Goal: Information Seeking & Learning: Learn about a topic

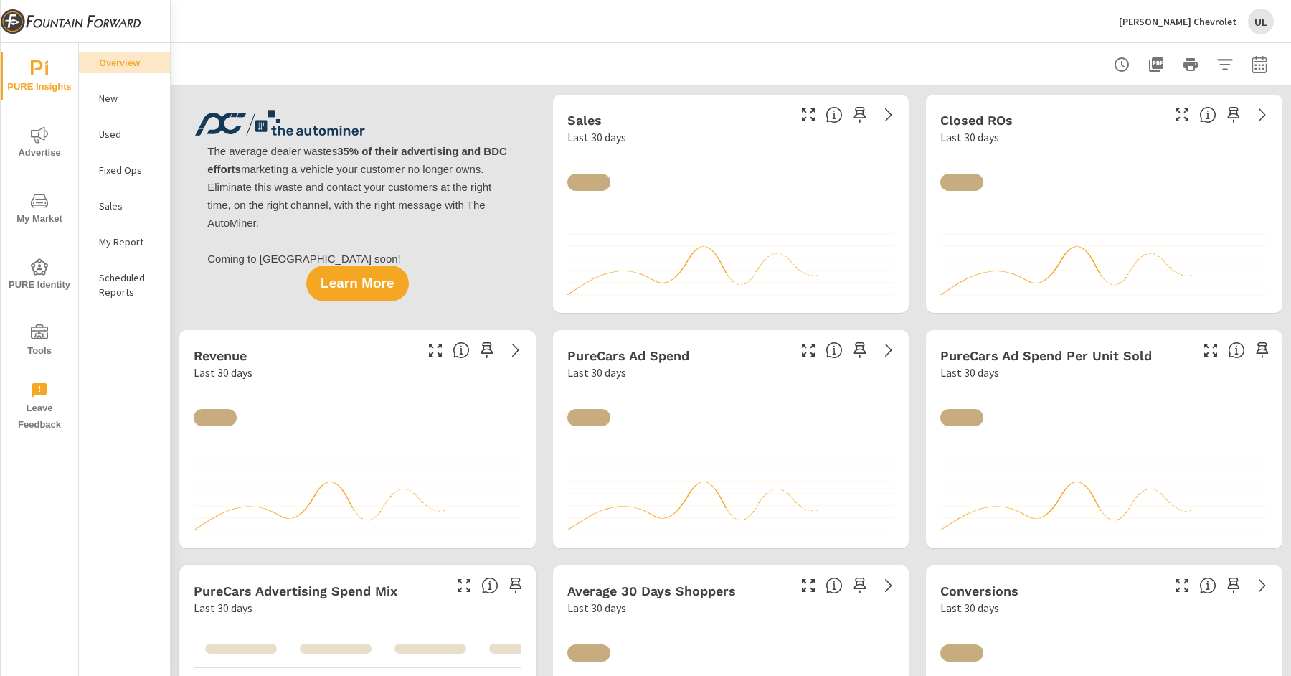
click at [1173, 11] on div "John Megel Chevrolet UL" at bounding box center [1196, 22] width 155 height 26
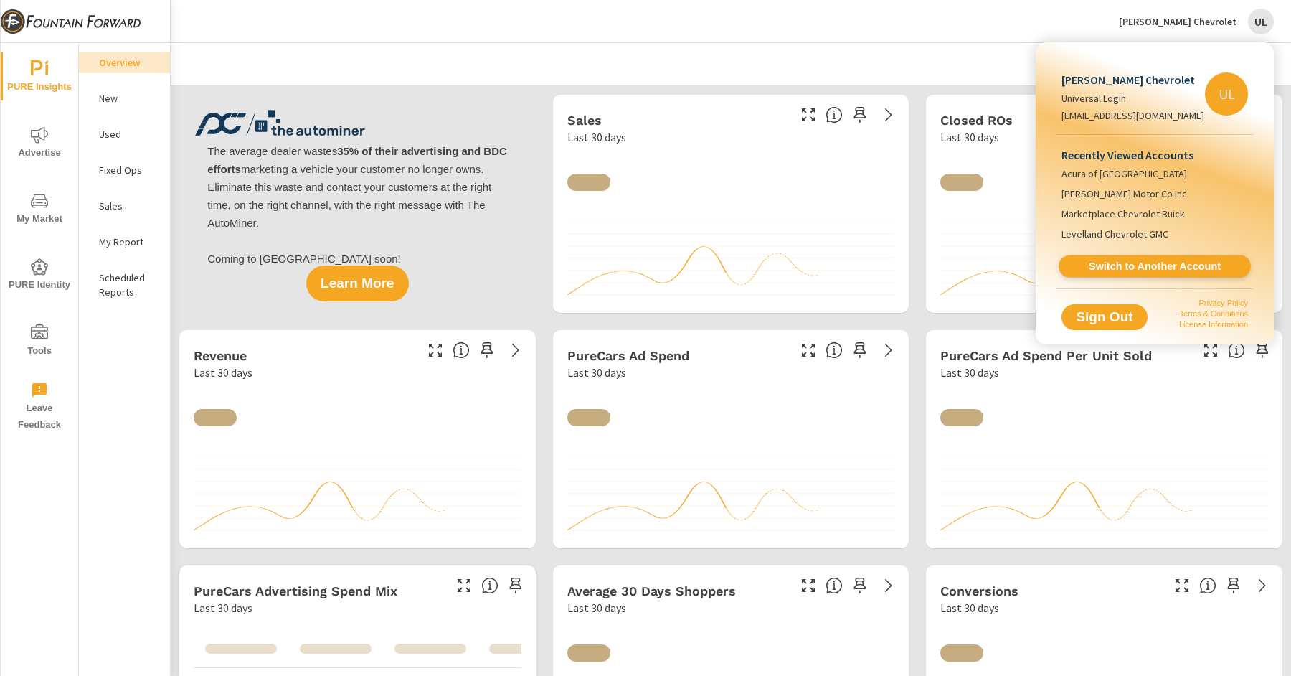
click at [1166, 273] on link "Switch to Another Account" at bounding box center [1155, 266] width 192 height 22
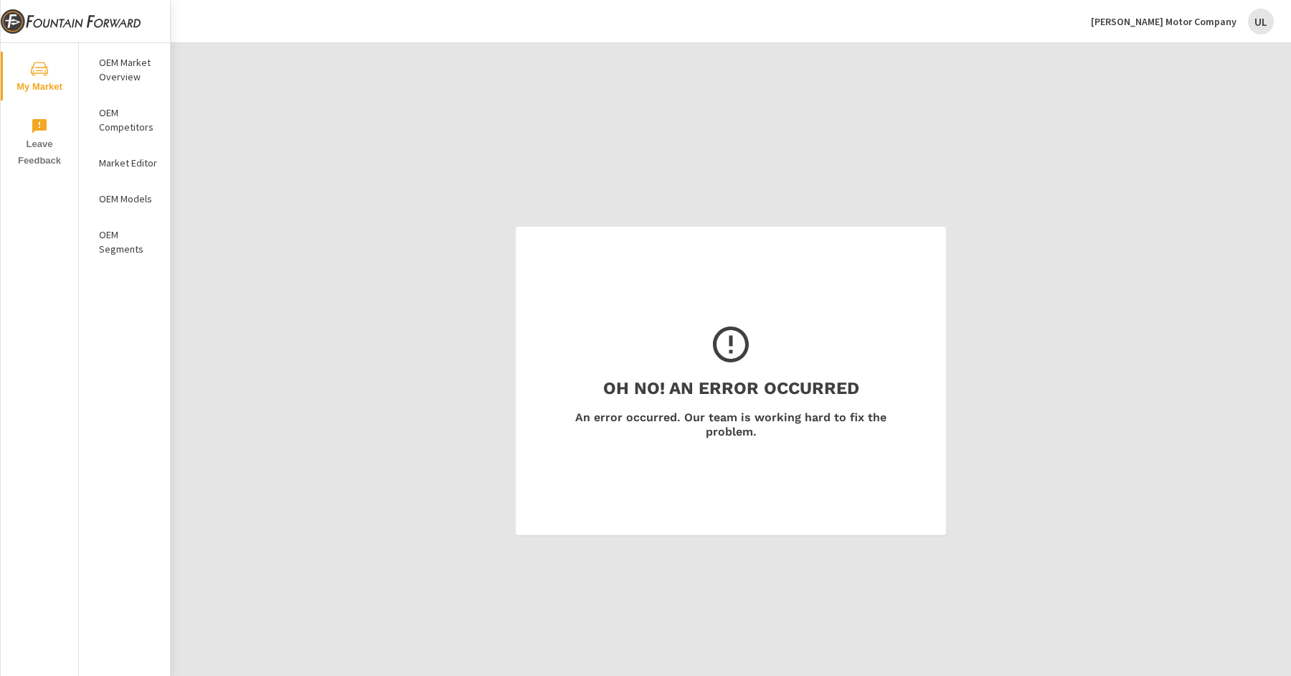
click at [135, 77] on p "OEM Market Overview" at bounding box center [129, 69] width 60 height 29
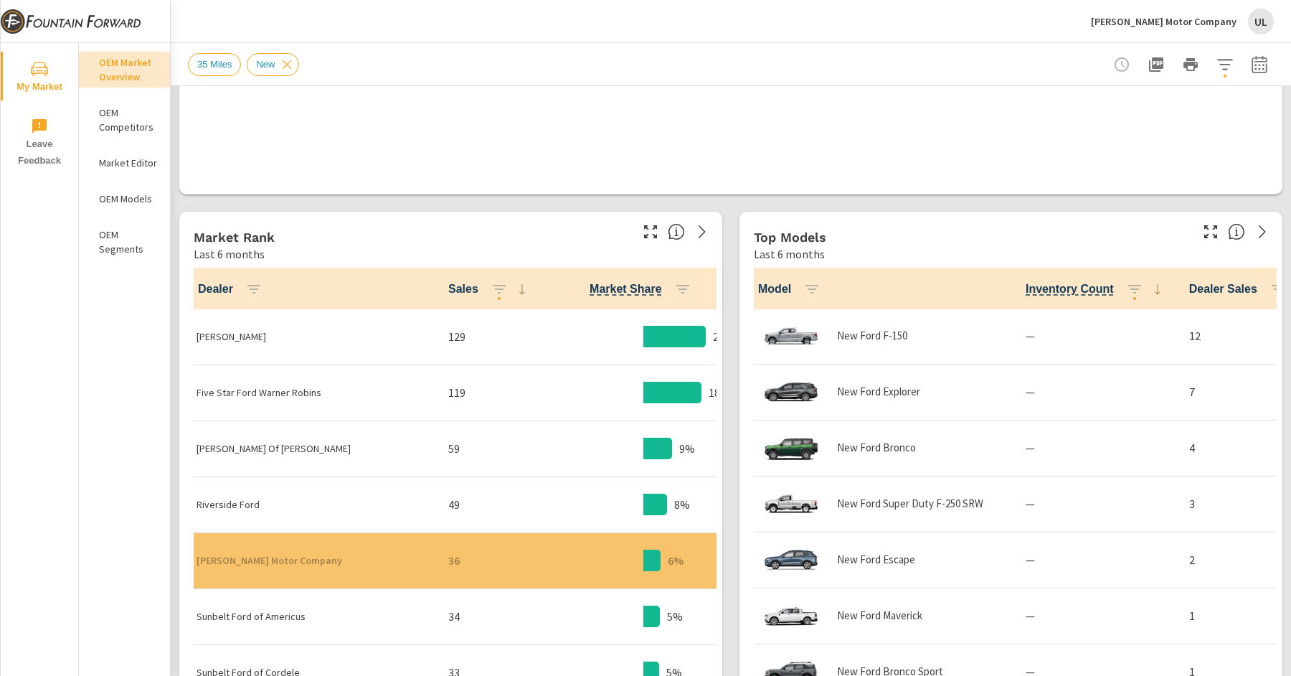
scroll to position [1, 0]
click at [1229, 59] on icon "button" at bounding box center [1224, 64] width 15 height 11
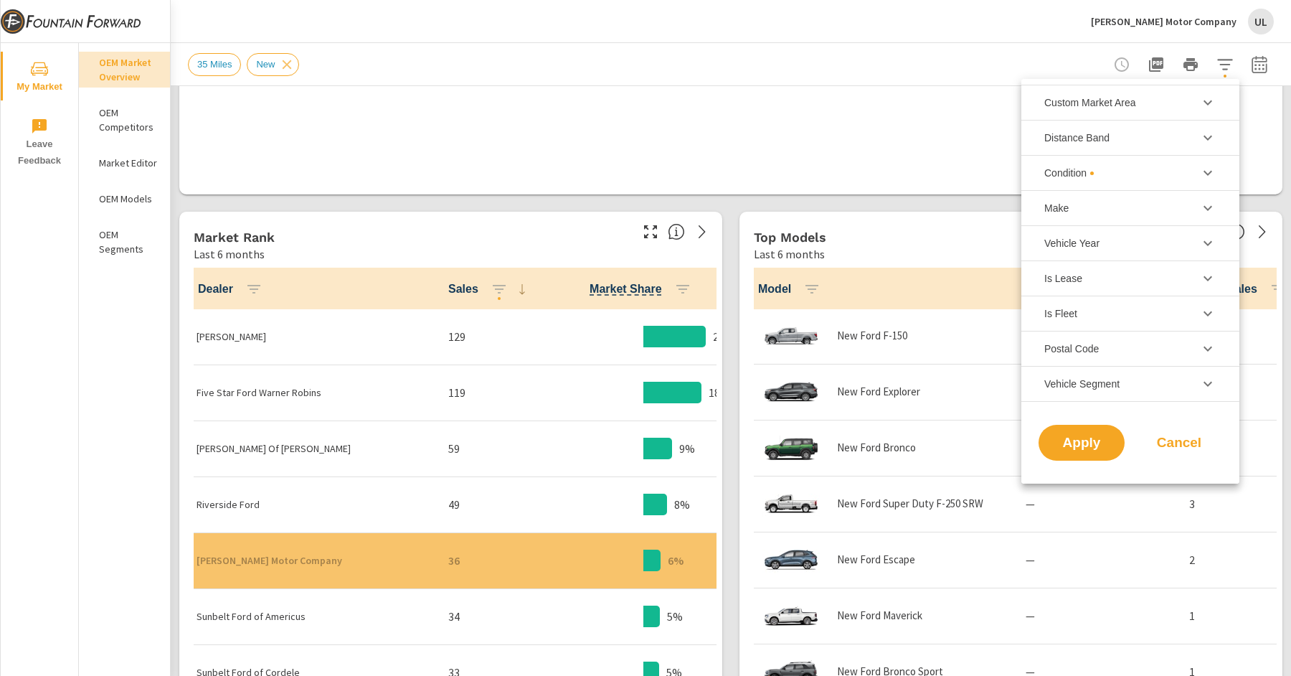
click at [1264, 60] on div at bounding box center [645, 338] width 1291 height 676
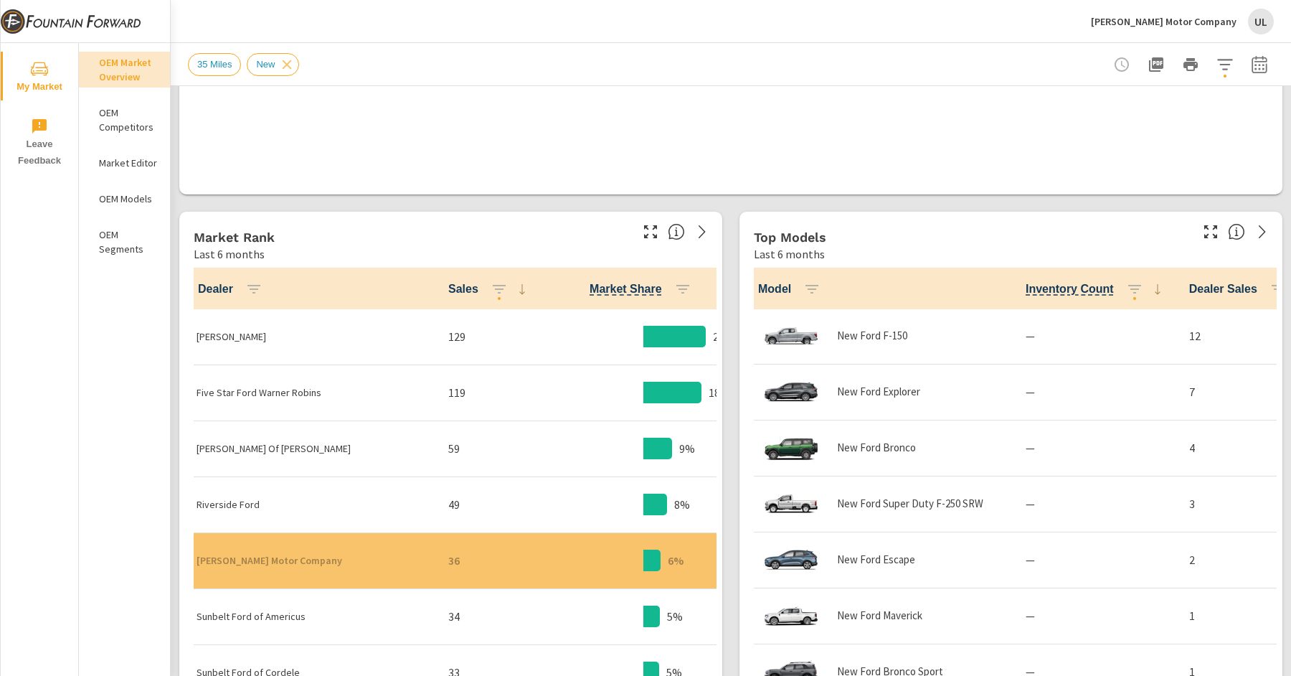
click at [1264, 60] on div "Custom Market Area (none) 35 Miles Distance Band 0-10 10-20 20-30 30-40 40-50 5…" at bounding box center [645, 338] width 1291 height 676
click at [1262, 65] on icon "button" at bounding box center [1259, 64] width 17 height 17
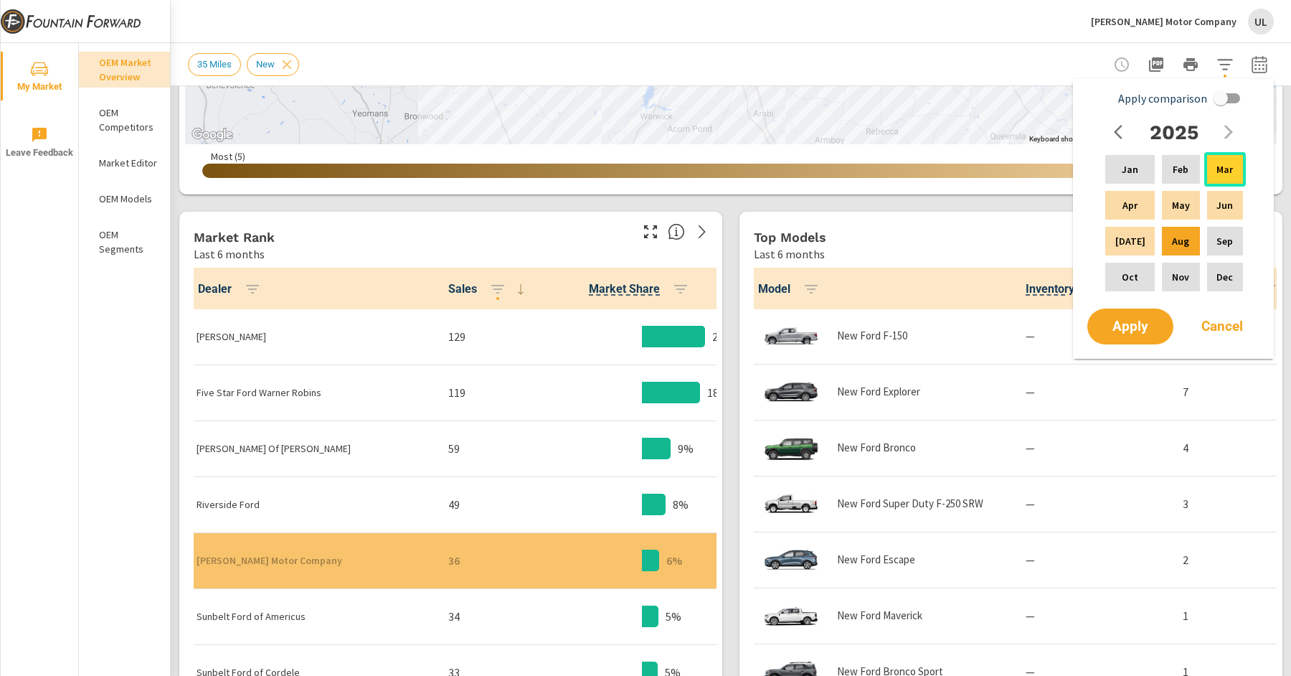
click at [1235, 176] on div "Mar" at bounding box center [1225, 169] width 42 height 34
click at [1172, 243] on p "Aug" at bounding box center [1180, 241] width 17 height 14
click at [1241, 175] on div "Mar" at bounding box center [1225, 169] width 42 height 34
click at [1172, 246] on p "Aug" at bounding box center [1180, 241] width 17 height 14
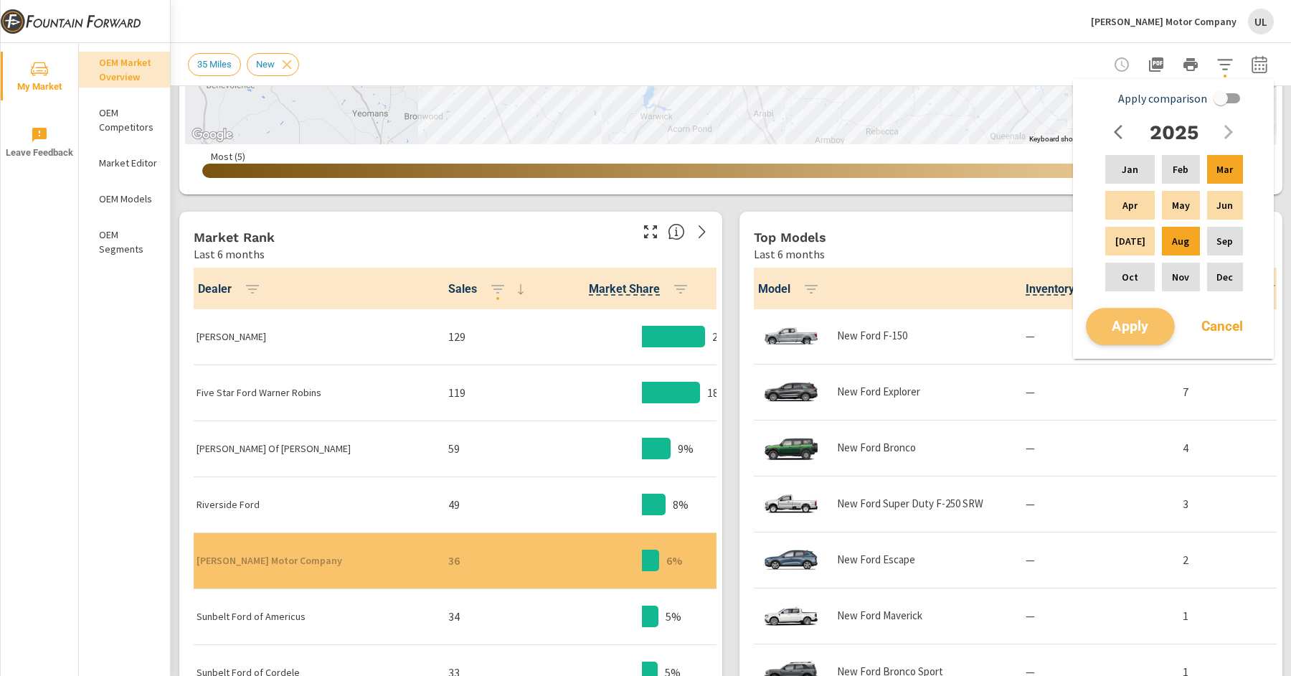
click at [1131, 324] on span "Apply" at bounding box center [1130, 327] width 59 height 14
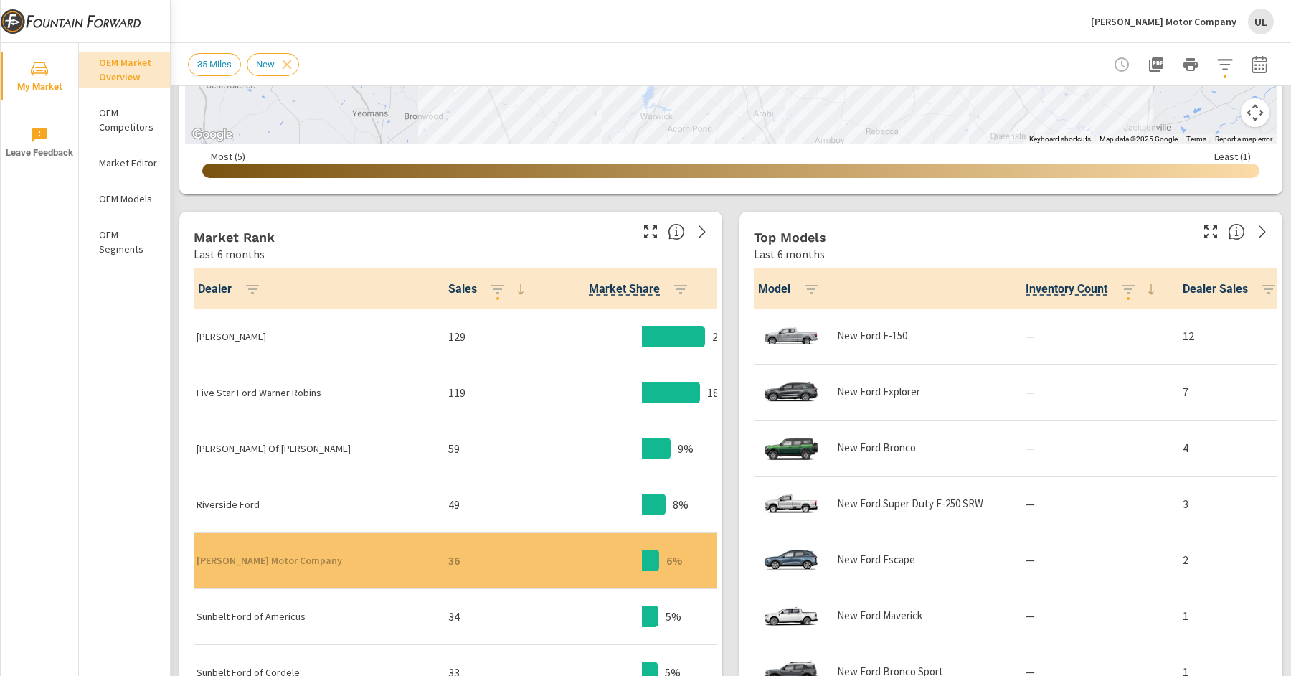
scroll to position [0, 0]
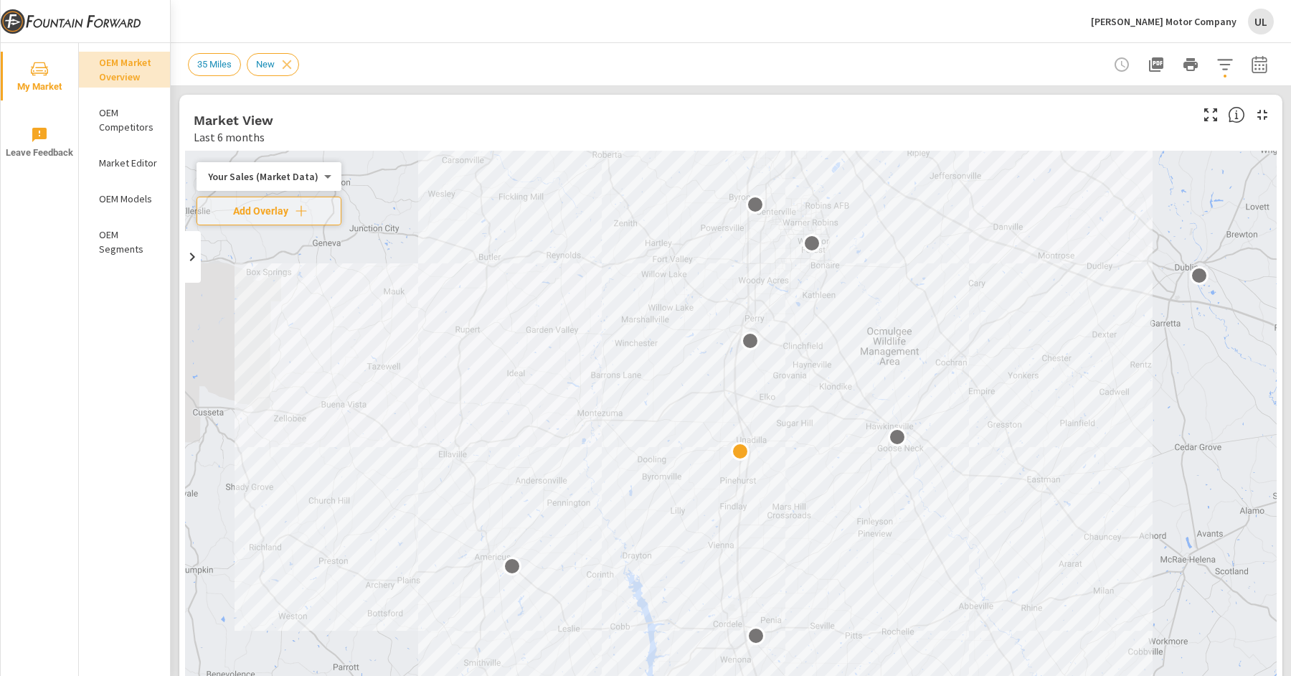
click at [1258, 69] on icon "button" at bounding box center [1258, 67] width 9 height 6
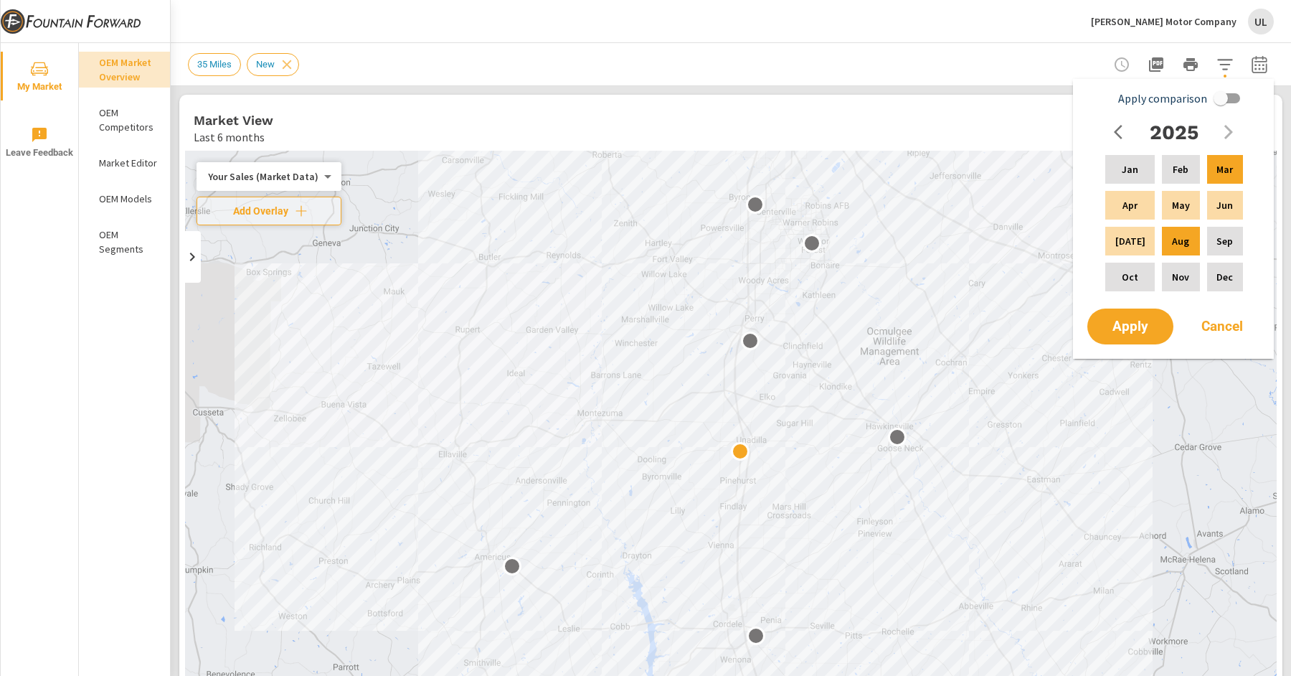
click at [1228, 133] on div "2025" at bounding box center [1174, 132] width 138 height 29
click at [1124, 135] on icon "button" at bounding box center [1122, 131] width 17 height 17
click at [1230, 134] on icon "button" at bounding box center [1228, 132] width 9 height 14
click at [1216, 245] on p "Sep" at bounding box center [1224, 241] width 16 height 14
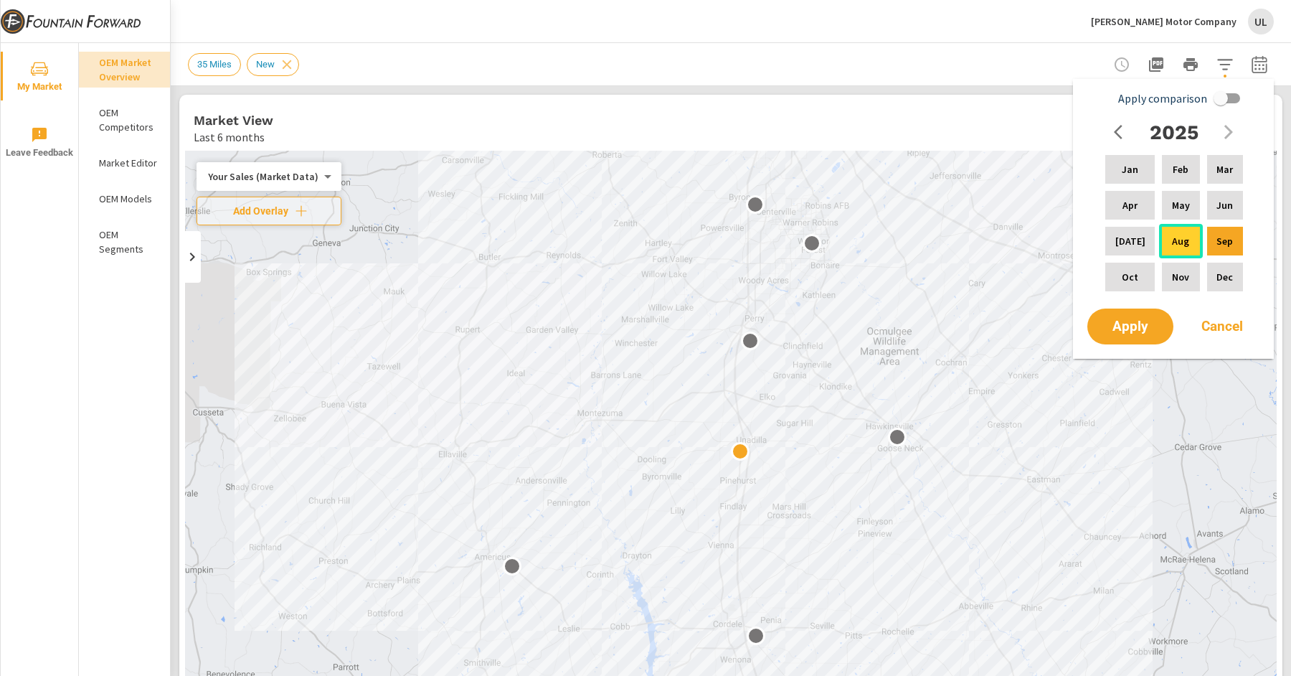
click at [1176, 250] on div "Aug" at bounding box center [1180, 241] width 43 height 34
click at [1234, 252] on div "Sep" at bounding box center [1225, 241] width 42 height 34
click at [1120, 239] on p "Jul" at bounding box center [1130, 241] width 30 height 14
drag, startPoint x: 1158, startPoint y: 237, endPoint x: 1169, endPoint y: 239, distance: 11.7
click at [1159, 237] on div "Aug" at bounding box center [1180, 241] width 43 height 34
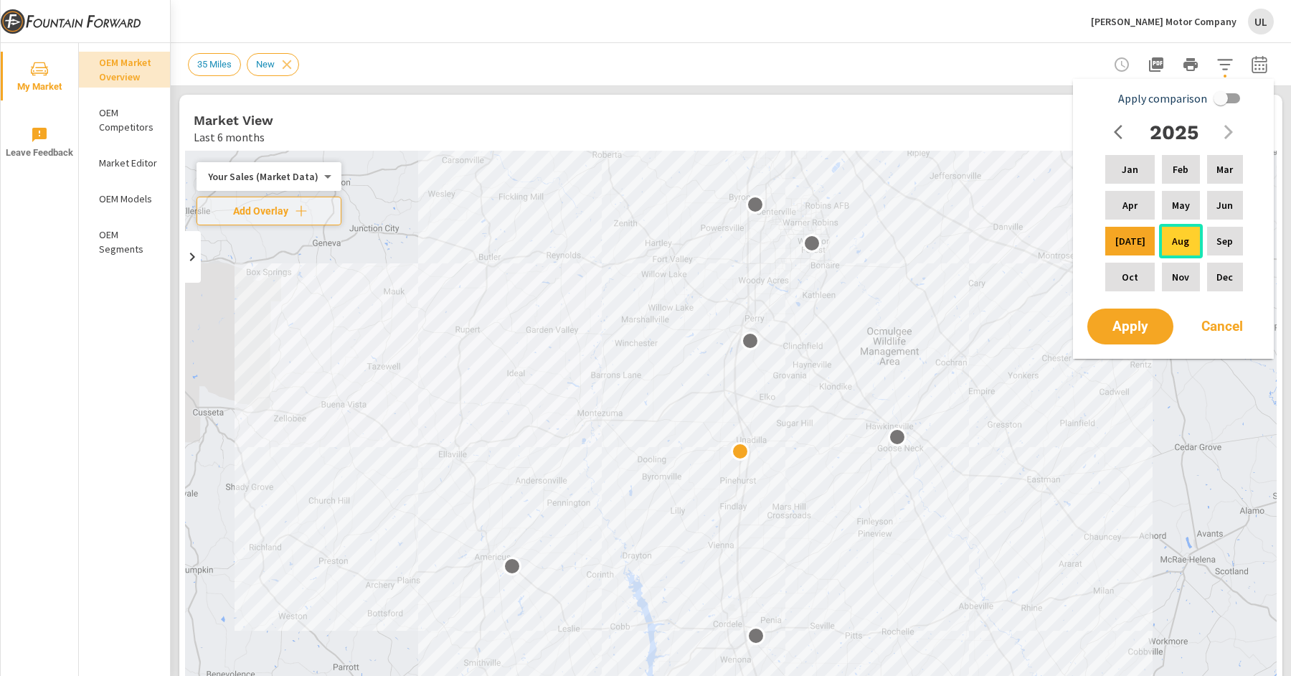
click at [1172, 244] on p "Aug" at bounding box center [1180, 241] width 17 height 14
click at [1179, 251] on div "Aug" at bounding box center [1180, 241] width 43 height 34
click at [1172, 245] on p "Aug" at bounding box center [1180, 241] width 17 height 14
click at [1188, 242] on div "Aug" at bounding box center [1180, 241] width 43 height 34
click at [1217, 242] on p "Sep" at bounding box center [1224, 241] width 16 height 14
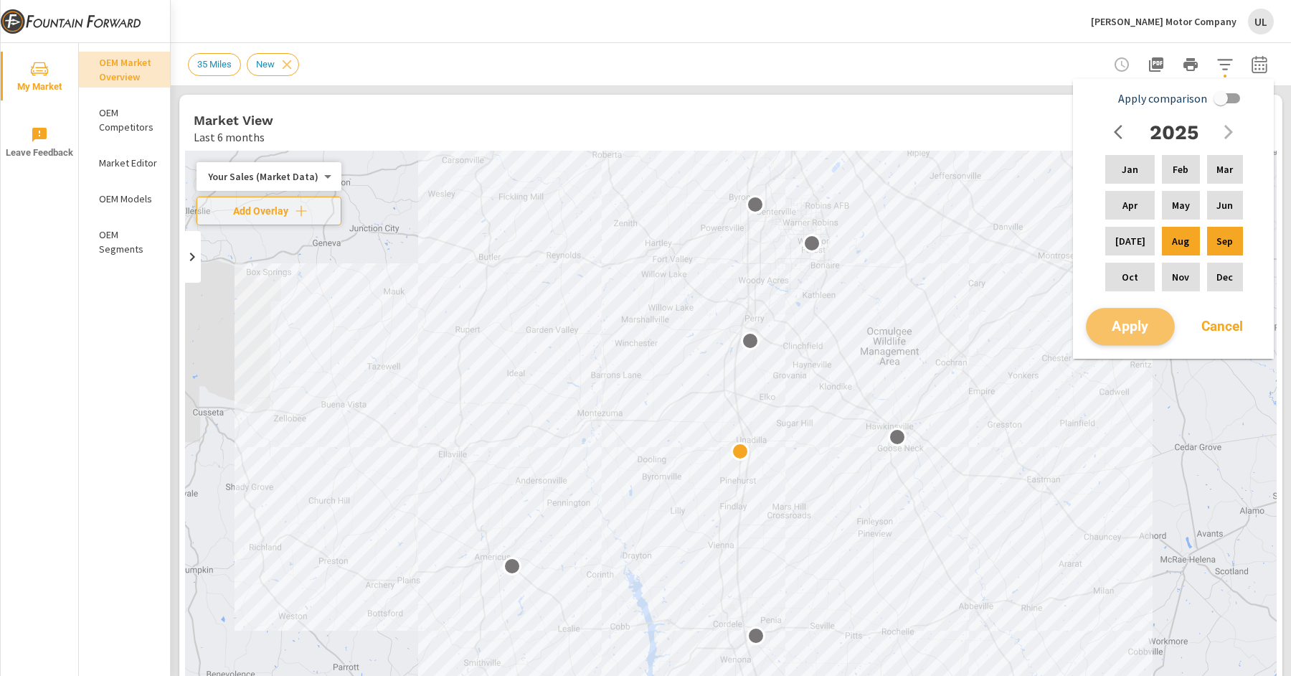
click at [1153, 326] on span "Apply" at bounding box center [1130, 327] width 59 height 14
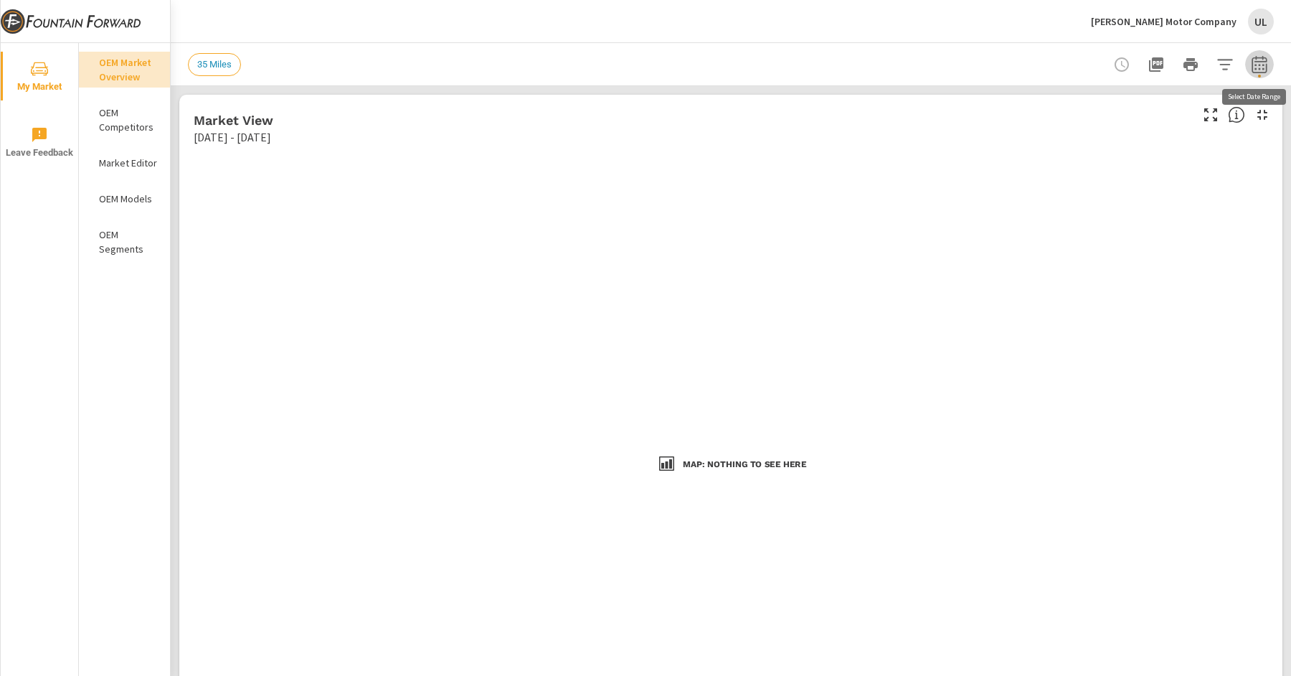
click at [1268, 67] on button "button" at bounding box center [1259, 64] width 29 height 29
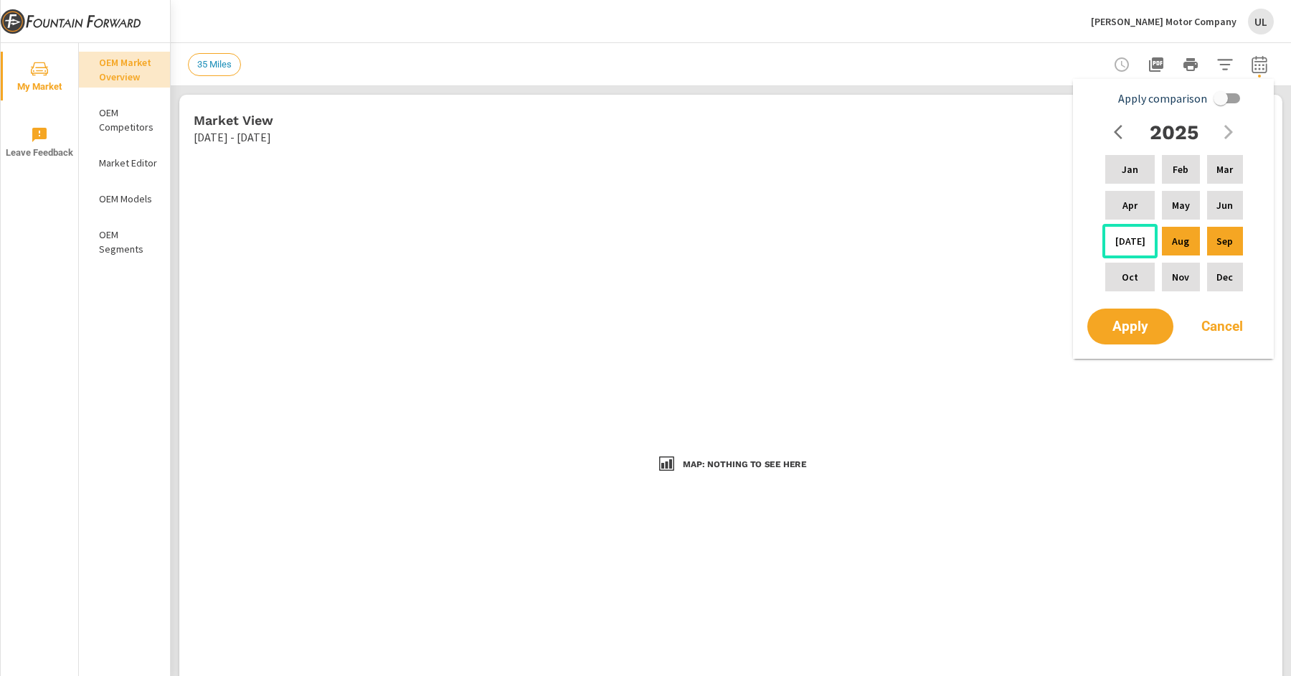
click at [1135, 235] on div "Jul" at bounding box center [1129, 241] width 55 height 34
click at [1159, 240] on div "Aug" at bounding box center [1180, 241] width 43 height 34
click at [1153, 333] on button "Apply" at bounding box center [1130, 326] width 89 height 37
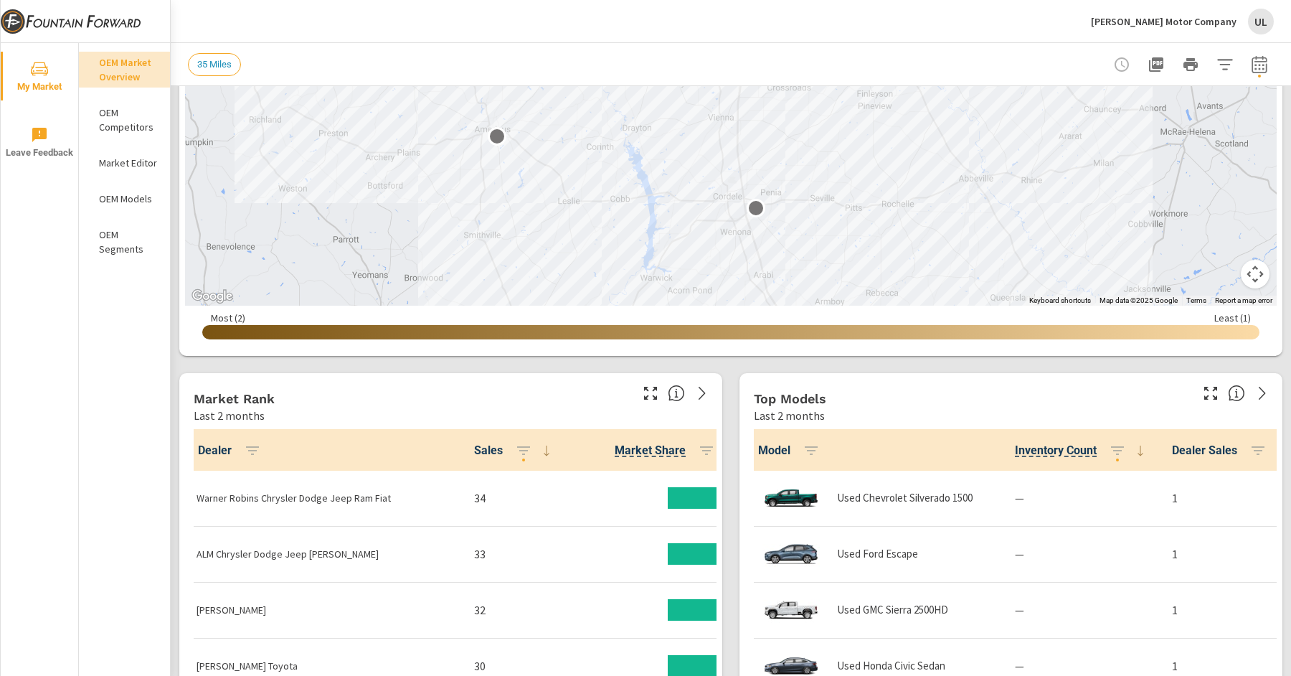
scroll to position [410, 0]
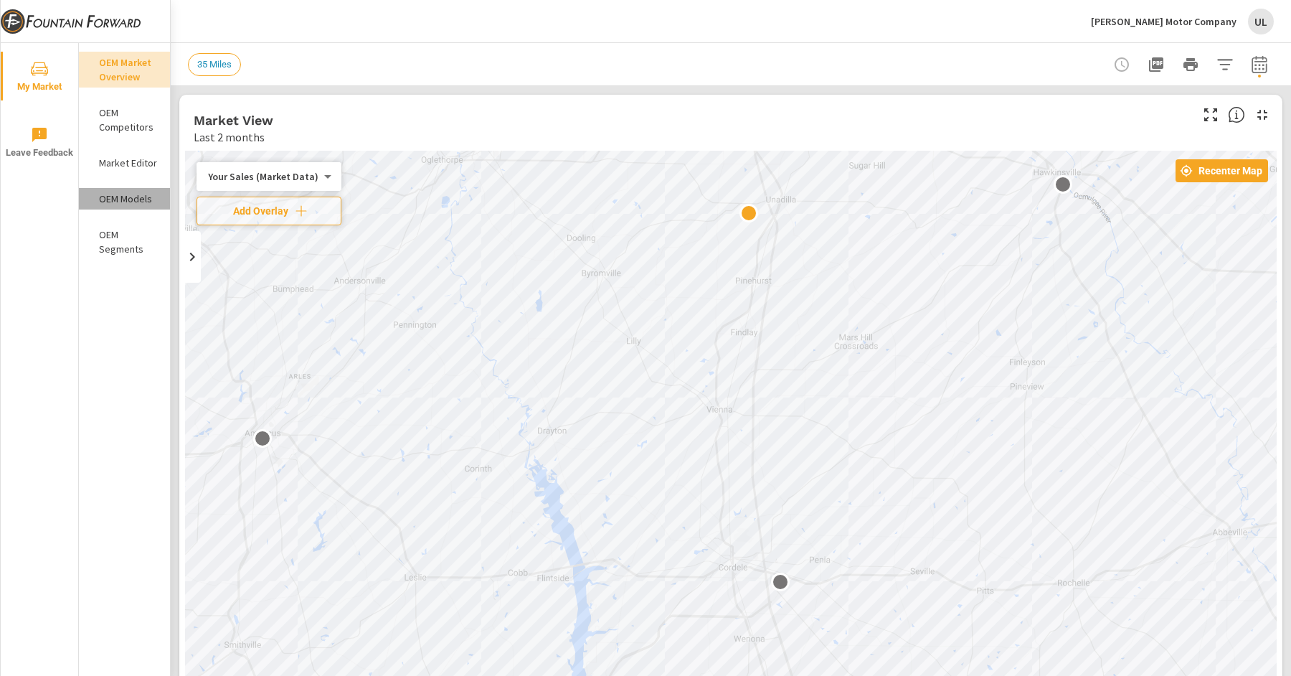
click at [114, 196] on p "OEM Models" at bounding box center [129, 198] width 60 height 14
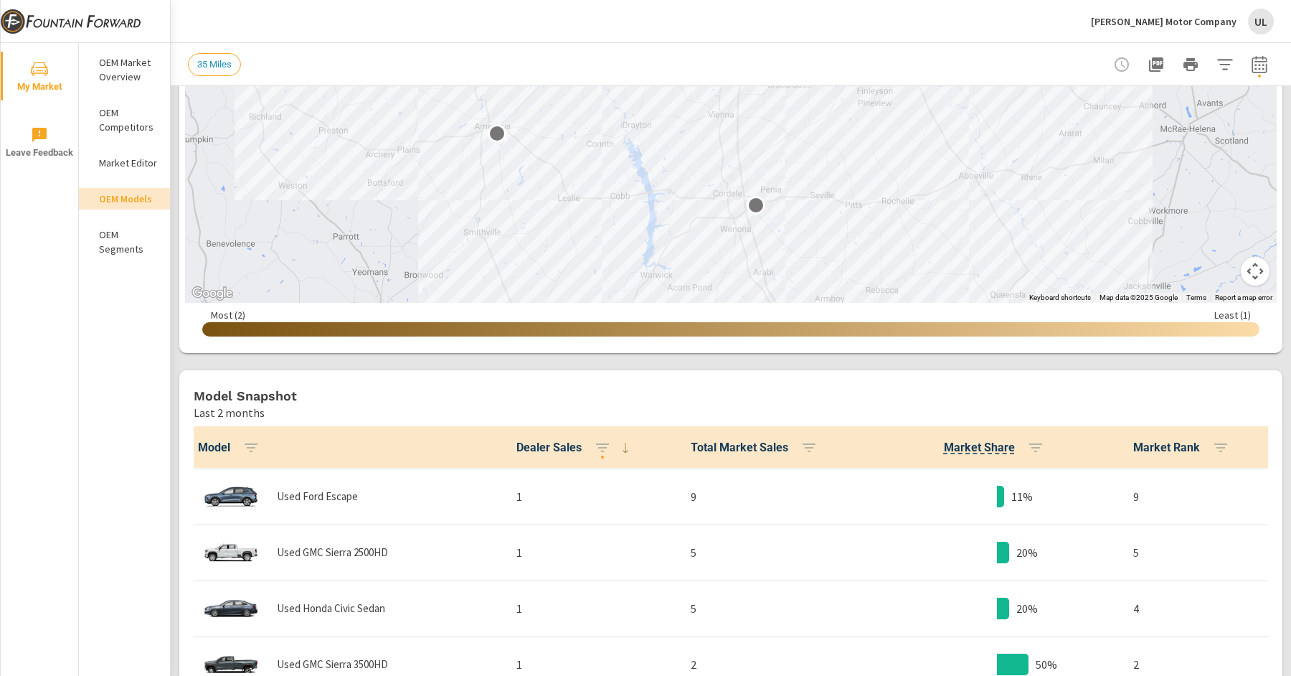
scroll to position [57, 0]
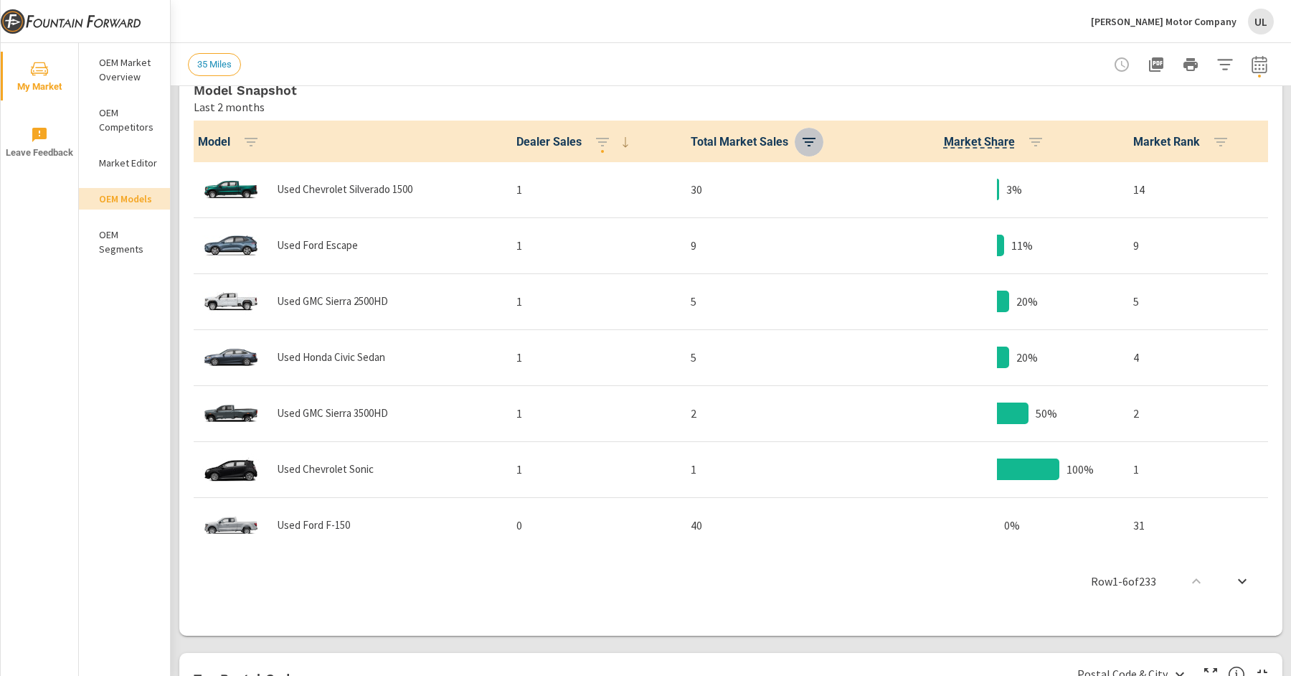
click at [802, 146] on icon "button" at bounding box center [808, 141] width 17 height 17
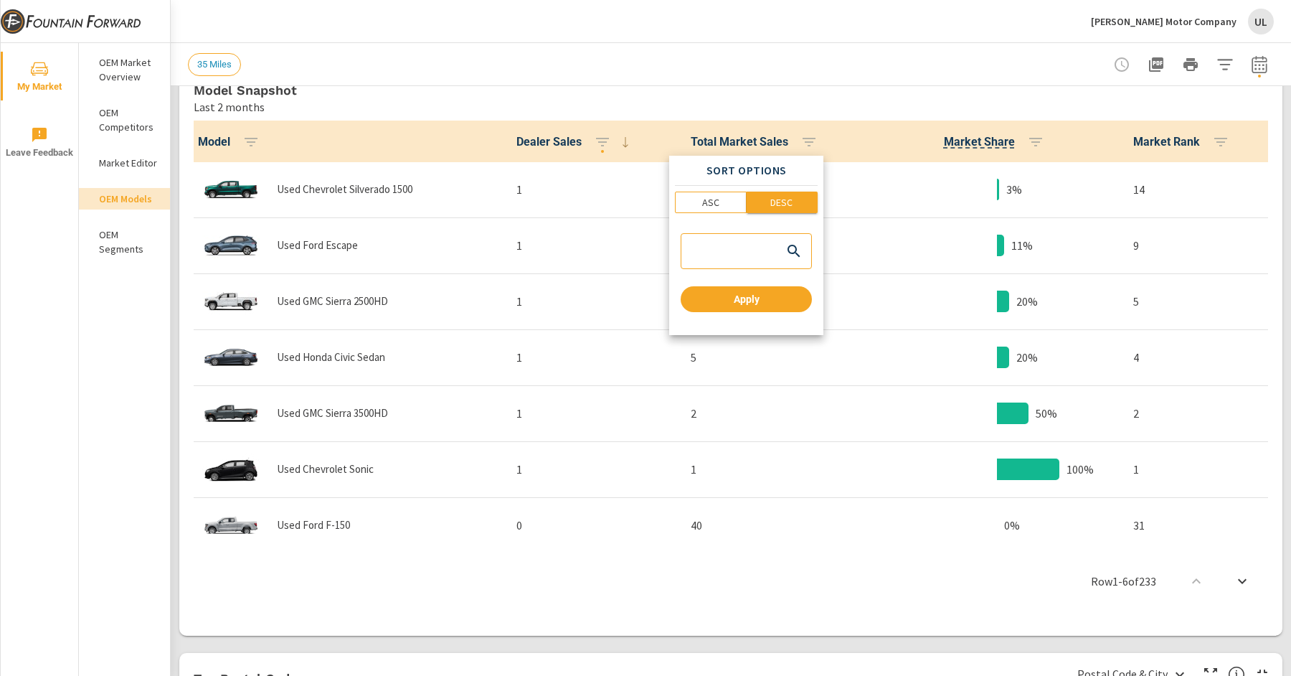
click at [780, 204] on p "DESC" at bounding box center [781, 202] width 22 height 14
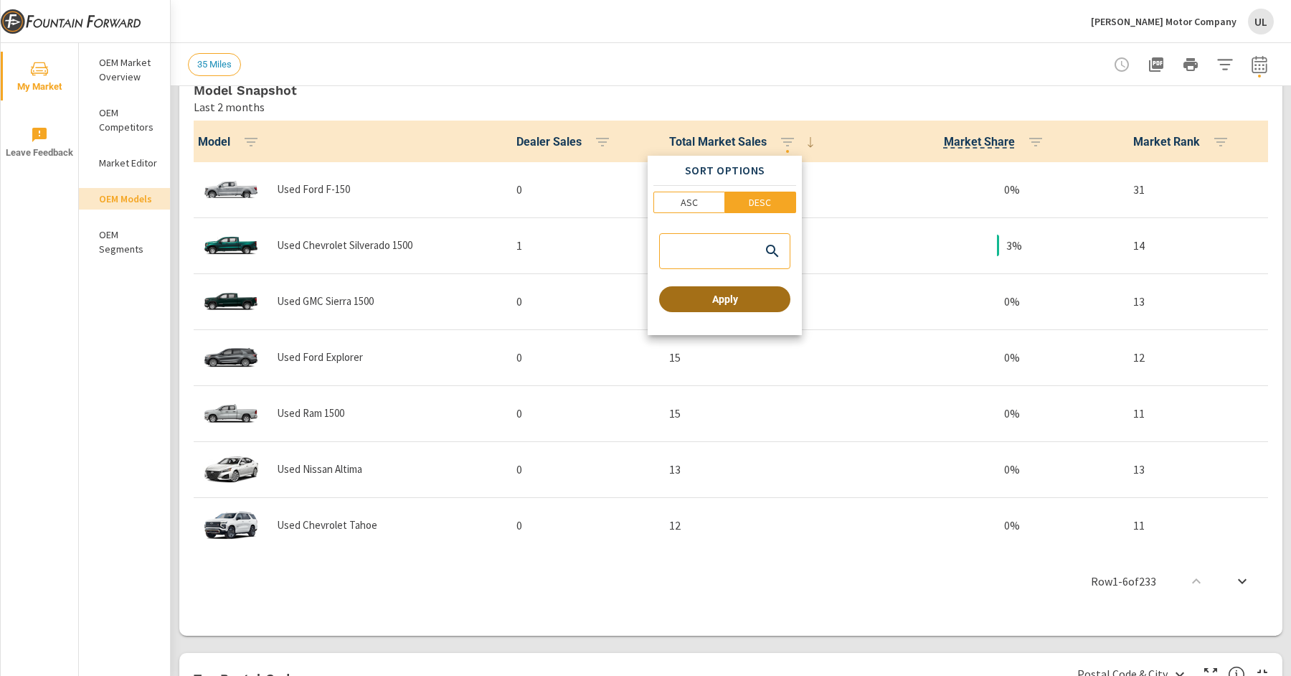
click at [768, 294] on span "Apply" at bounding box center [725, 299] width 120 height 13
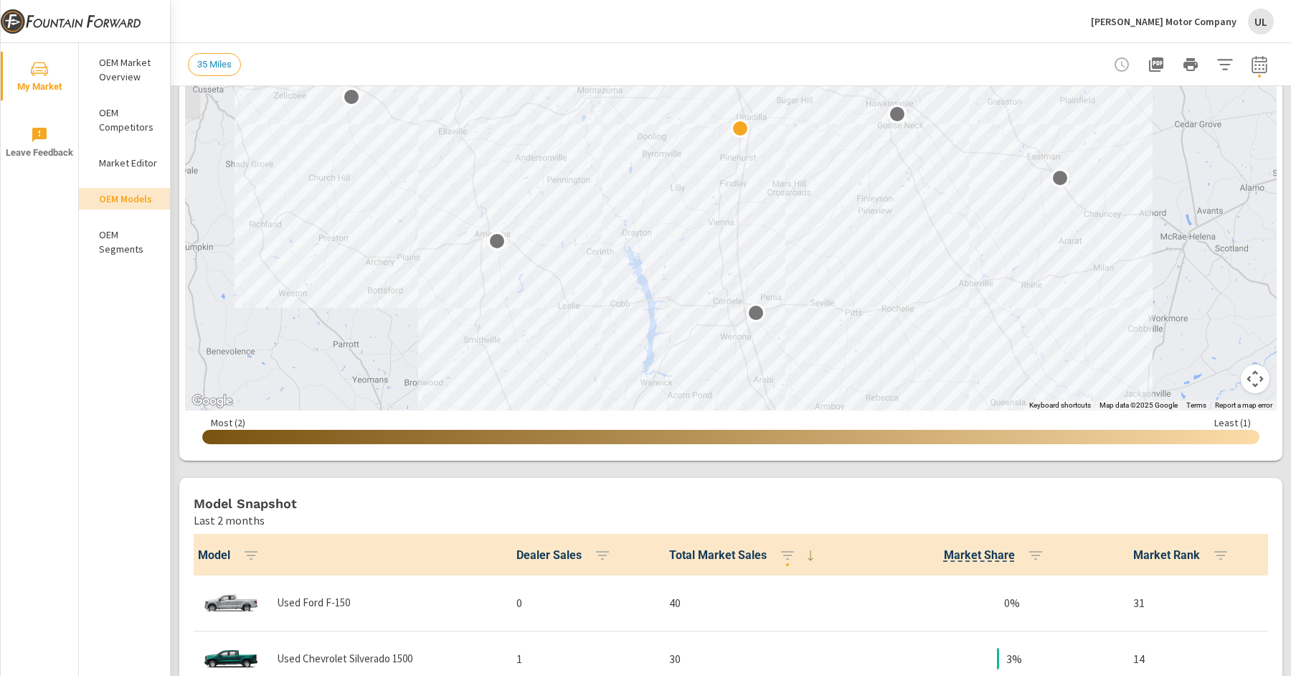
scroll to position [221, 0]
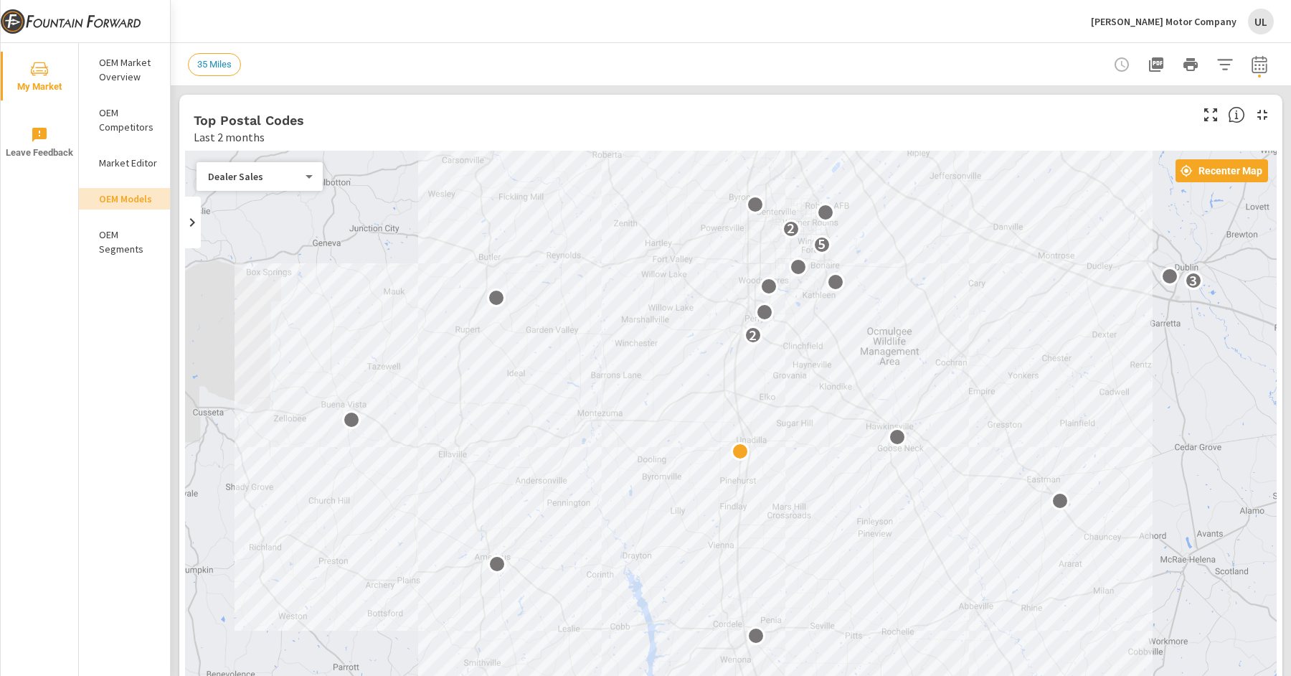
click at [1224, 60] on icon "button" at bounding box center [1224, 64] width 17 height 17
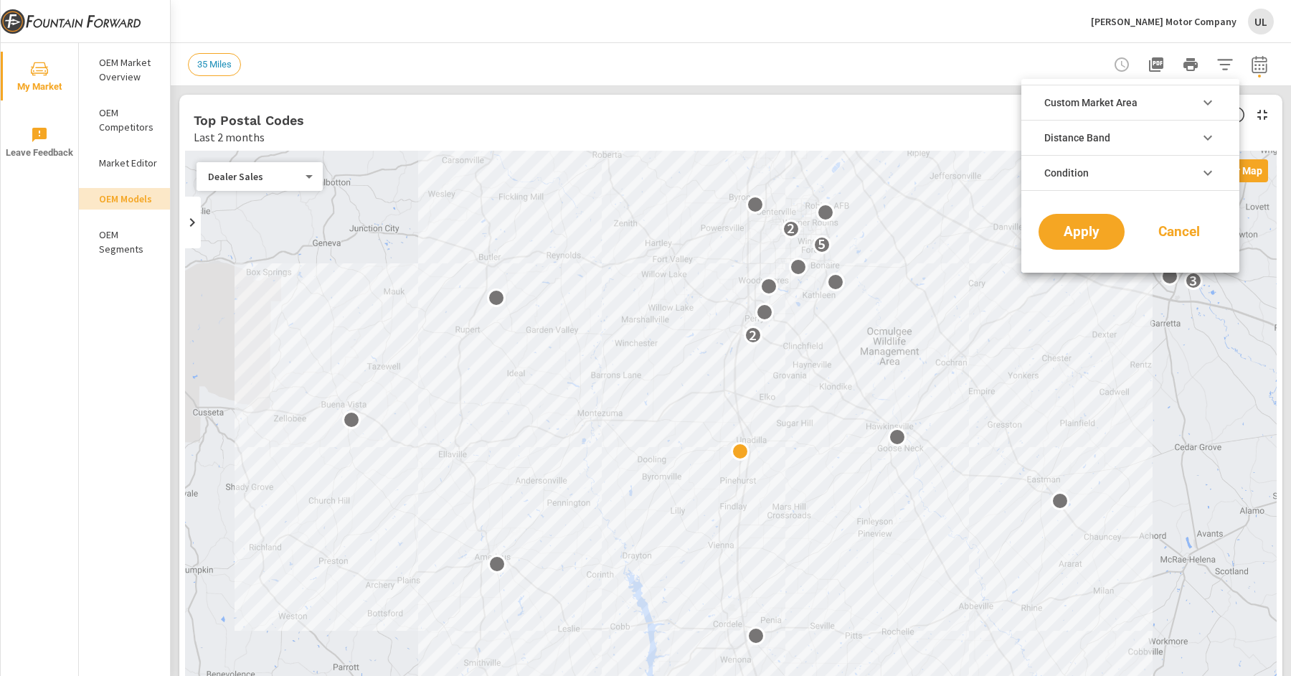
scroll to position [32, 0]
click at [1201, 175] on icon "filter options" at bounding box center [1207, 172] width 17 height 17
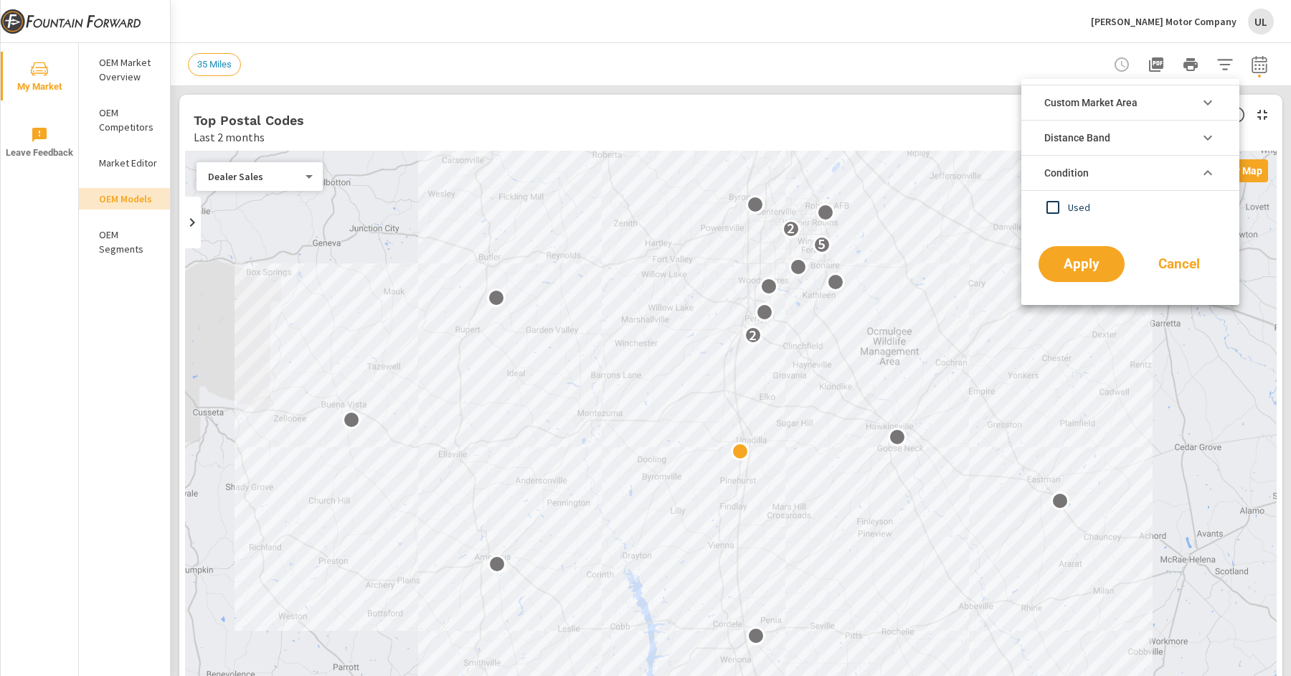
click at [1199, 169] on icon "filter options" at bounding box center [1207, 172] width 17 height 17
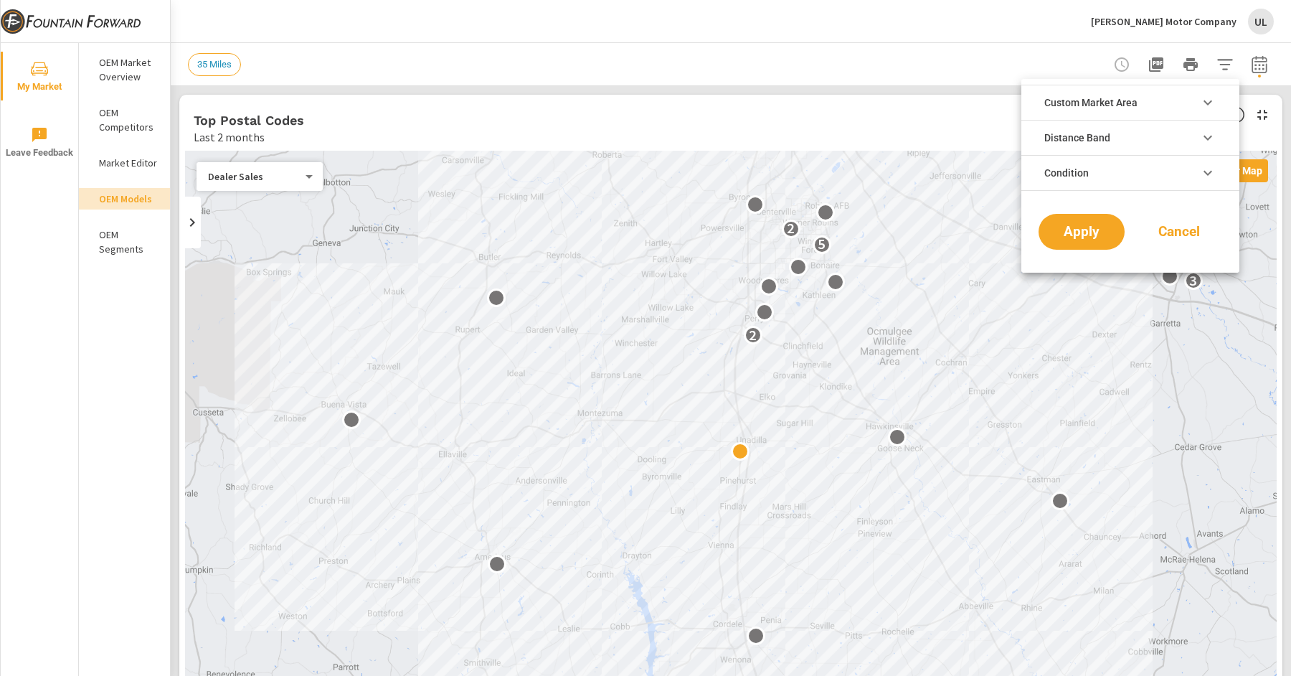
click at [963, 11] on div at bounding box center [645, 338] width 1291 height 676
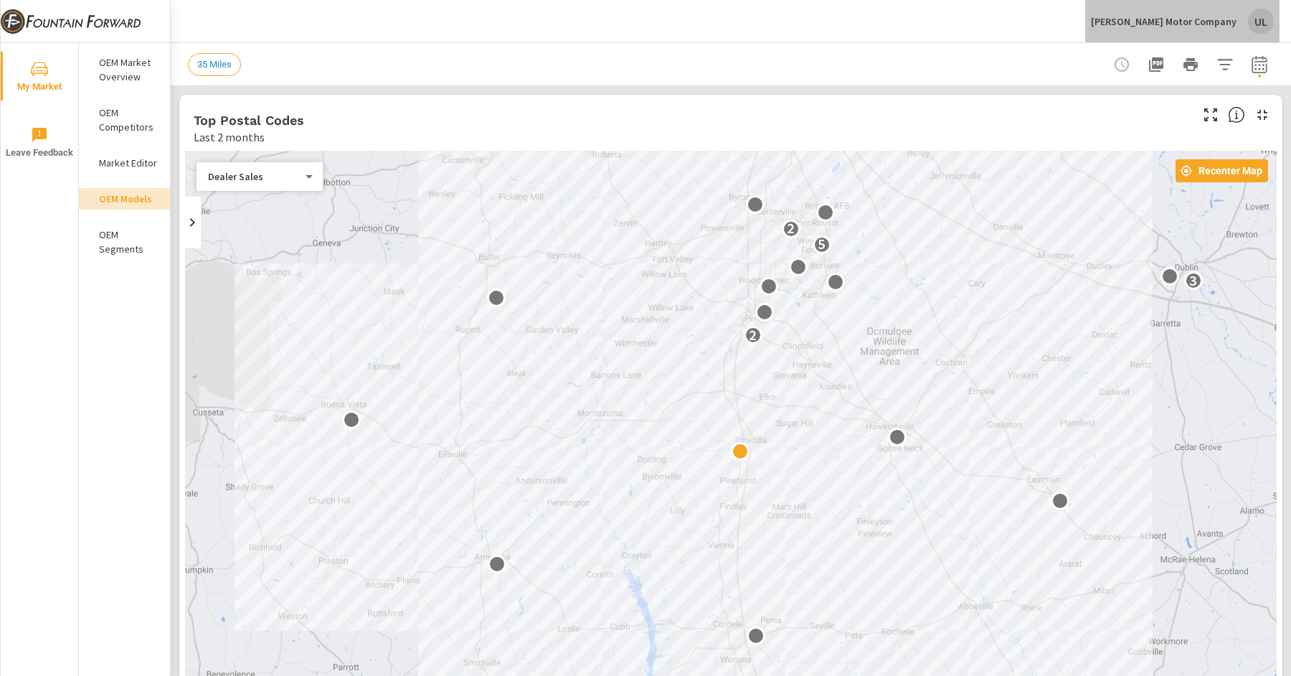
click at [1248, 24] on div "UL" at bounding box center [1261, 22] width 26 height 26
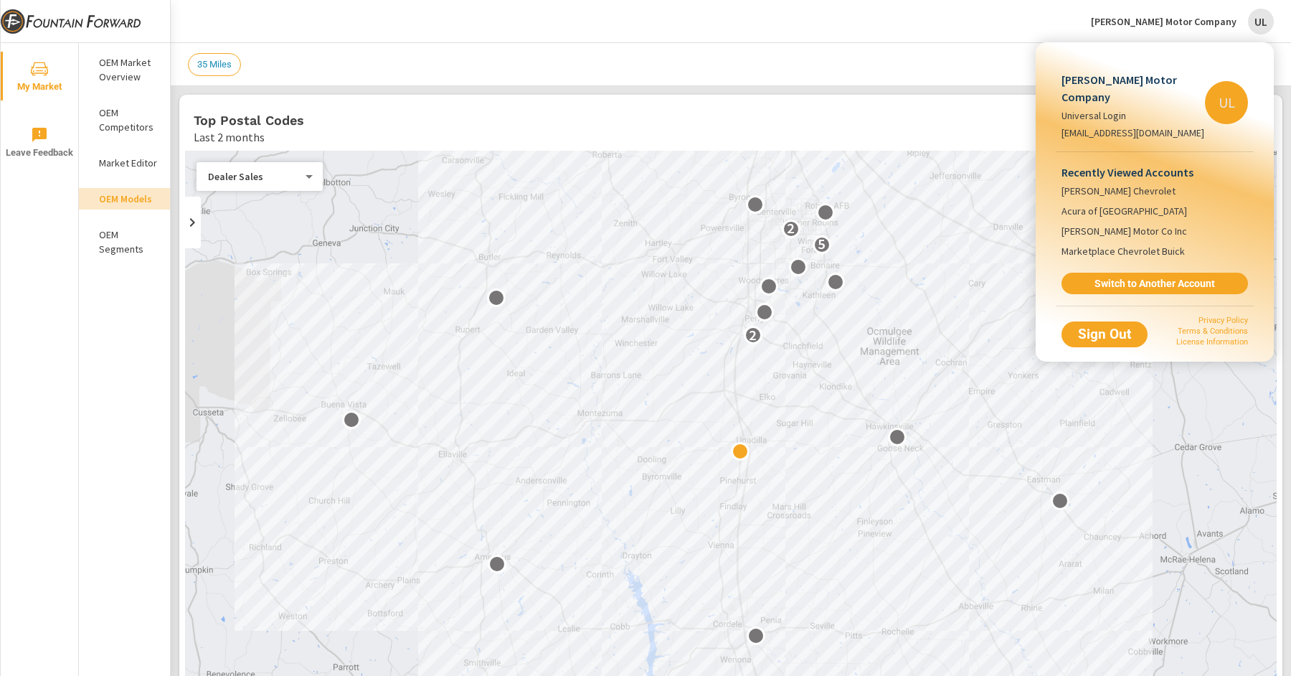
click at [1170, 277] on span "Switch to Another Account" at bounding box center [1154, 283] width 171 height 13
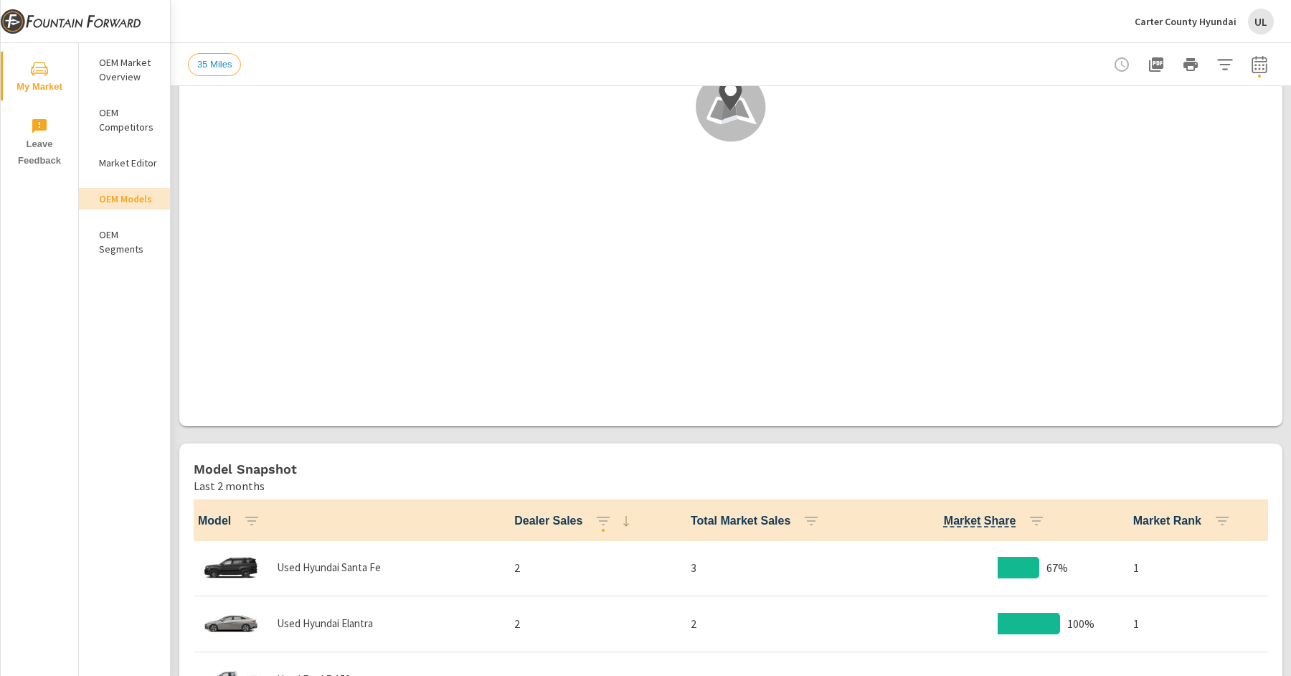
scroll to position [371, 0]
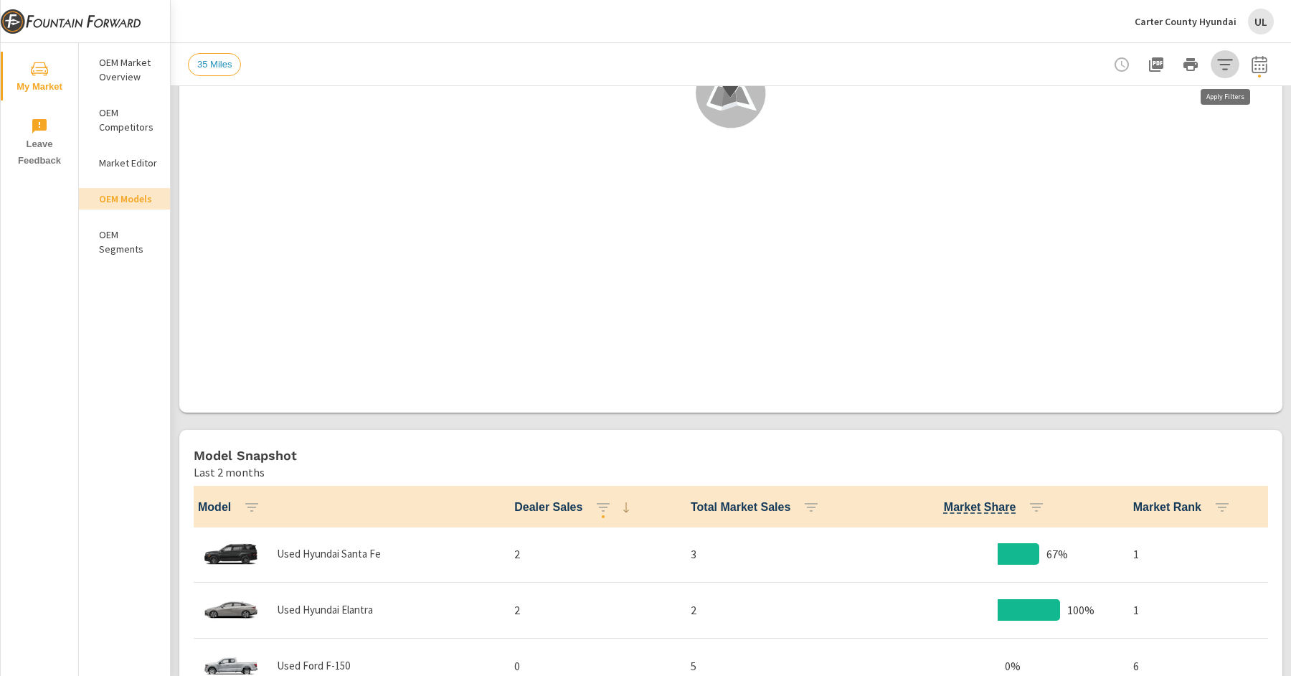
click at [1235, 70] on button "button" at bounding box center [1225, 64] width 29 height 29
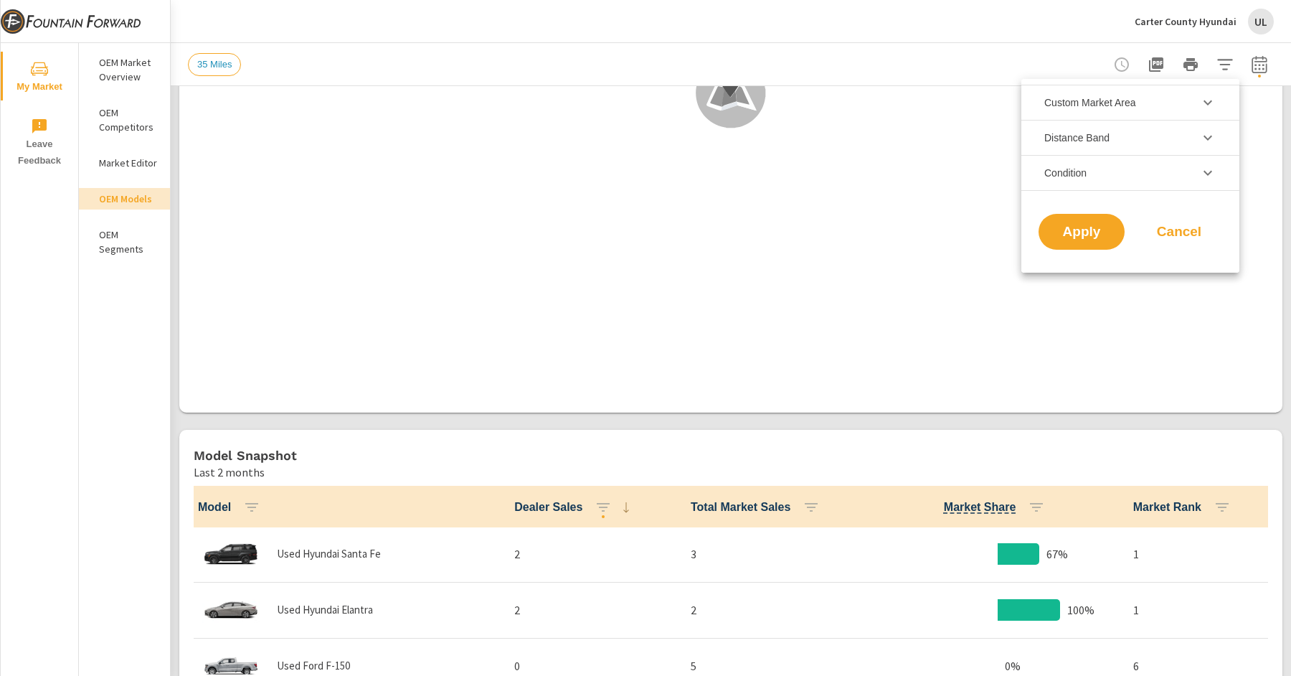
scroll to position [32, 0]
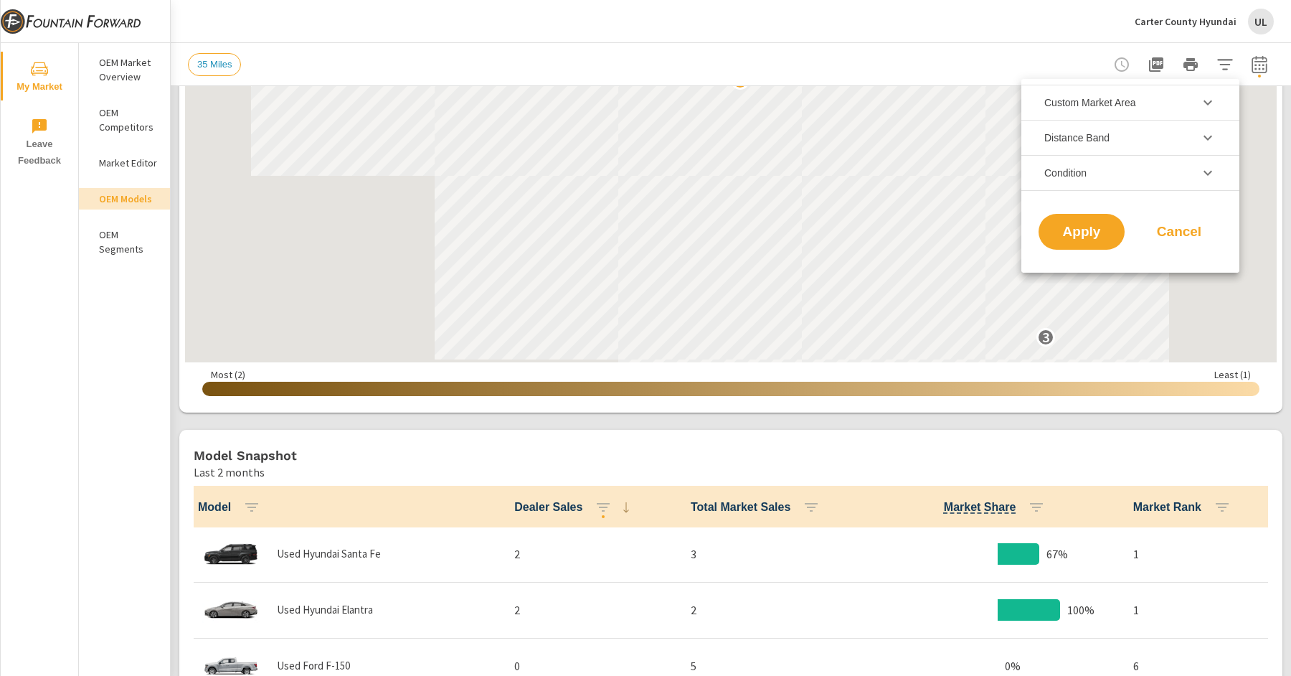
click at [1185, 180] on li "Condition" at bounding box center [1130, 173] width 218 height 36
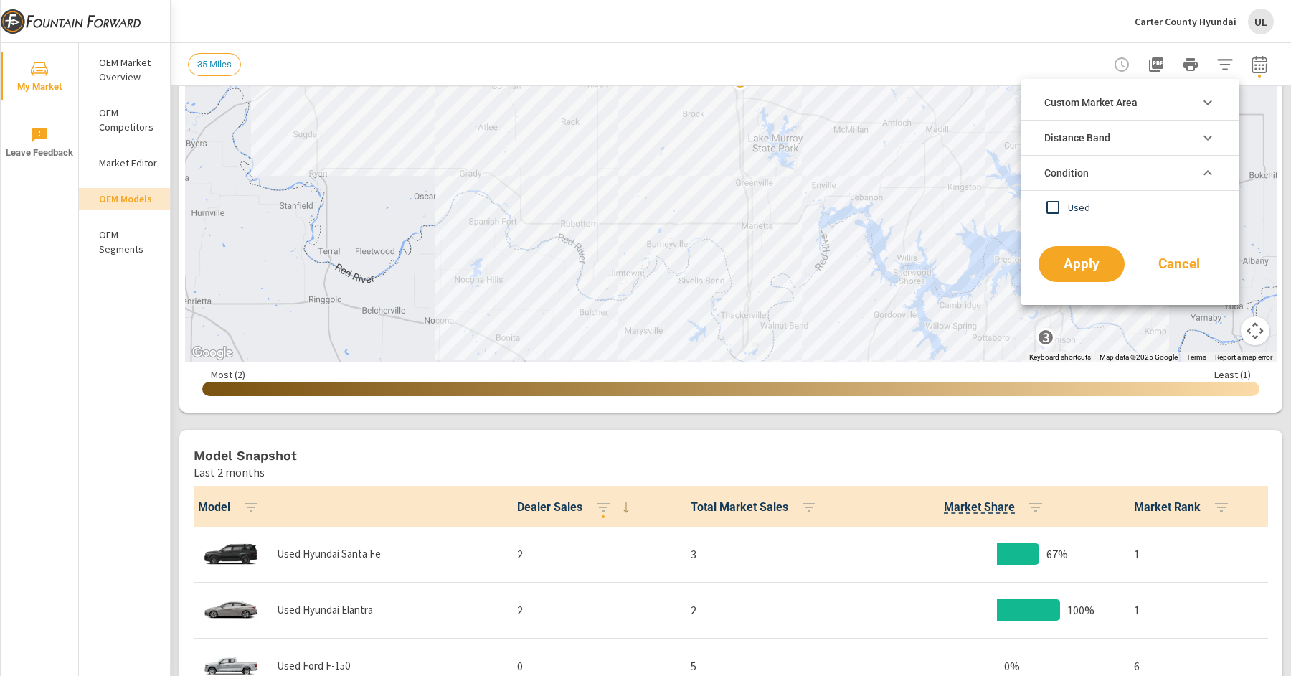
click at [1168, 166] on li "Condition" at bounding box center [1130, 173] width 218 height 36
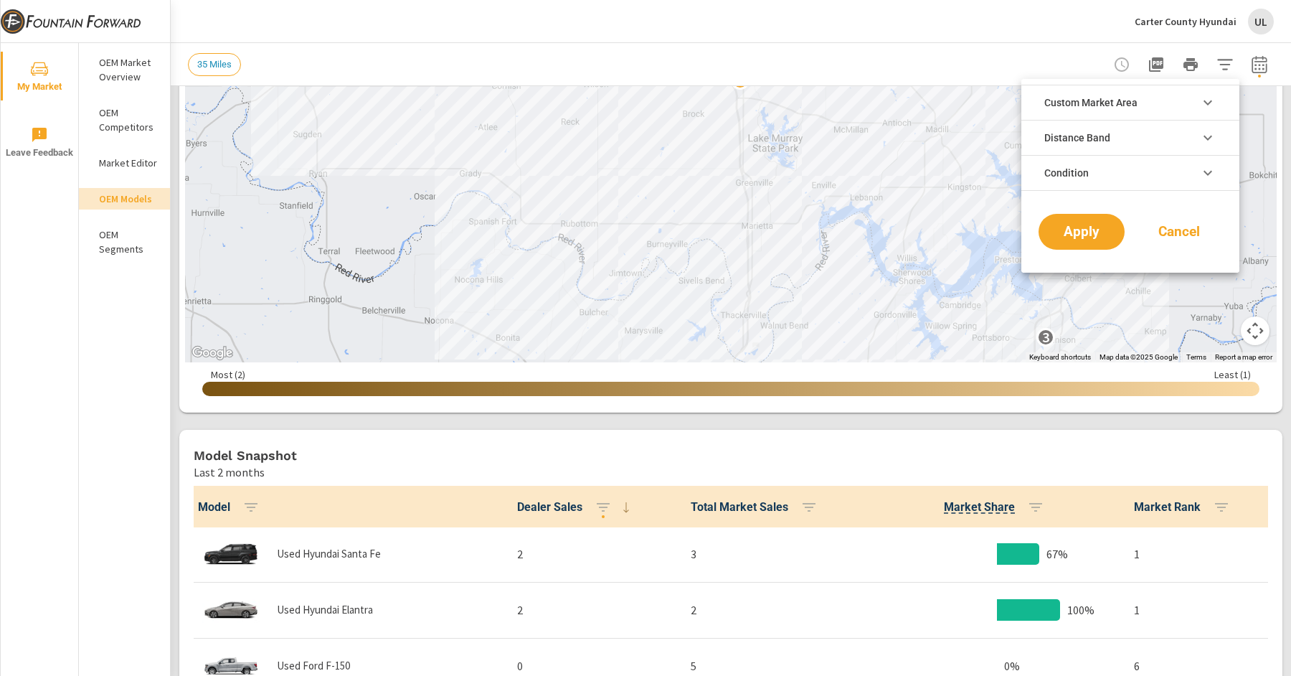
click at [1186, 126] on li "Distance Band" at bounding box center [1130, 137] width 218 height 35
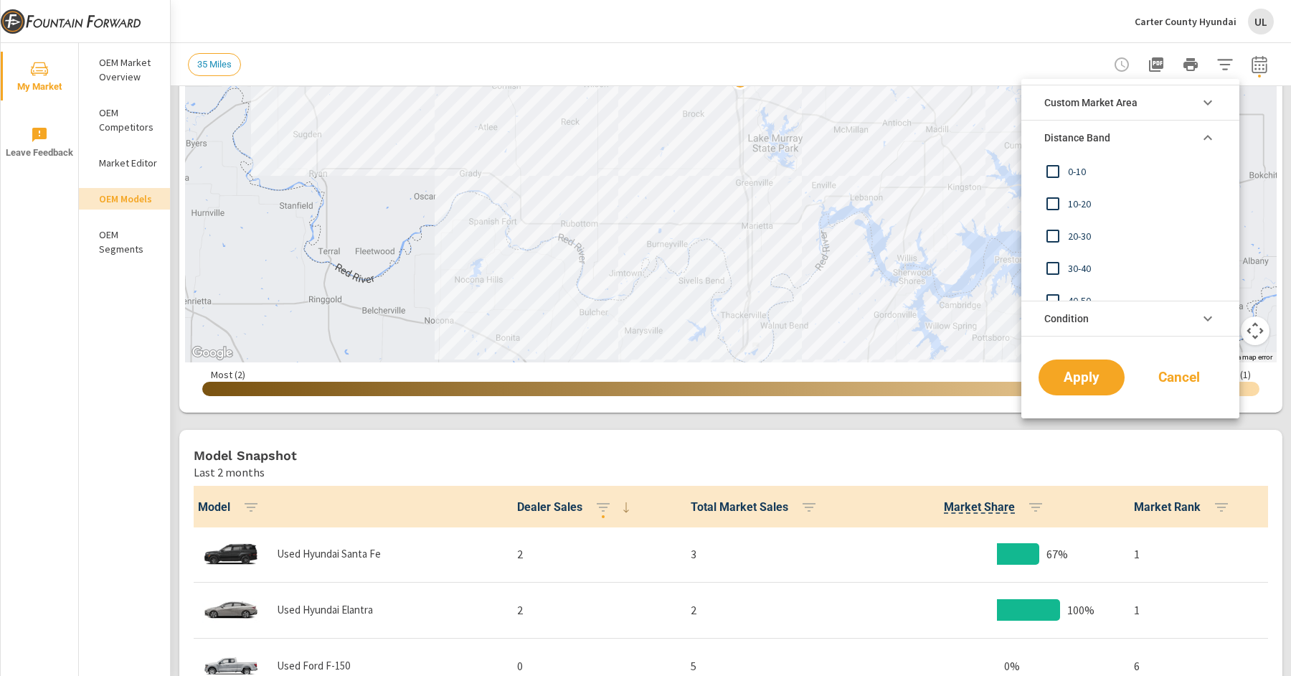
click at [1186, 126] on li "Distance Band" at bounding box center [1130, 137] width 218 height 35
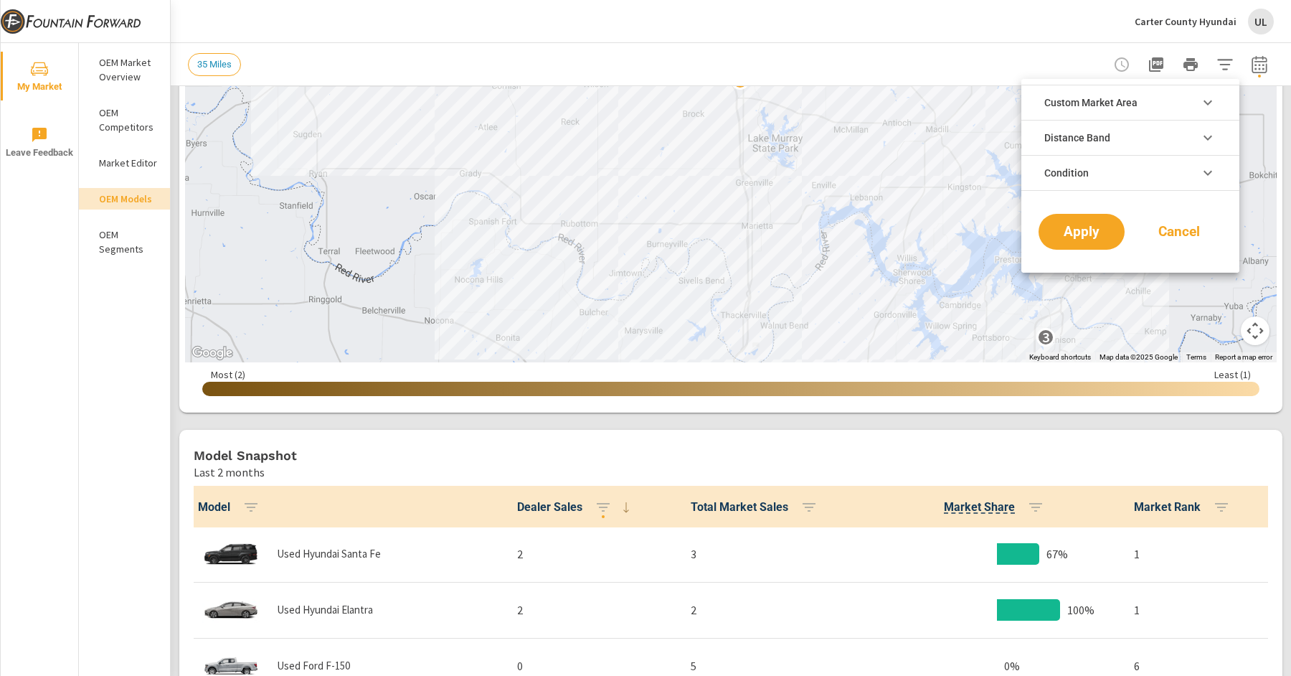
click at [1188, 107] on li "Custom Market Area" at bounding box center [1130, 102] width 218 height 35
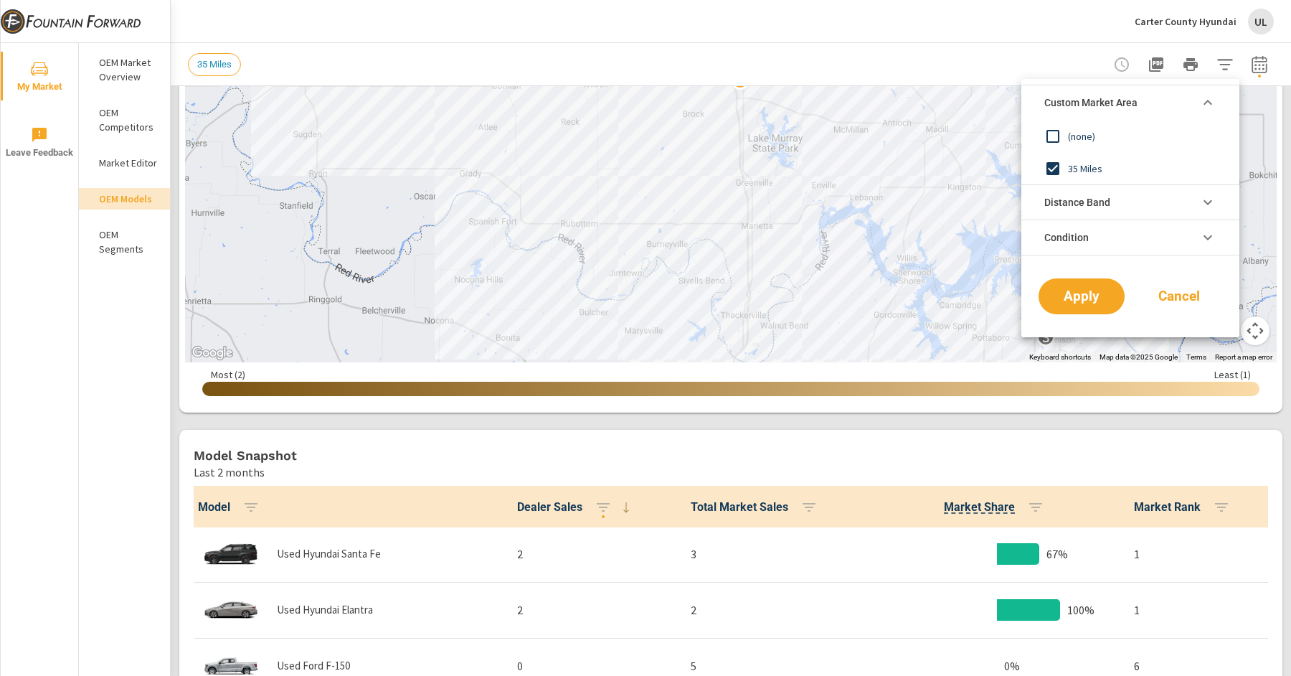
scroll to position [0, 0]
click at [1188, 107] on li "Custom Market Area" at bounding box center [1130, 102] width 218 height 35
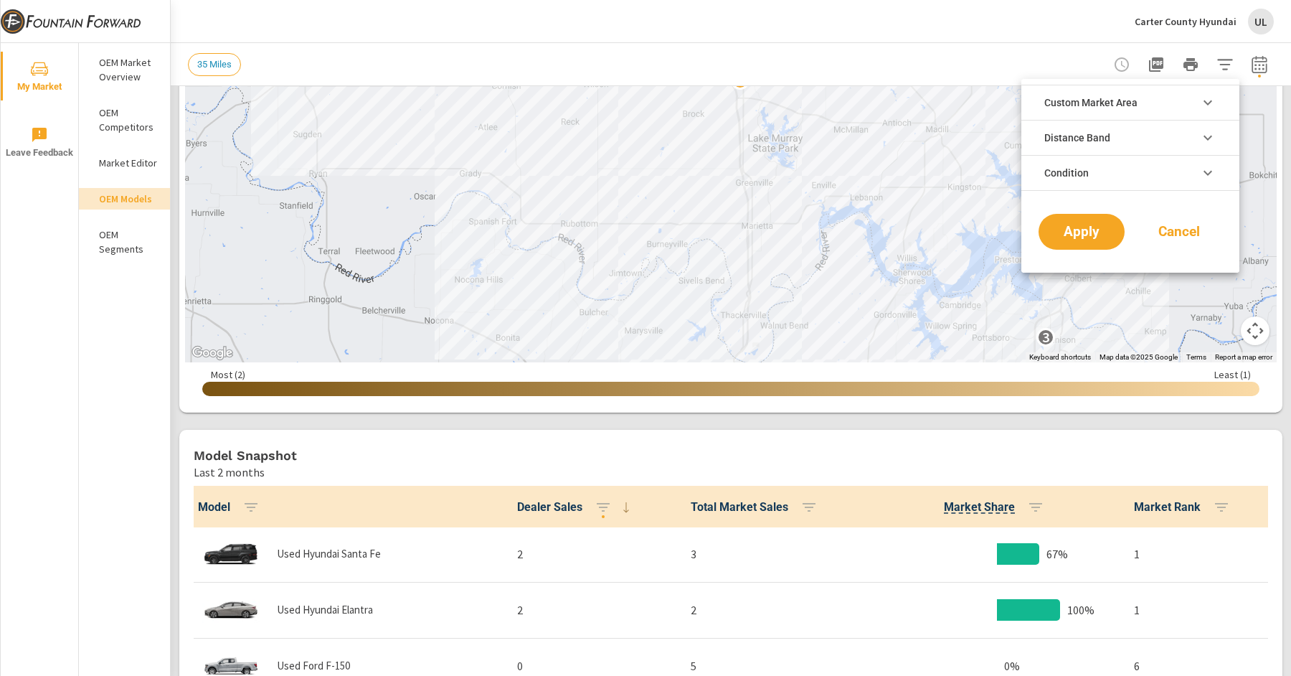
click at [1254, 65] on div at bounding box center [645, 338] width 1291 height 676
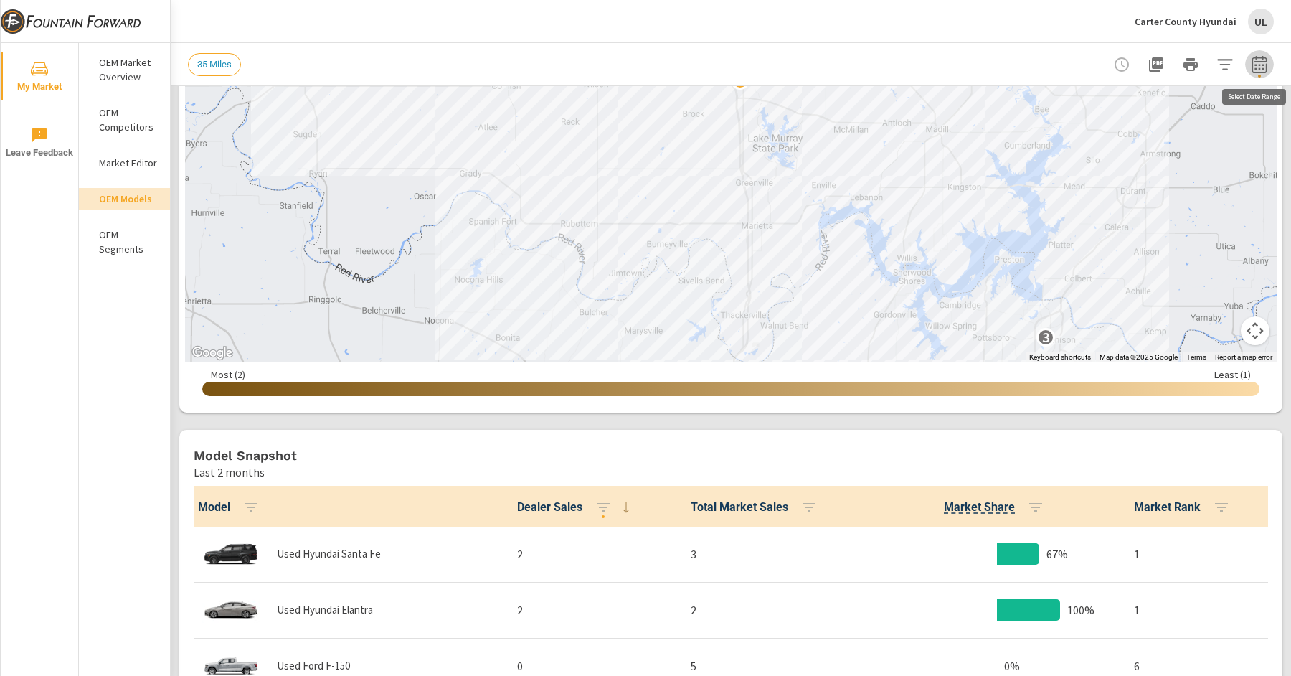
click at [1265, 64] on icon "button" at bounding box center [1259, 63] width 15 height 17
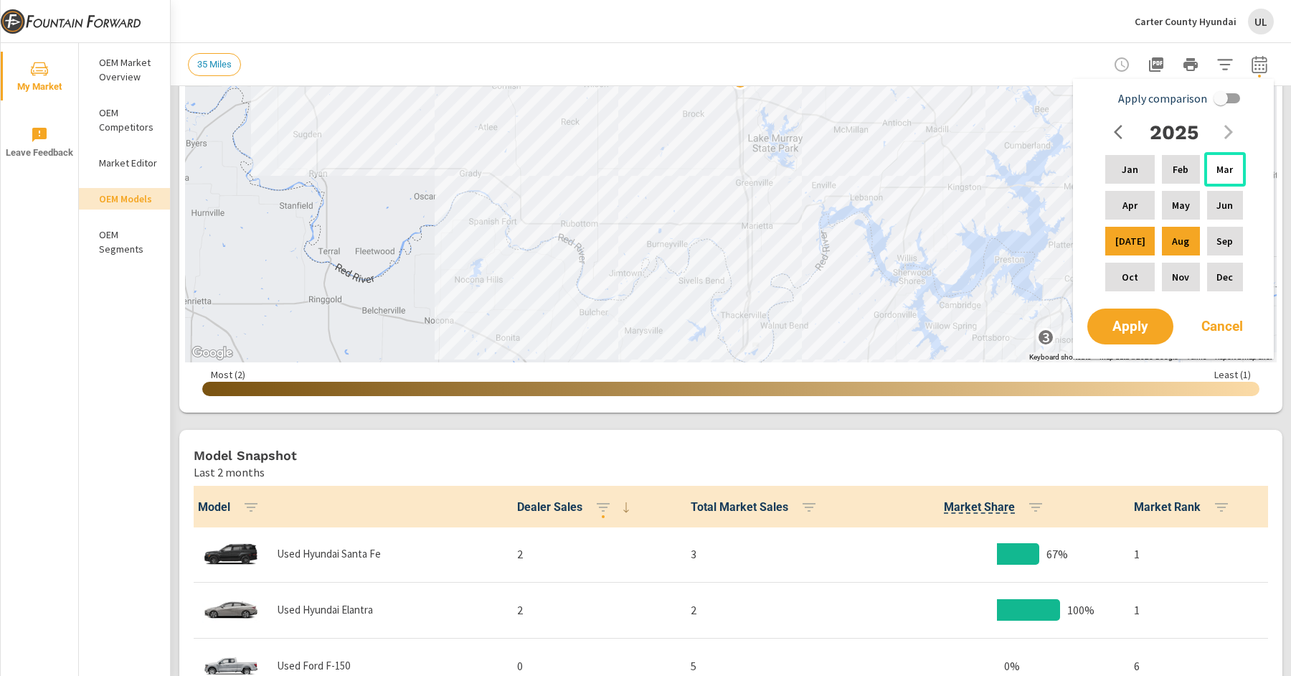
click at [1219, 171] on p "Mar" at bounding box center [1224, 169] width 16 height 14
click at [1172, 245] on p "Aug" at bounding box center [1180, 241] width 17 height 14
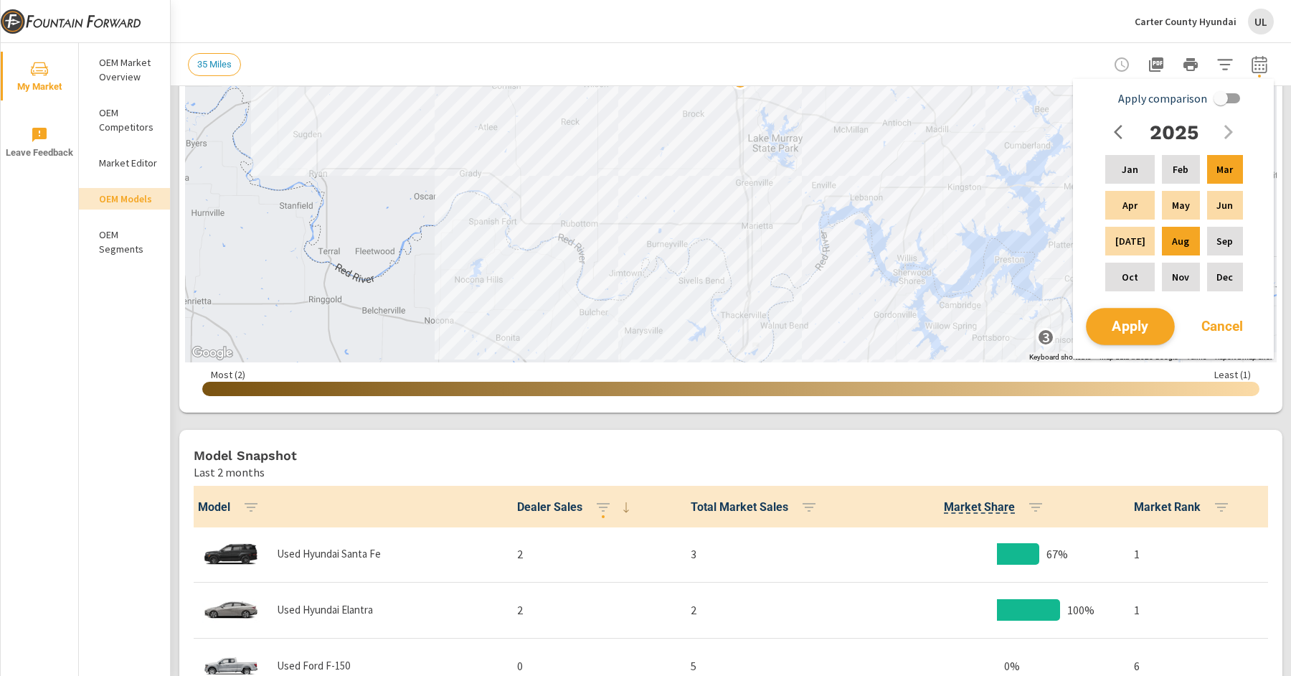
click at [1150, 325] on span "Apply" at bounding box center [1130, 327] width 59 height 14
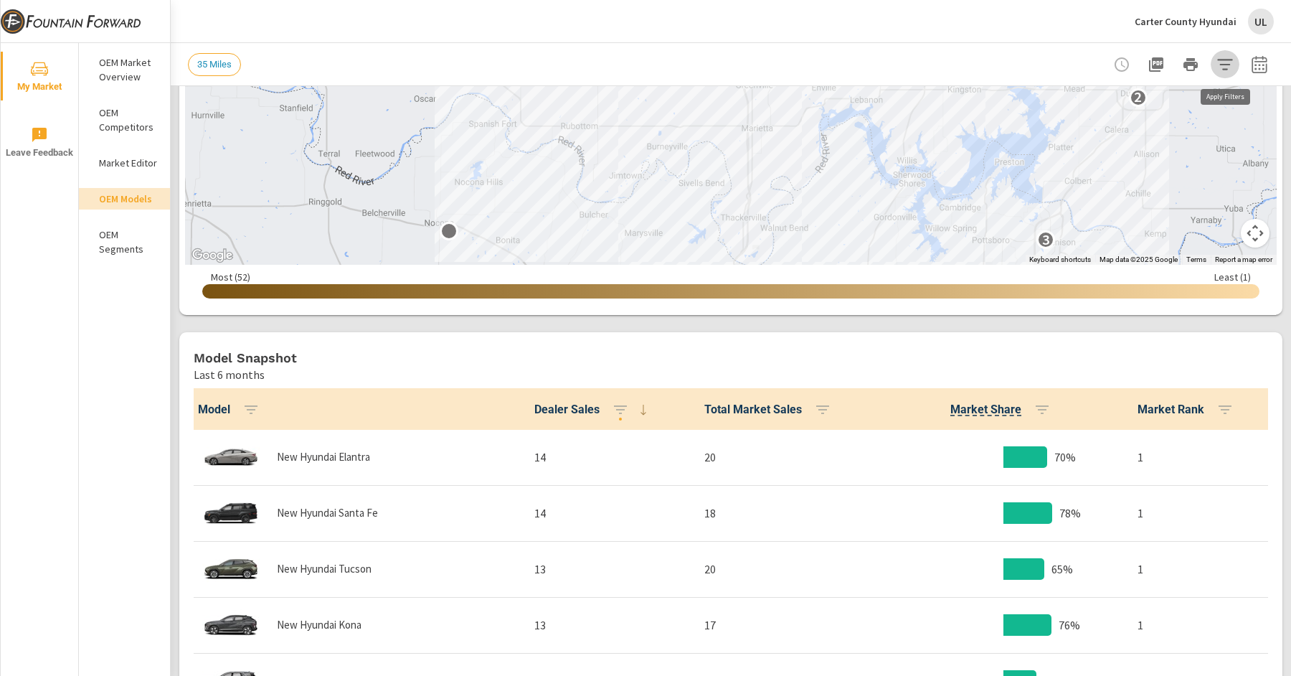
click at [1224, 72] on icon "button" at bounding box center [1224, 64] width 17 height 17
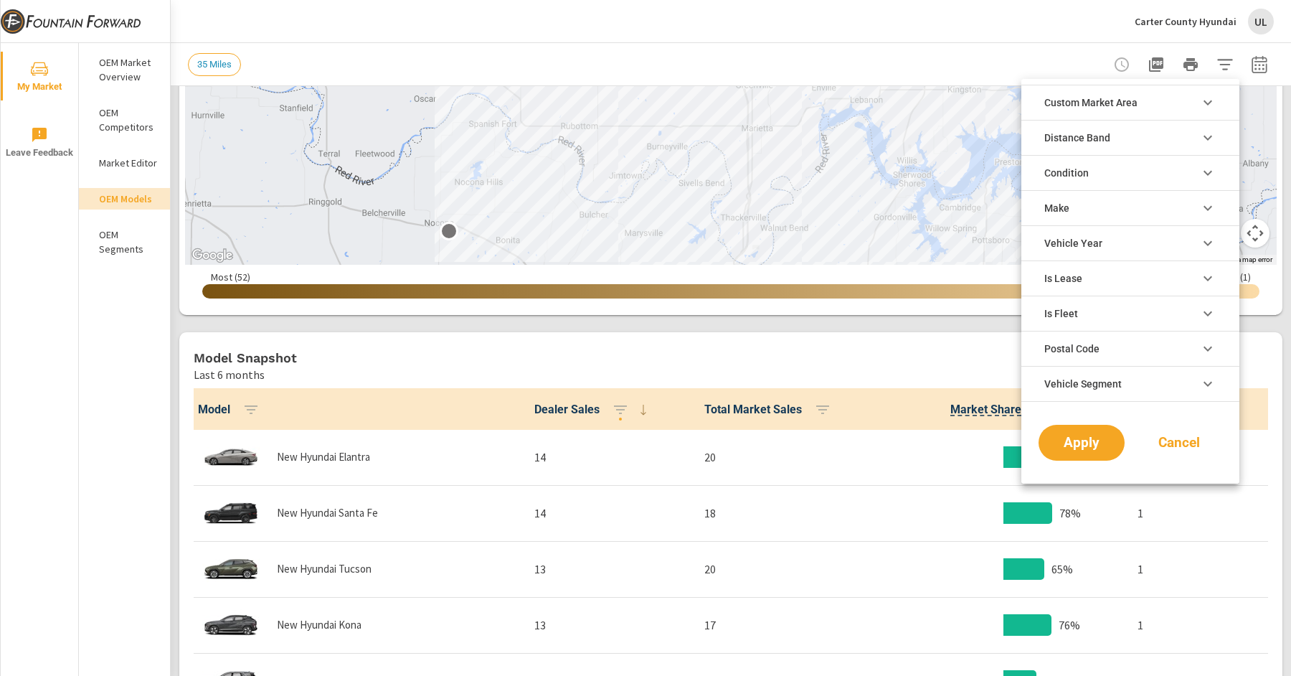
scroll to position [32, 0]
click at [1274, 65] on div at bounding box center [645, 338] width 1291 height 676
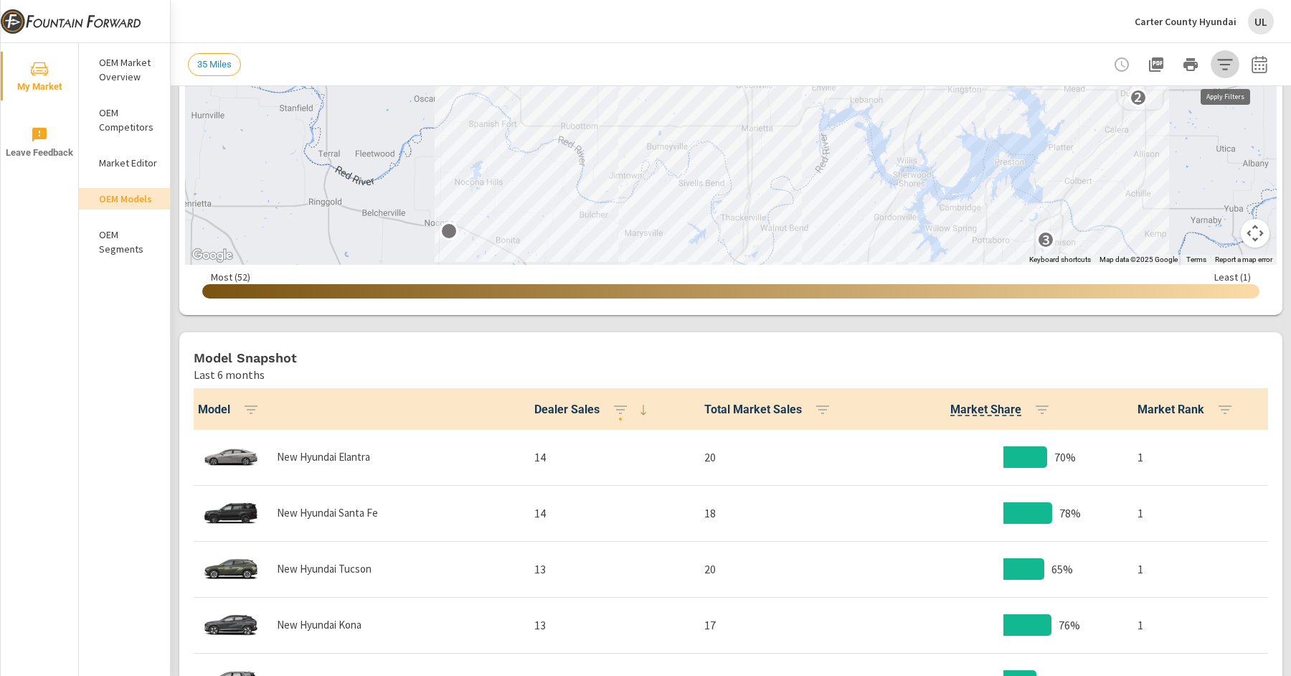
click at [1219, 70] on icon "button" at bounding box center [1224, 64] width 17 height 17
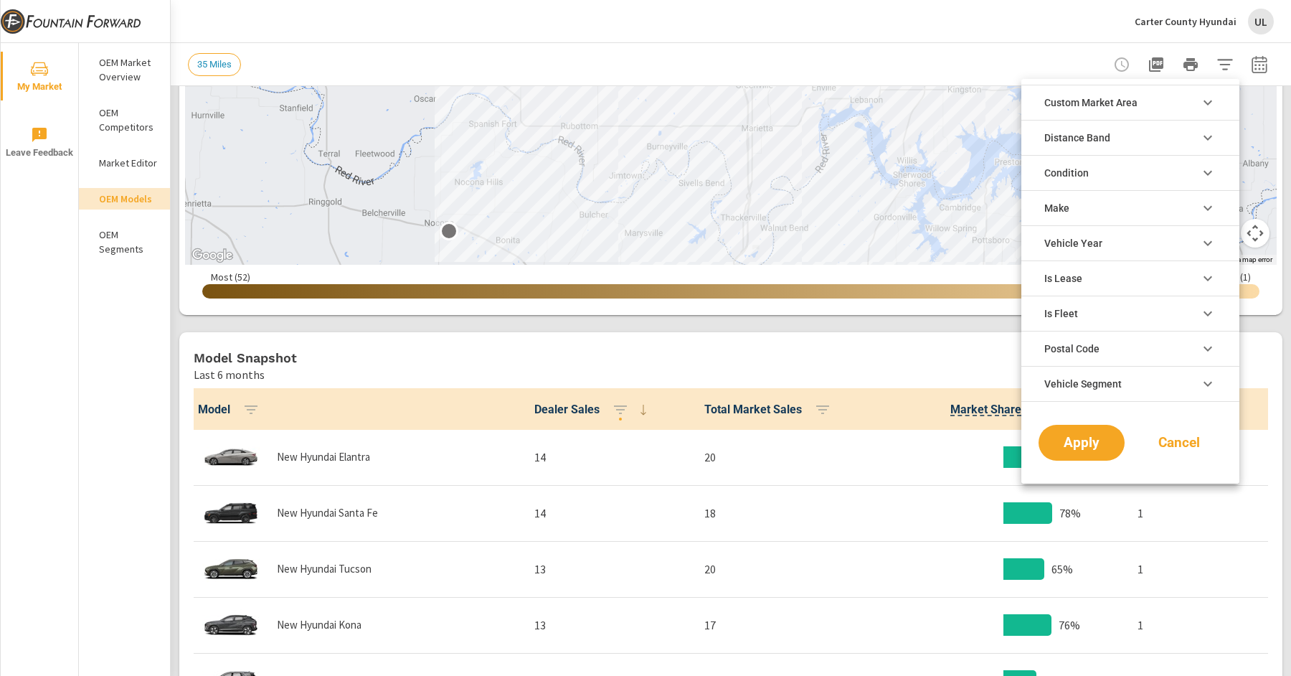
click at [1075, 171] on span "Condition" at bounding box center [1066, 173] width 44 height 34
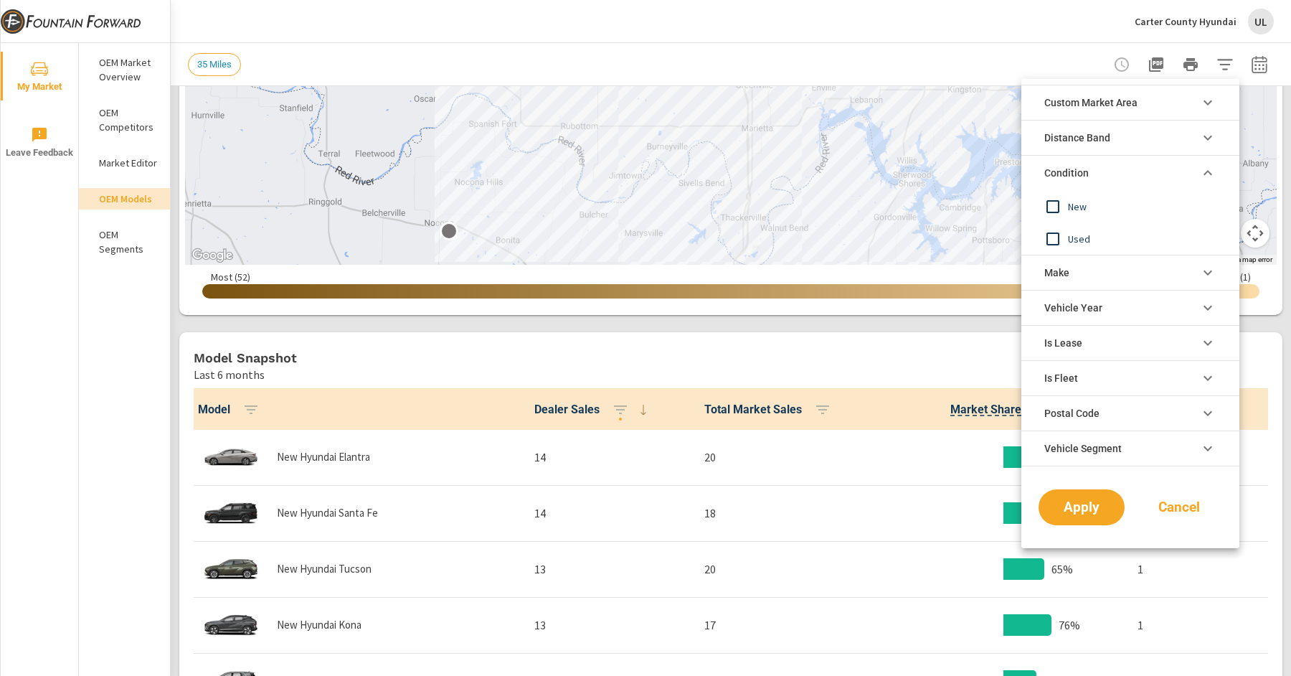
click at [1084, 204] on span "New" at bounding box center [1146, 206] width 157 height 17
click at [1092, 492] on button "Apply" at bounding box center [1081, 506] width 89 height 37
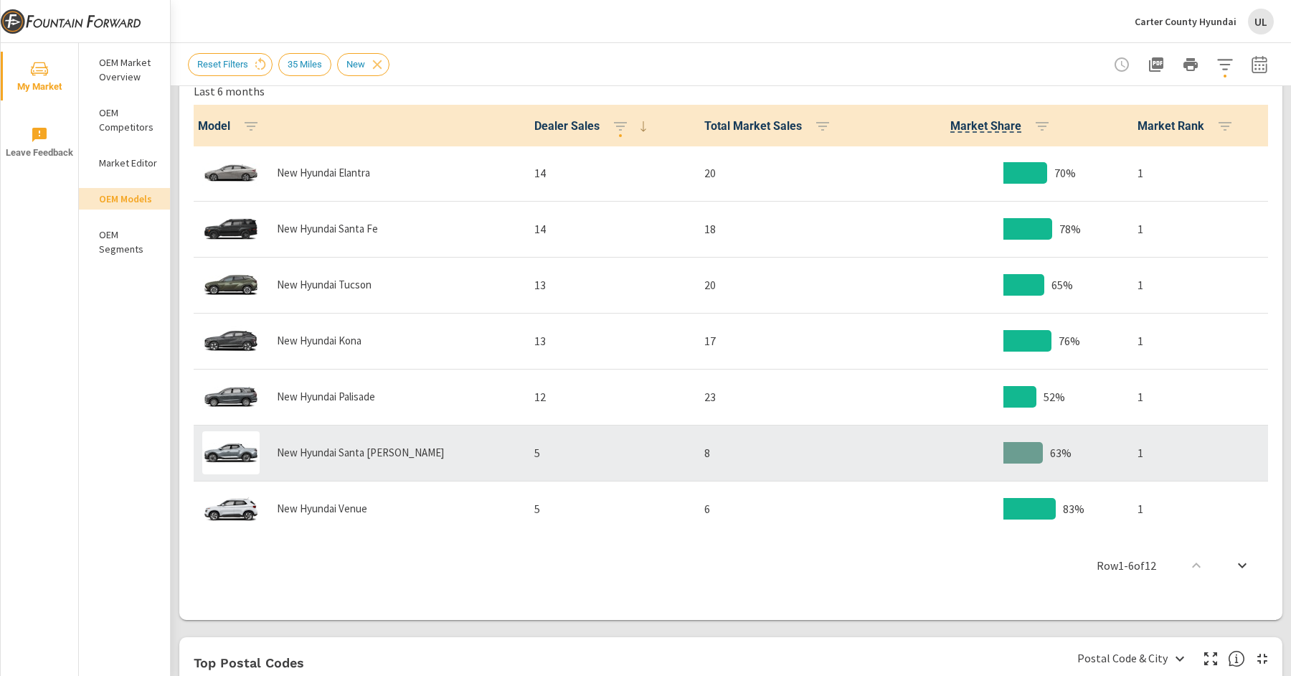
scroll to position [1, 0]
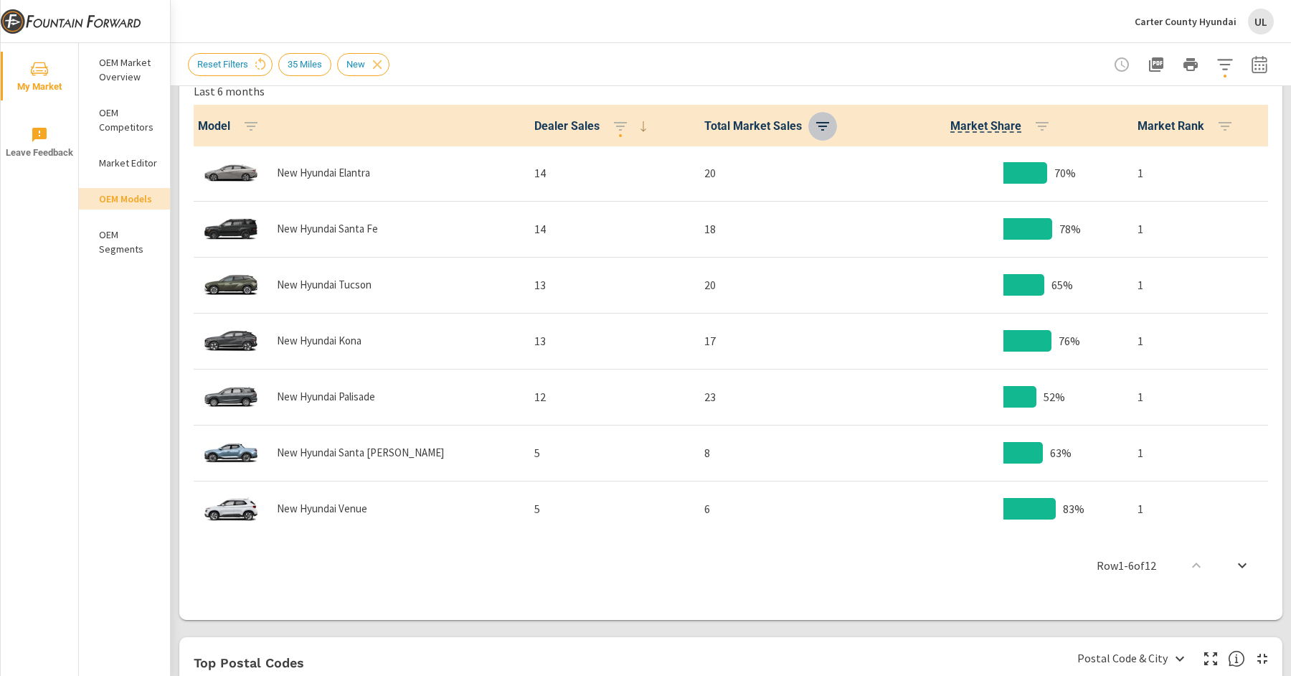
click at [816, 122] on icon "button" at bounding box center [822, 126] width 13 height 9
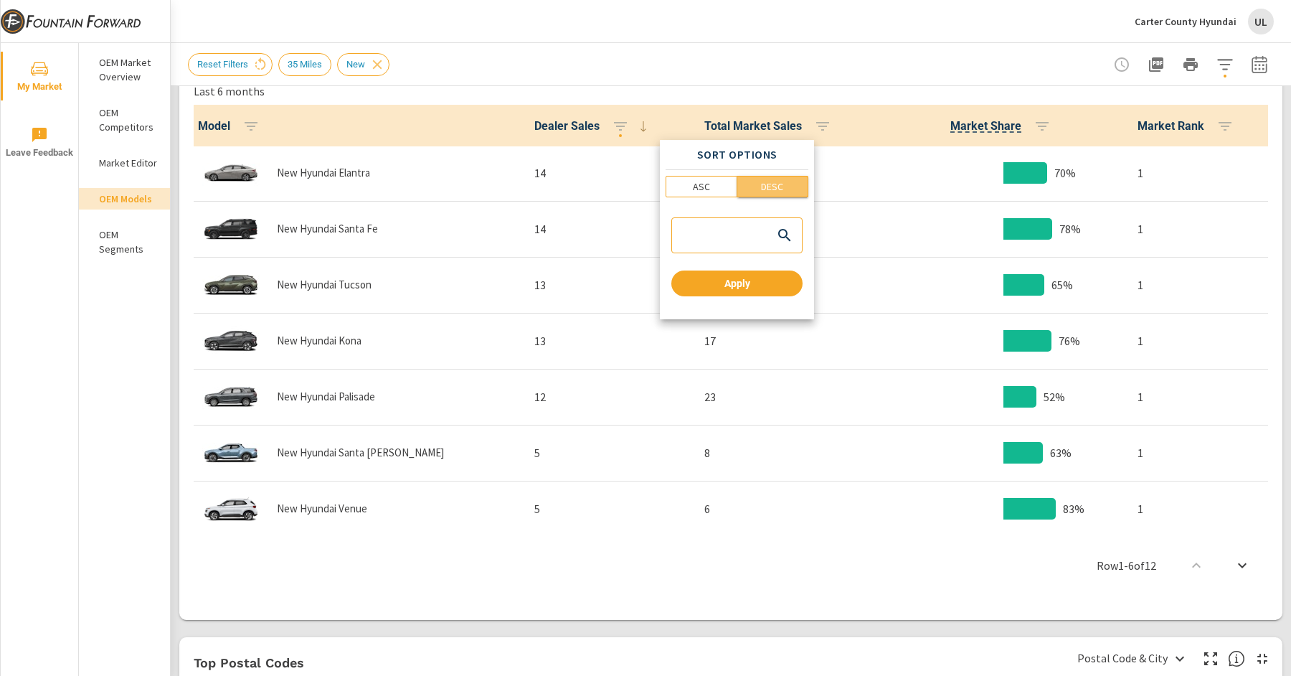
click at [767, 185] on p "DESC" at bounding box center [772, 186] width 22 height 14
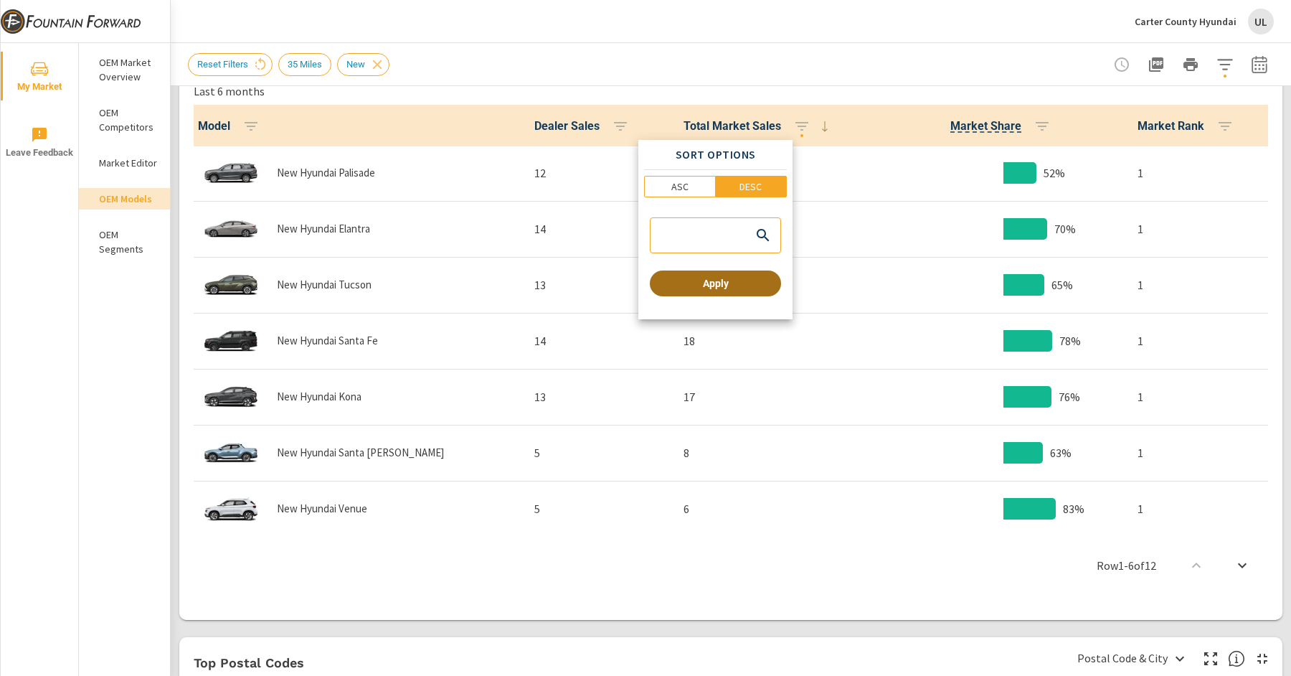
click at [756, 281] on span "Apply" at bounding box center [716, 283] width 120 height 13
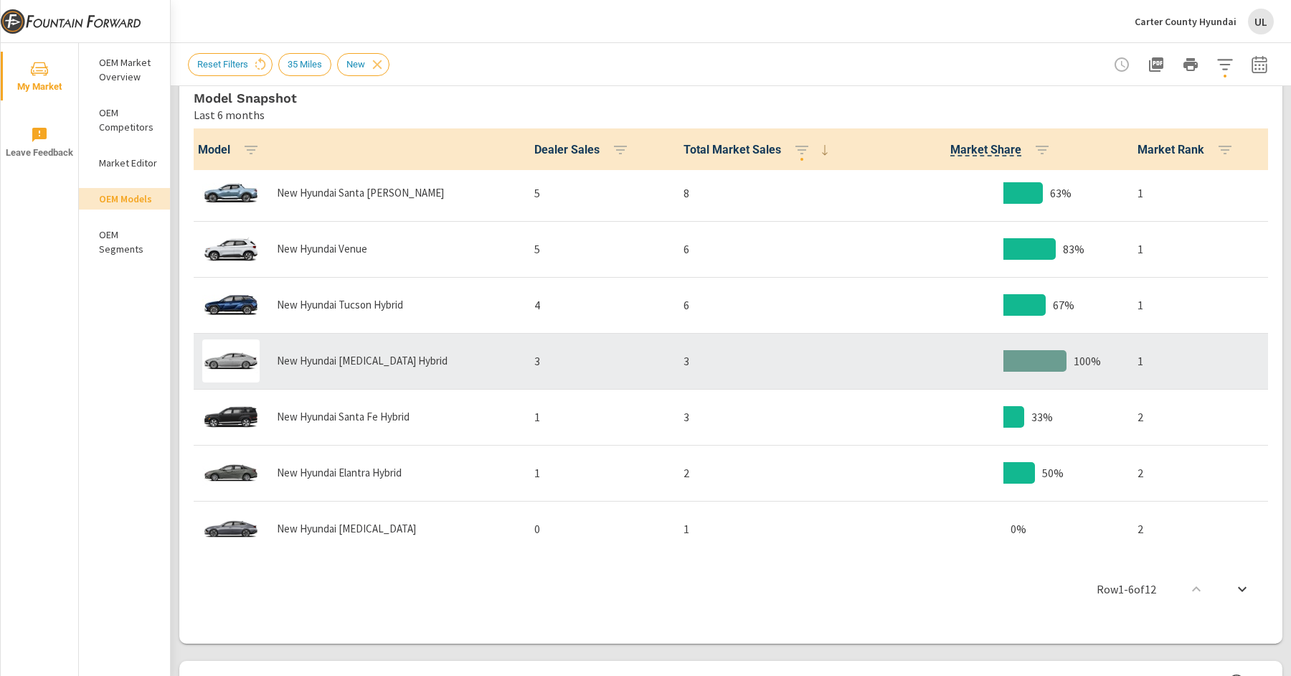
scroll to position [285, 0]
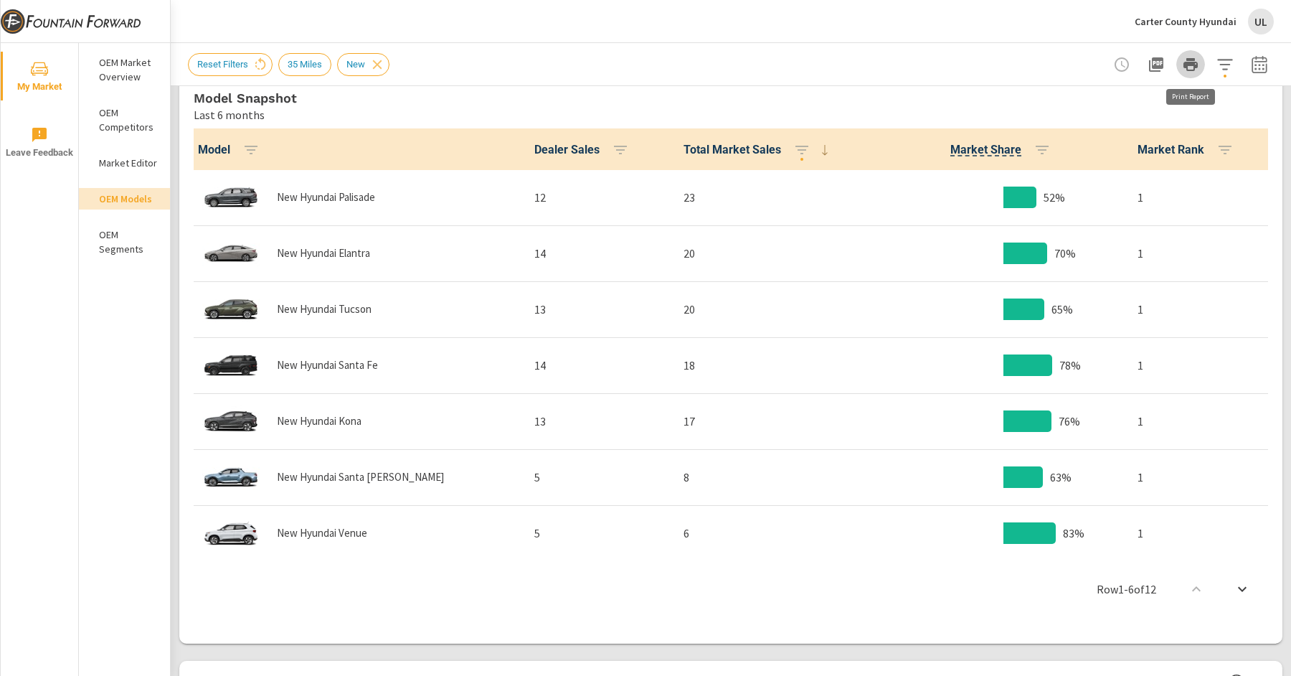
click at [1194, 66] on icon "button" at bounding box center [1190, 64] width 14 height 13
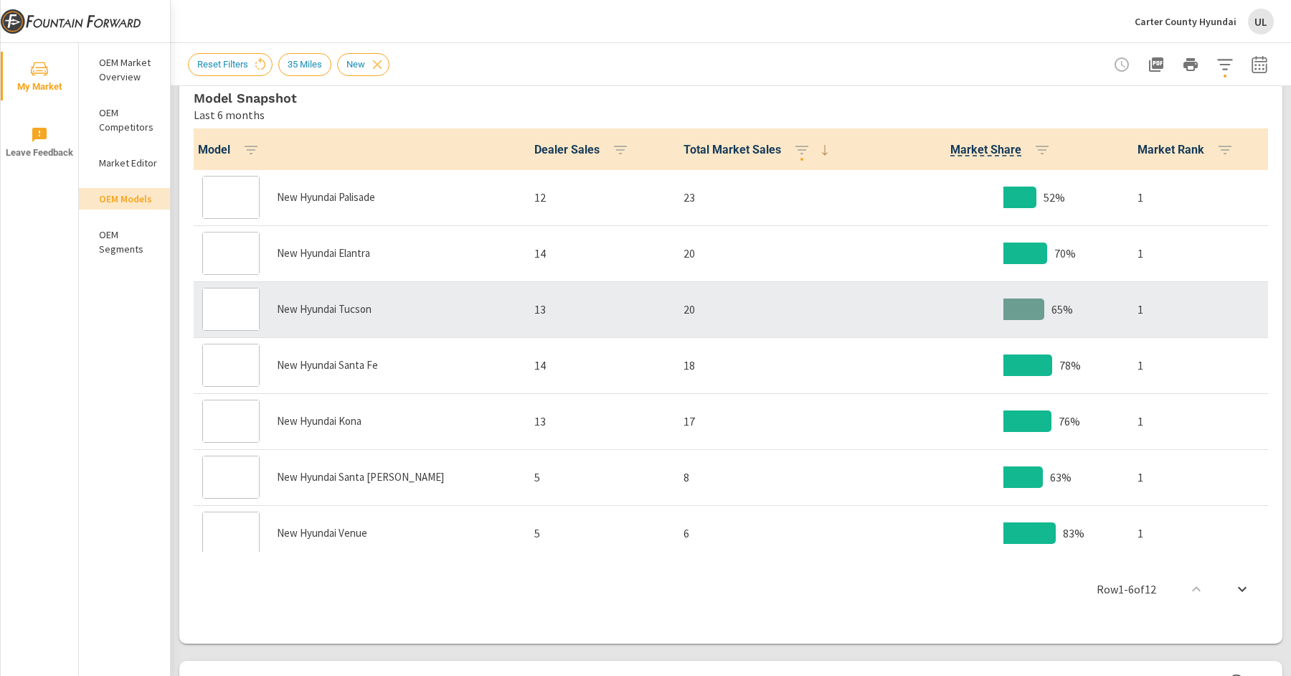
scroll to position [728, 0]
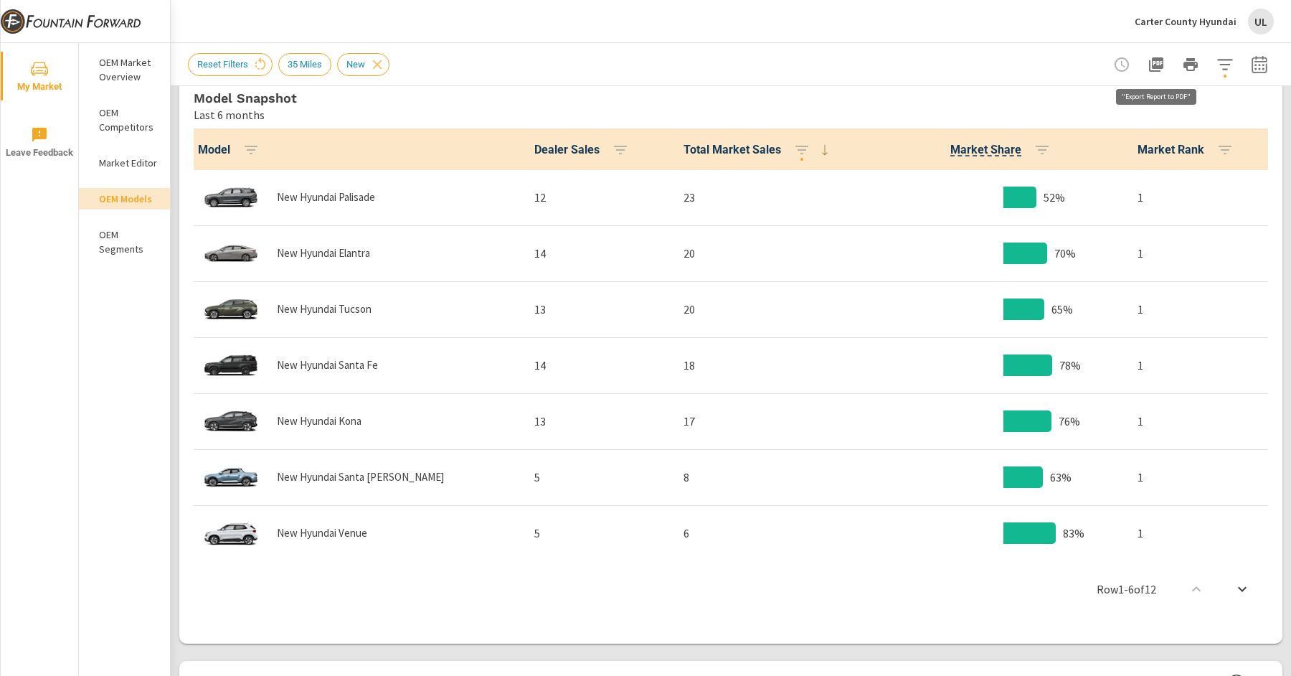
click at [1159, 67] on icon "button" at bounding box center [1156, 64] width 14 height 14
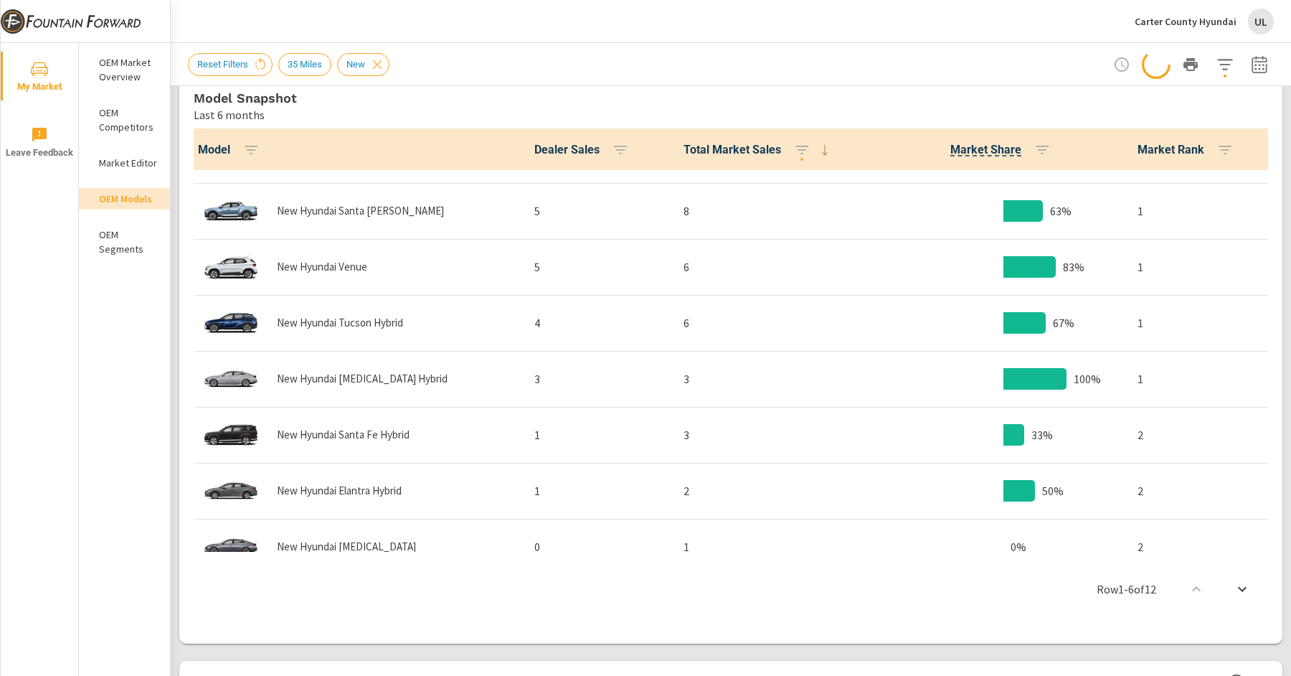
scroll to position [285, 0]
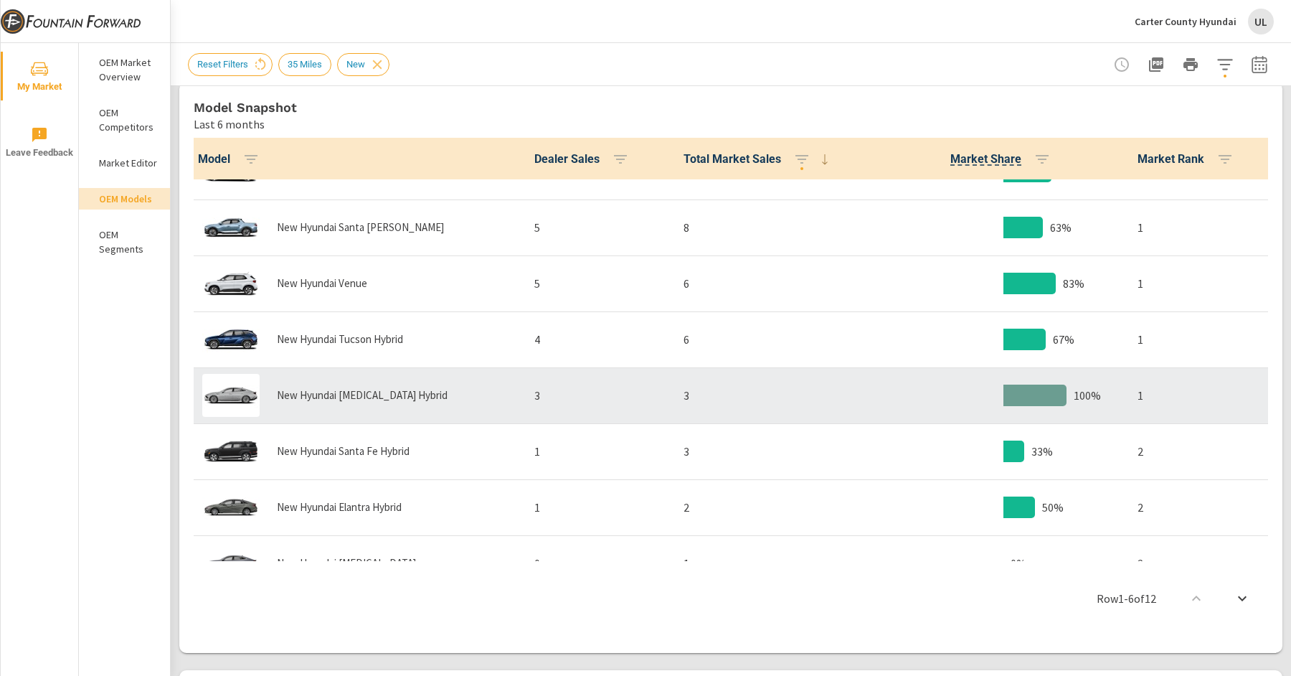
scroll to position [285, 0]
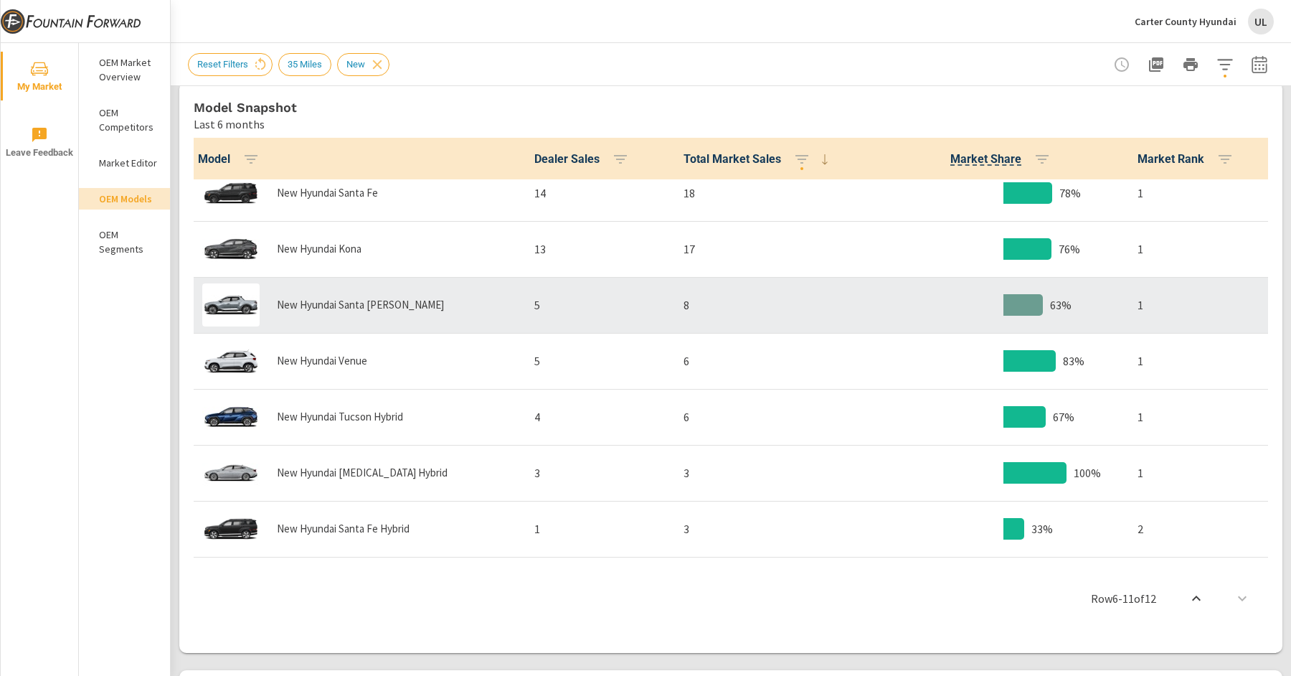
scroll to position [162, 0]
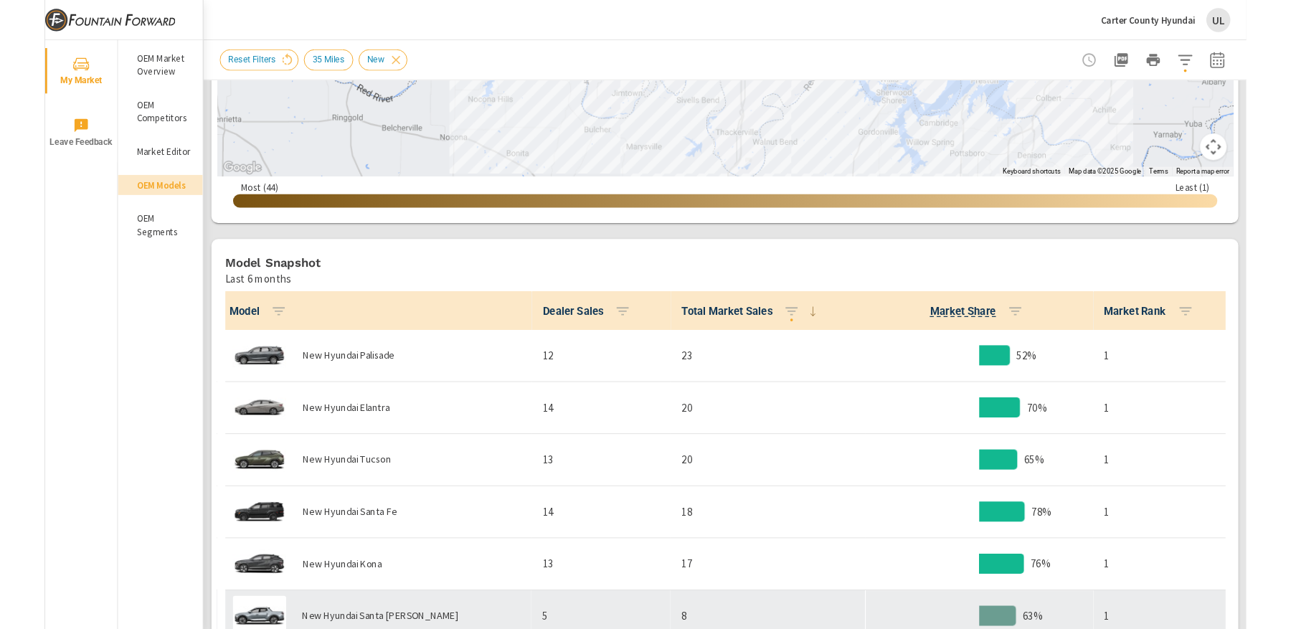
scroll to position [414, 0]
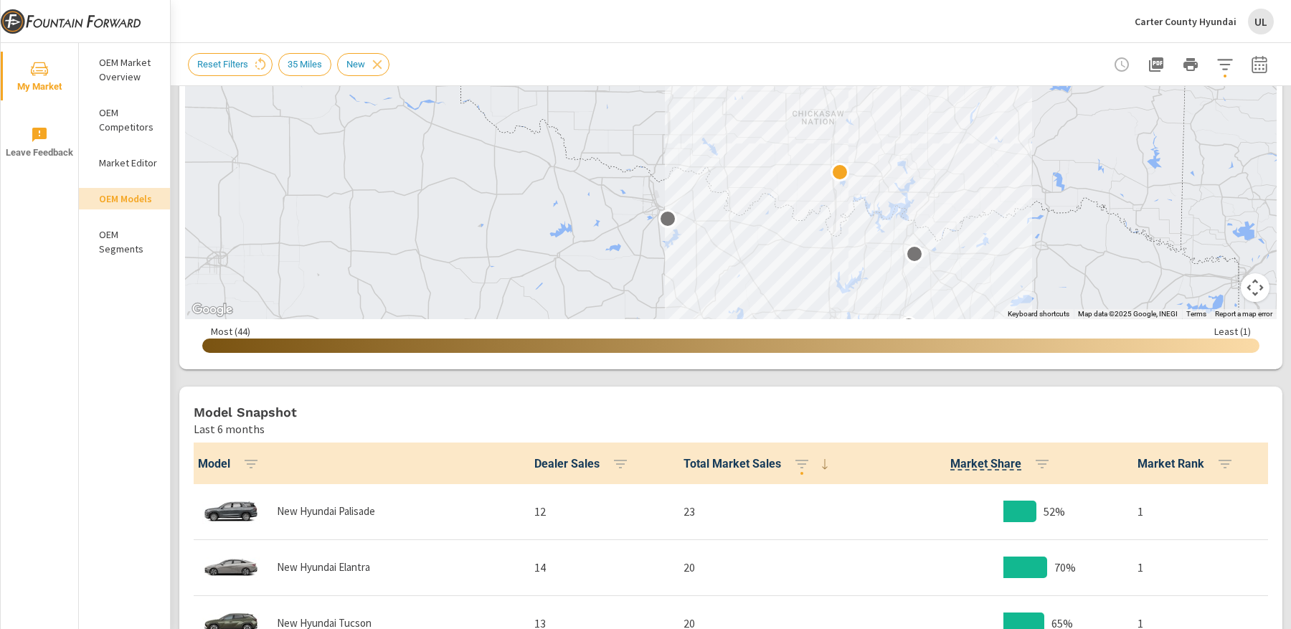
click at [1168, 24] on p "Carter County Hyundai" at bounding box center [1186, 21] width 102 height 13
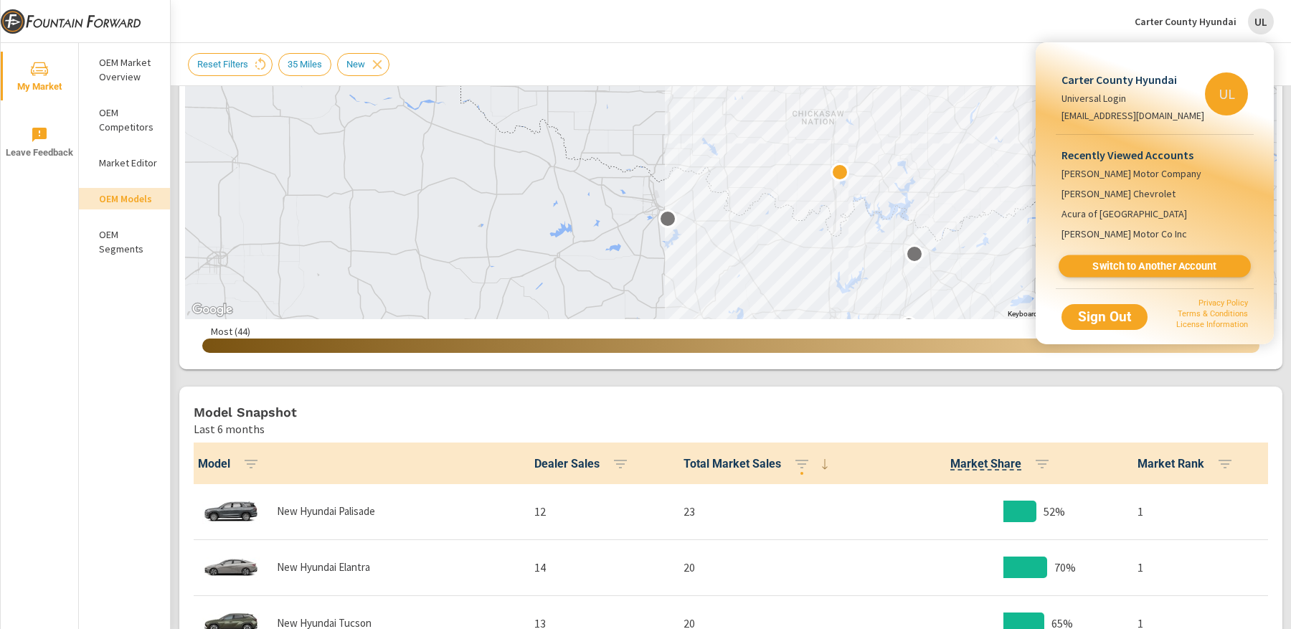
click at [1130, 268] on span "Switch to Another Account" at bounding box center [1154, 267] width 176 height 14
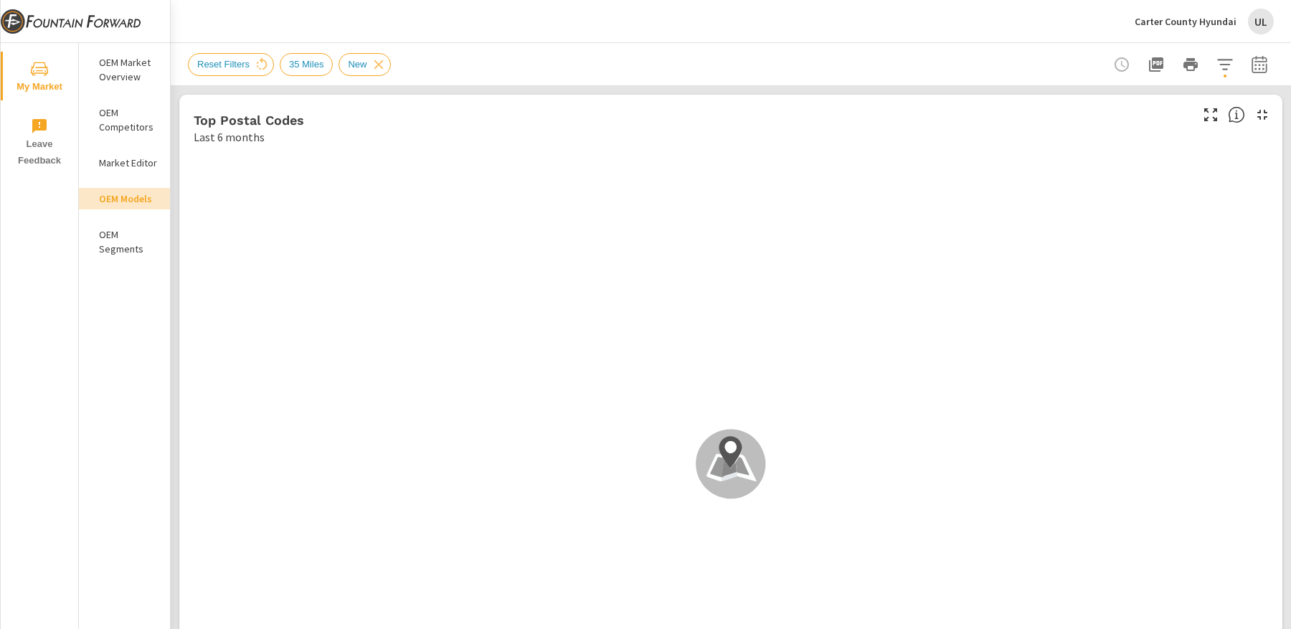
scroll to position [1, 0]
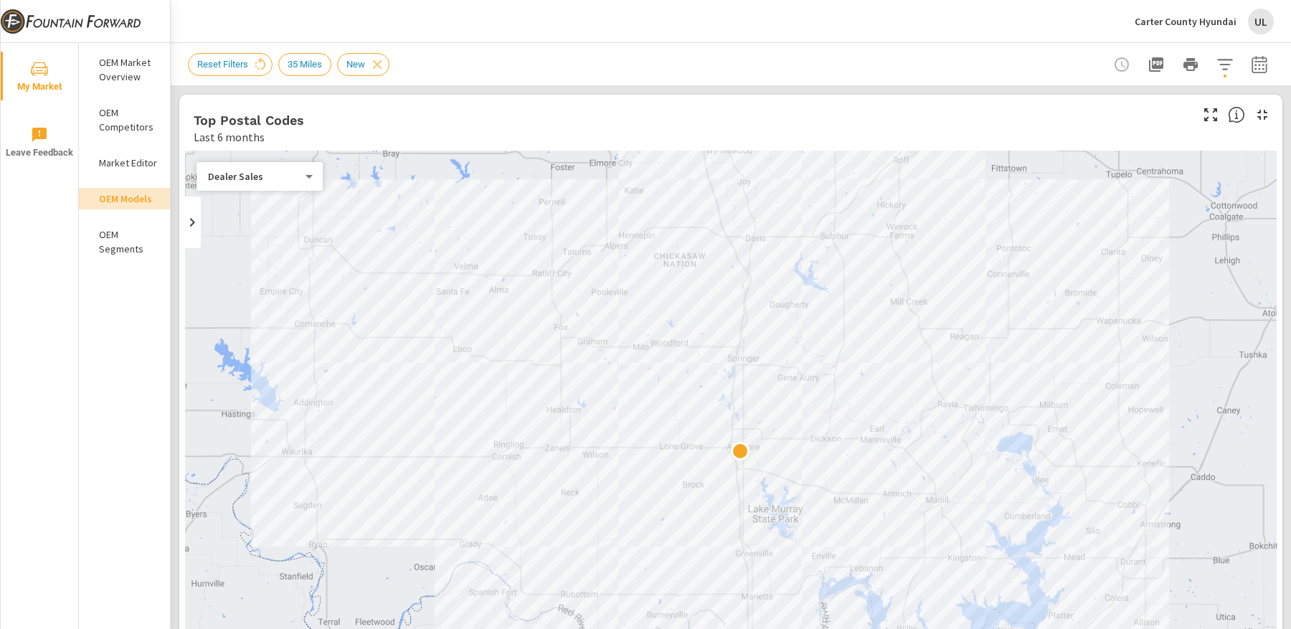
click at [119, 70] on p "OEM Market Overview" at bounding box center [129, 69] width 60 height 29
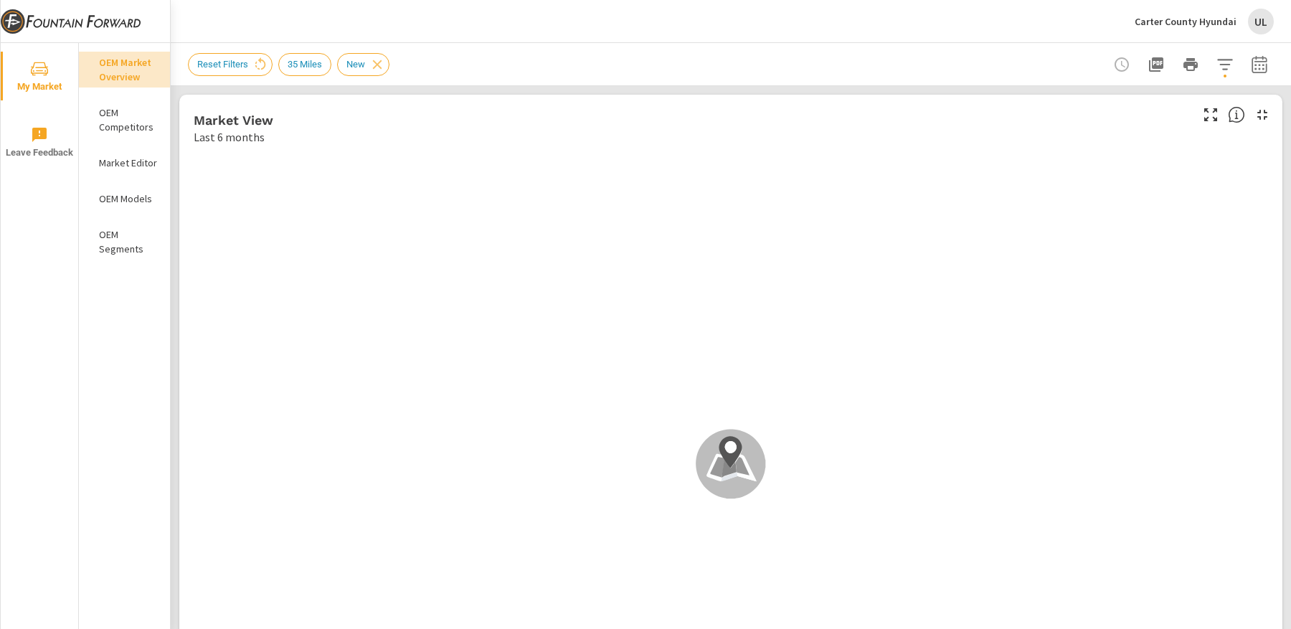
scroll to position [1, 0]
click at [43, 78] on span "My Market" at bounding box center [39, 77] width 69 height 35
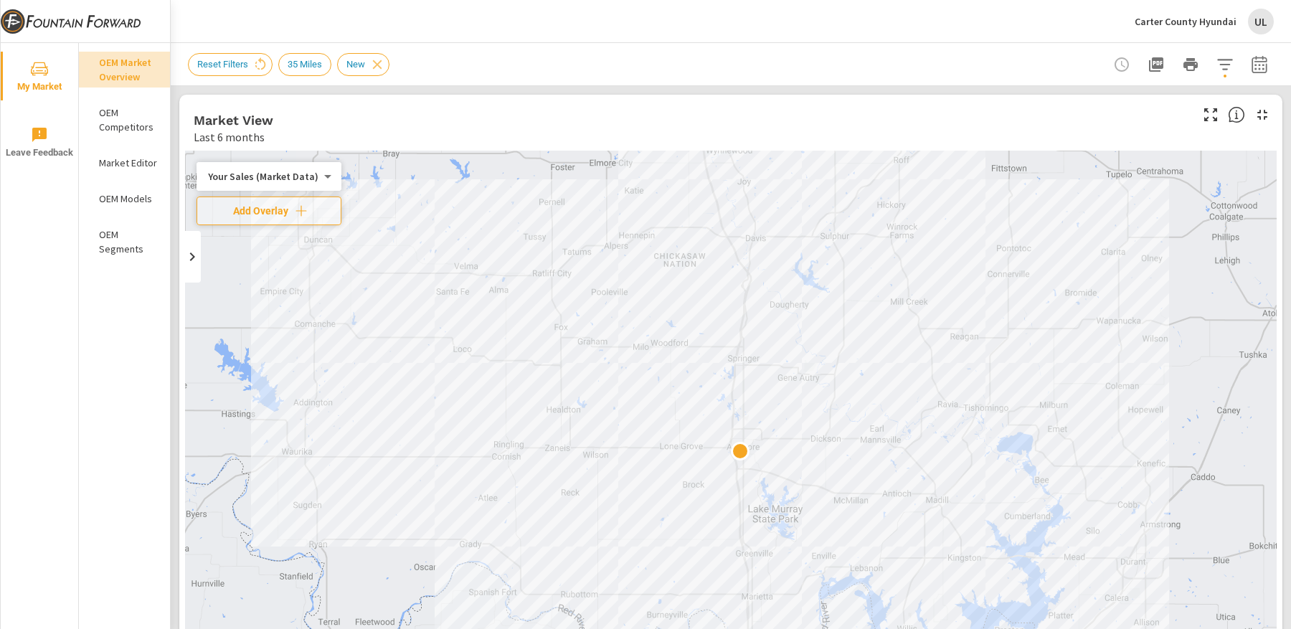
scroll to position [6, 0]
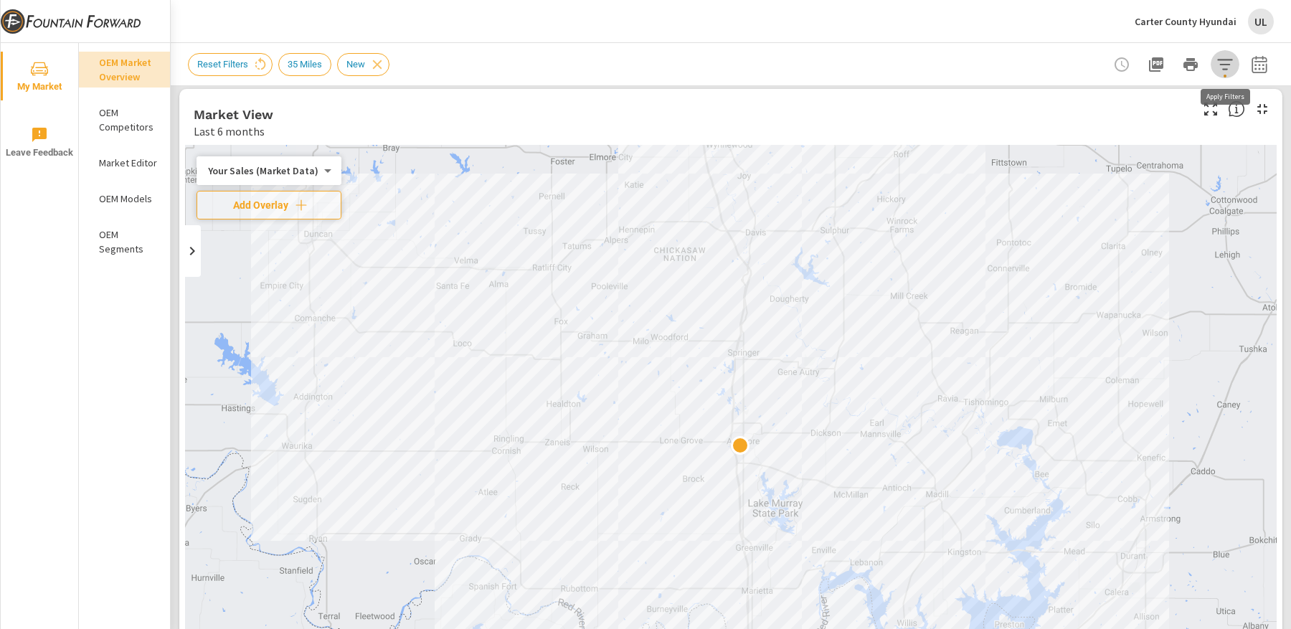
click at [1226, 70] on icon "button" at bounding box center [1224, 64] width 17 height 17
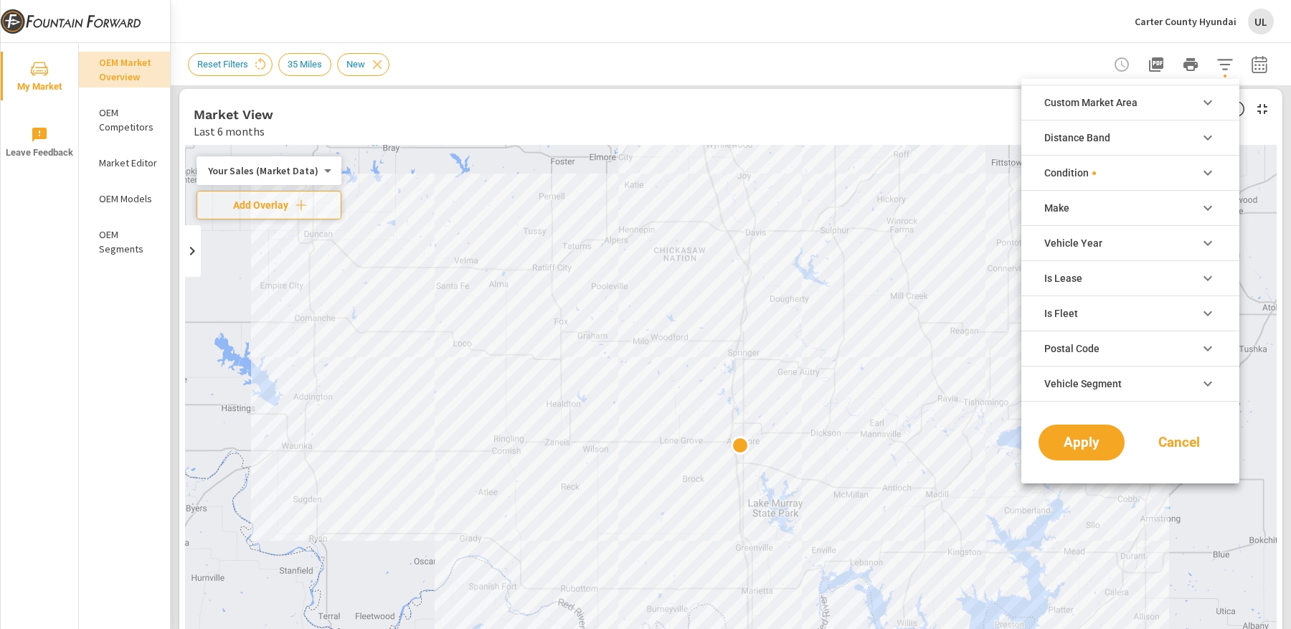
click at [1203, 174] on icon "filter options" at bounding box center [1207, 172] width 17 height 17
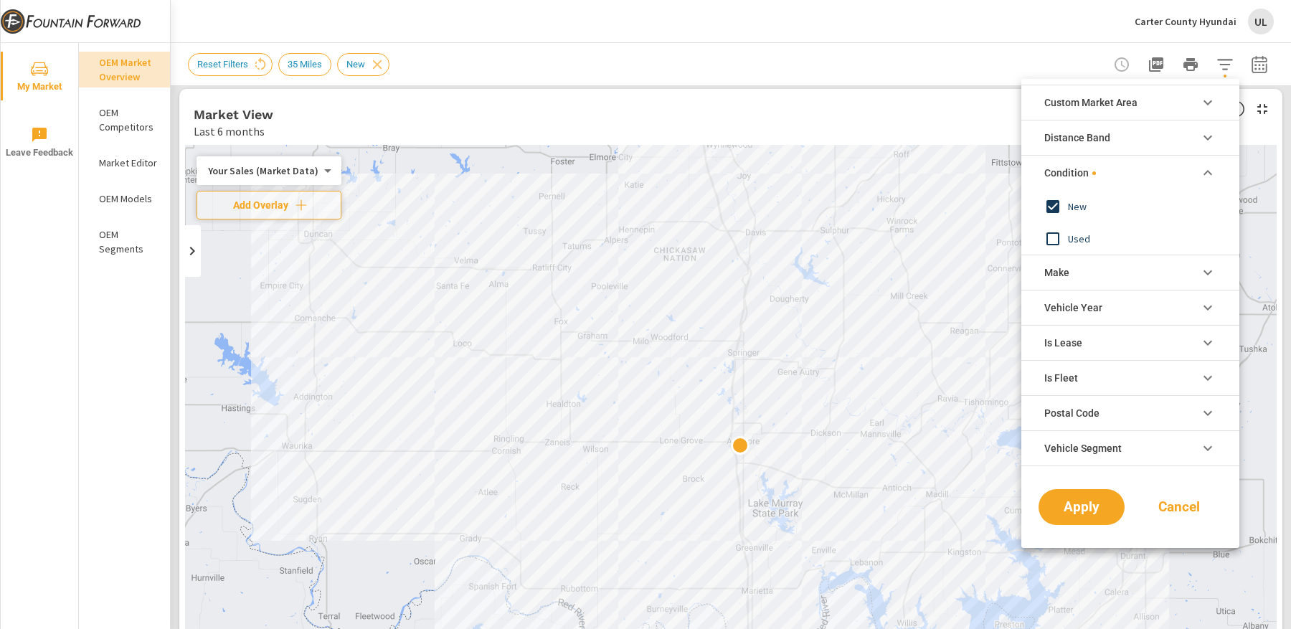
click at [1208, 100] on icon "filter options" at bounding box center [1207, 102] width 17 height 17
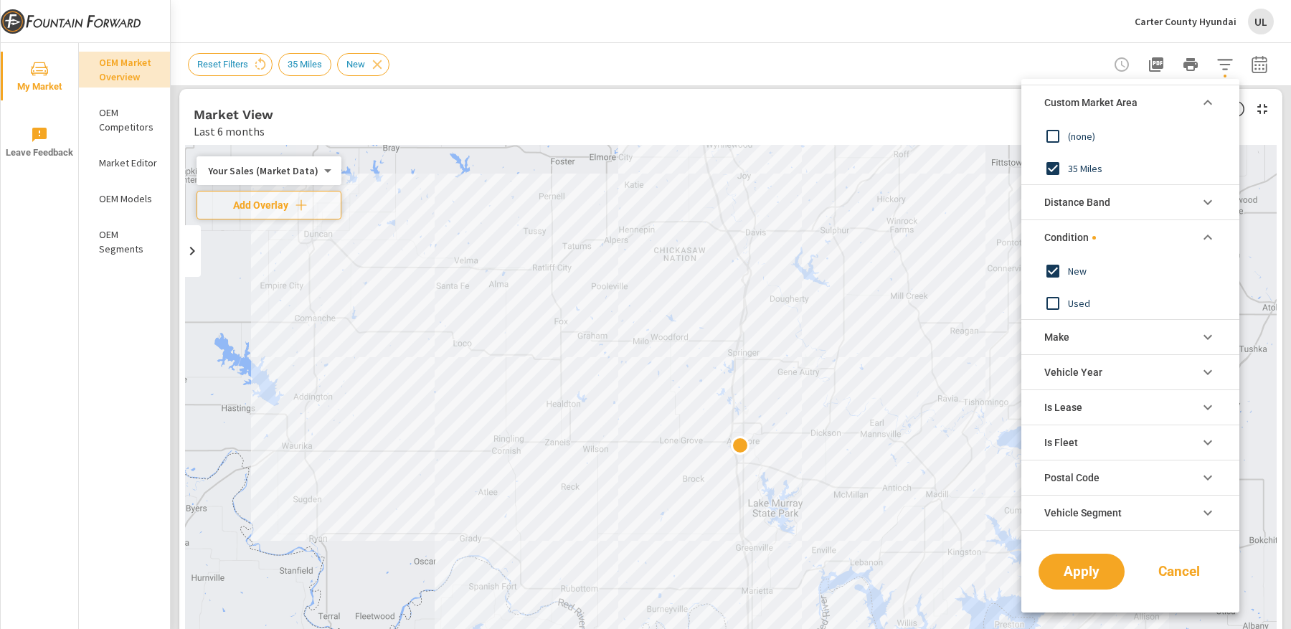
click at [1259, 67] on div at bounding box center [645, 314] width 1291 height 629
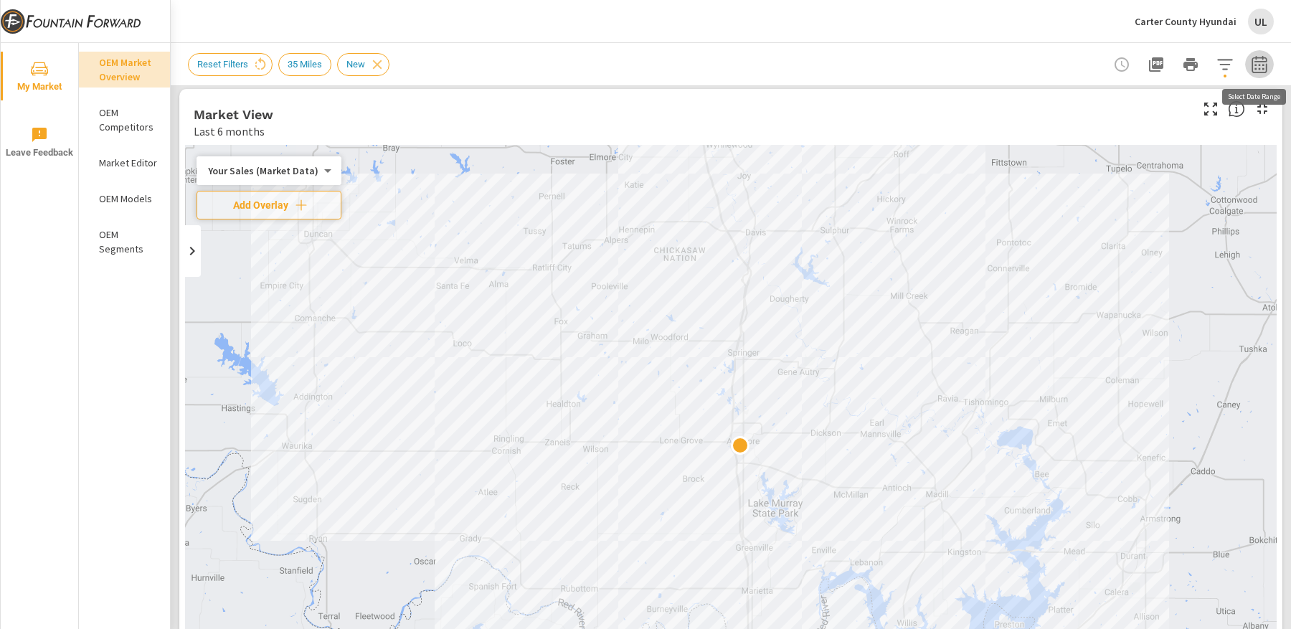
click at [1254, 66] on icon "button" at bounding box center [1259, 64] width 17 height 17
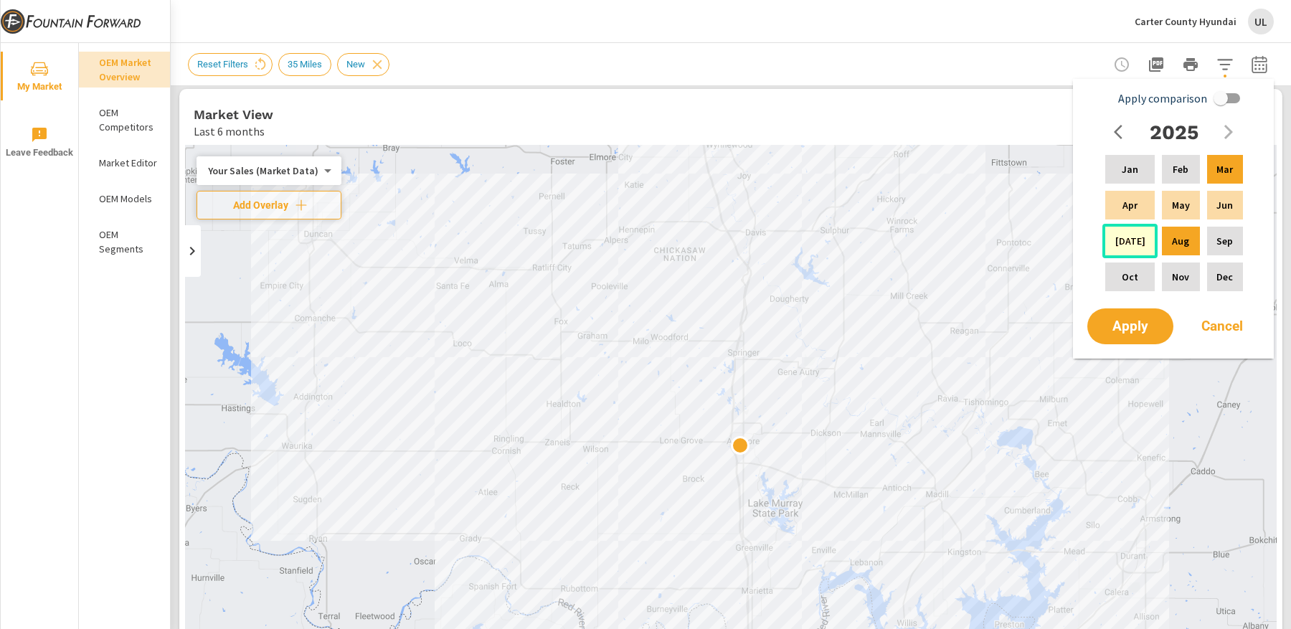
click at [1140, 245] on div "Jul" at bounding box center [1129, 241] width 55 height 34
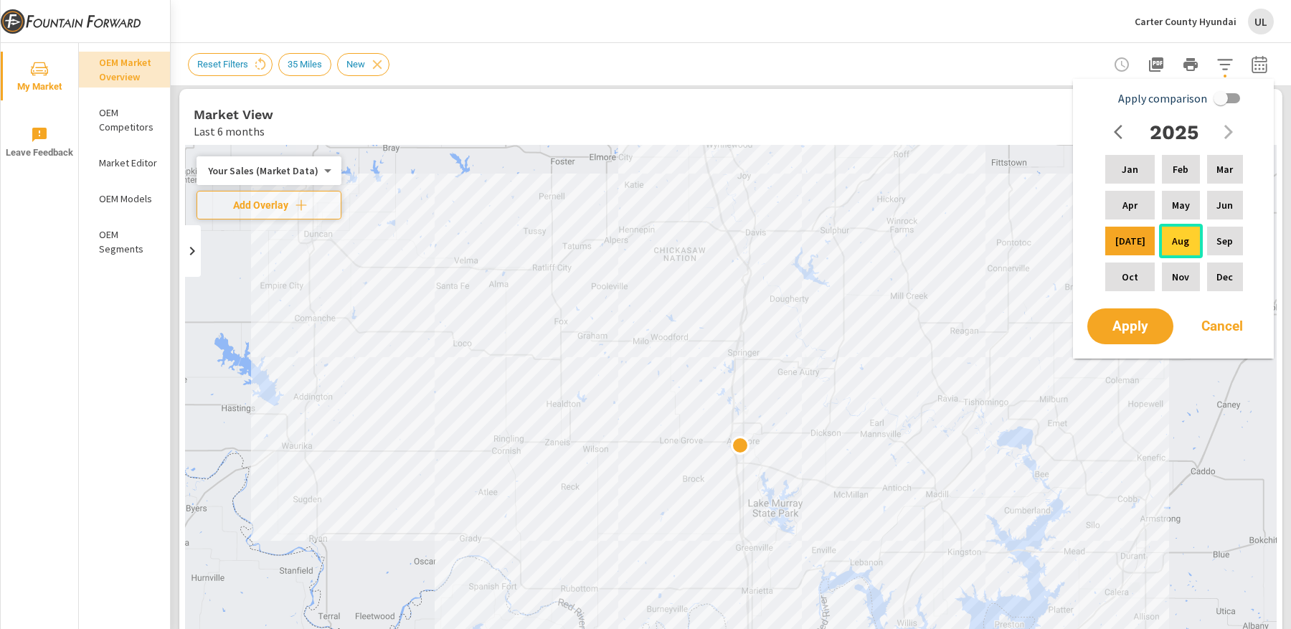
click at [1172, 244] on p "Aug" at bounding box center [1180, 241] width 17 height 14
click at [1132, 326] on span "Apply" at bounding box center [1130, 327] width 59 height 14
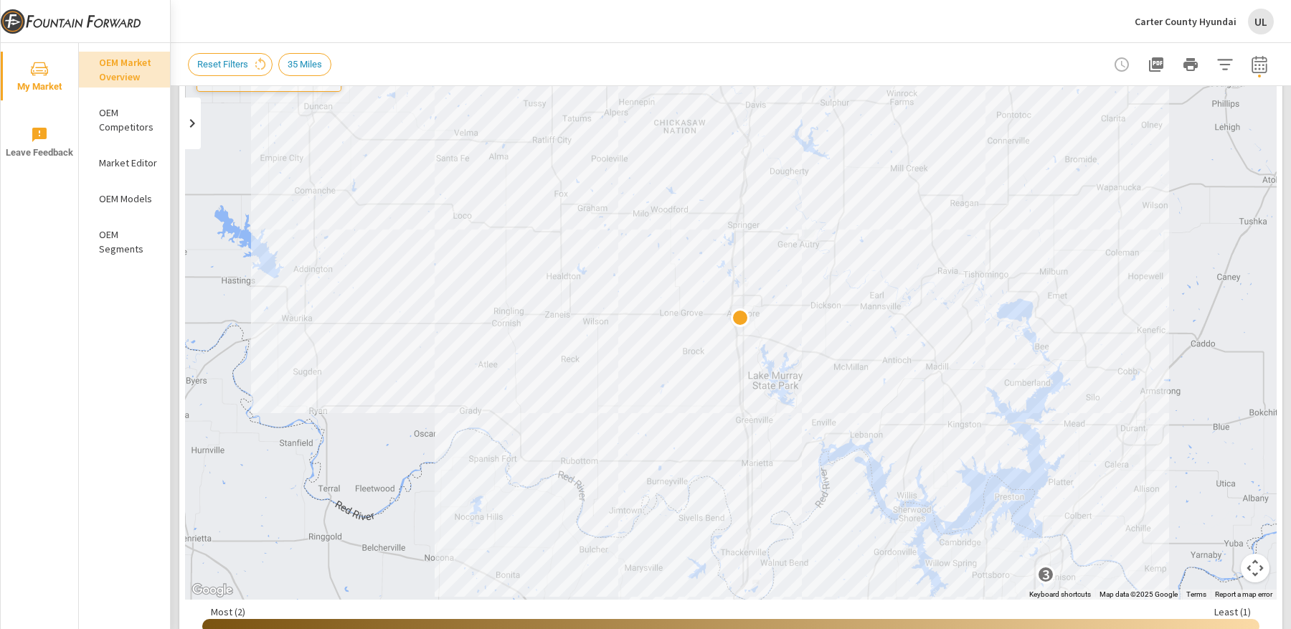
scroll to position [49, 0]
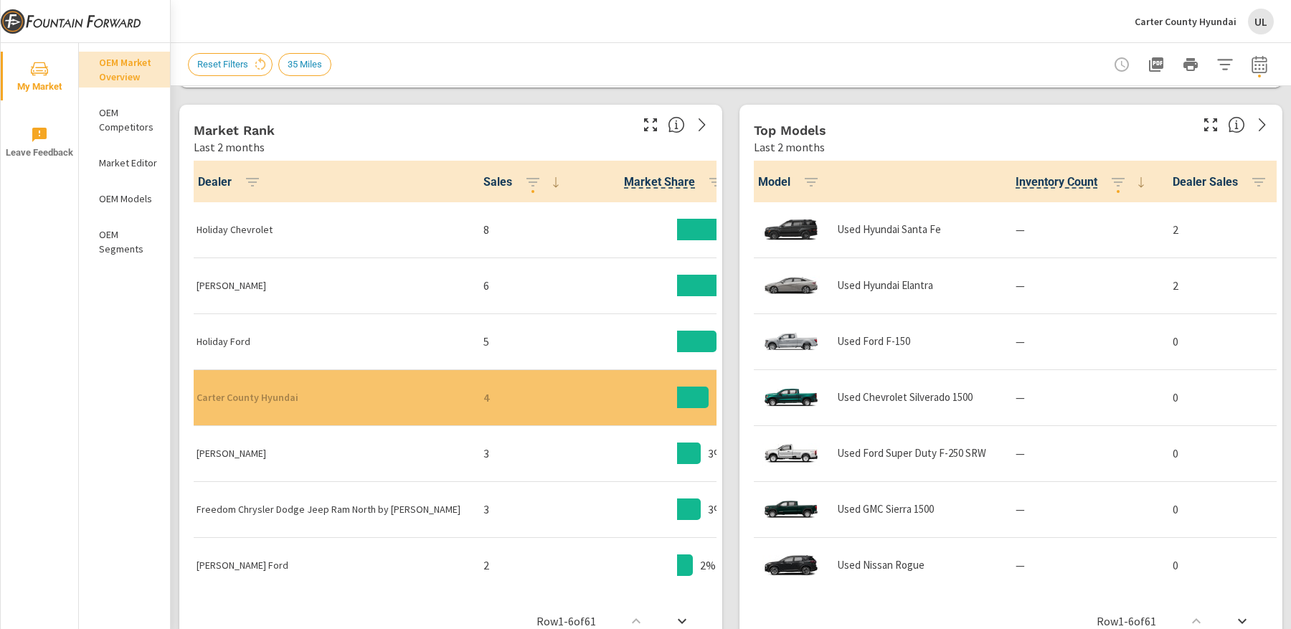
click at [250, 228] on p "Holiday Chevrolet" at bounding box center [329, 229] width 264 height 14
click at [232, 228] on p "Holiday Chevrolet" at bounding box center [329, 229] width 264 height 14
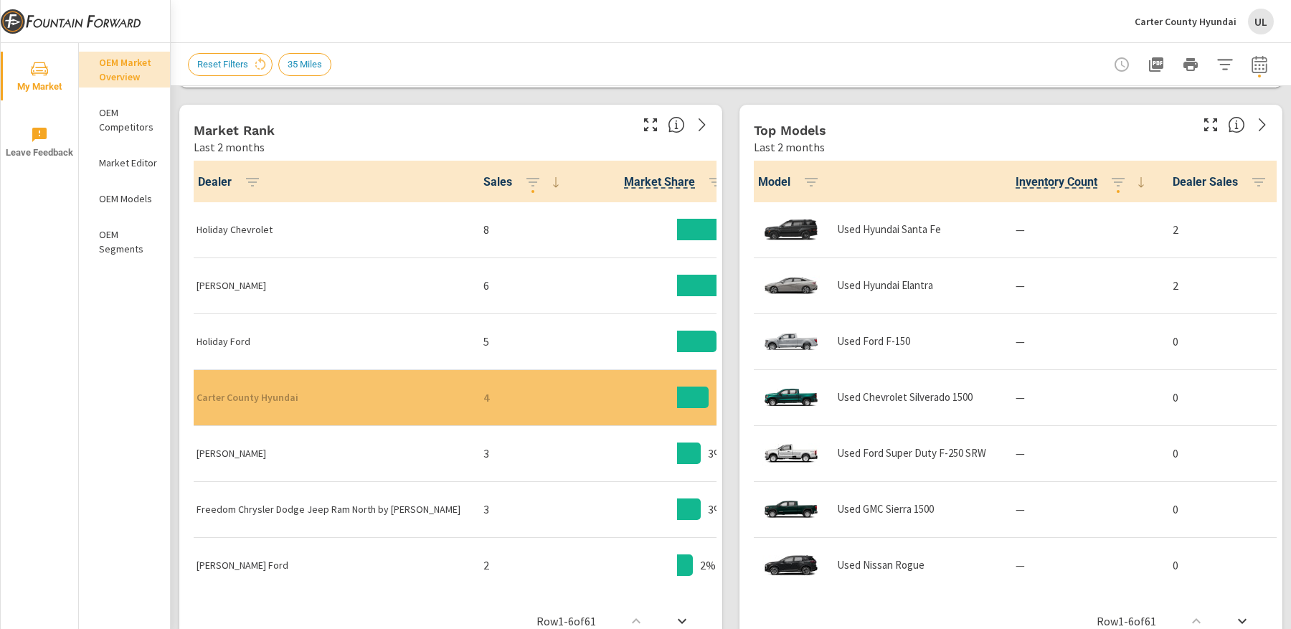
click at [232, 290] on p "Glenn Polk Ford" at bounding box center [329, 285] width 264 height 14
click at [229, 346] on p "Holiday Ford" at bounding box center [329, 341] width 264 height 14
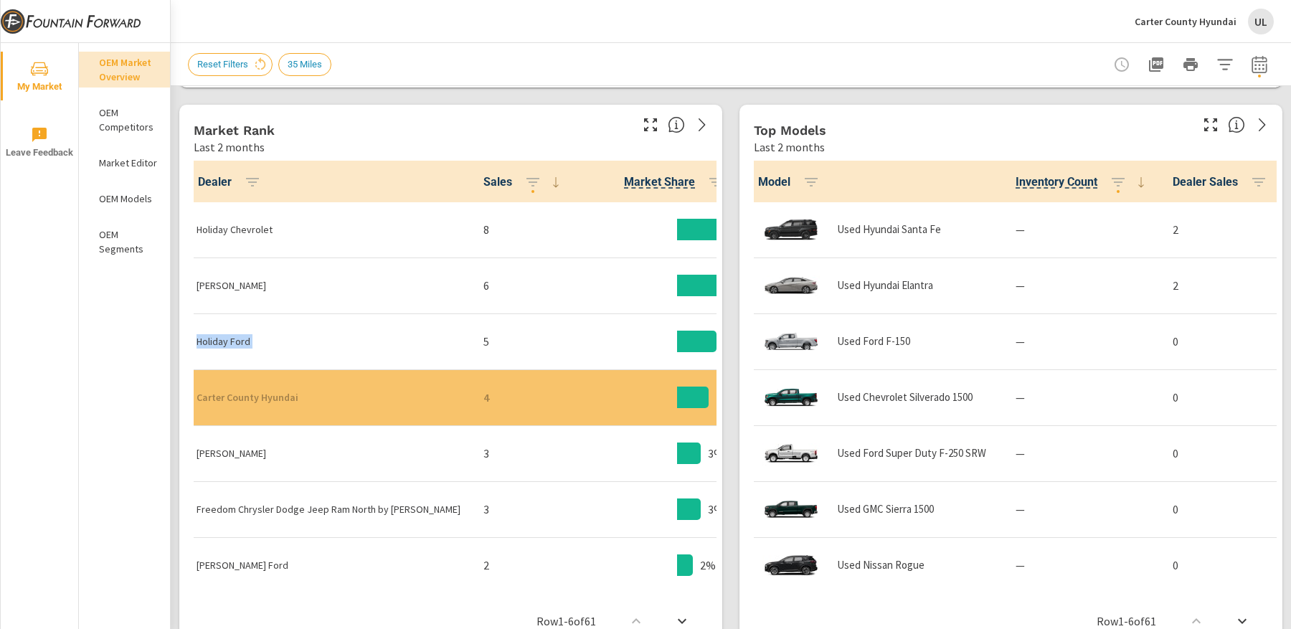
click at [229, 346] on p "Holiday Ford" at bounding box center [329, 341] width 264 height 14
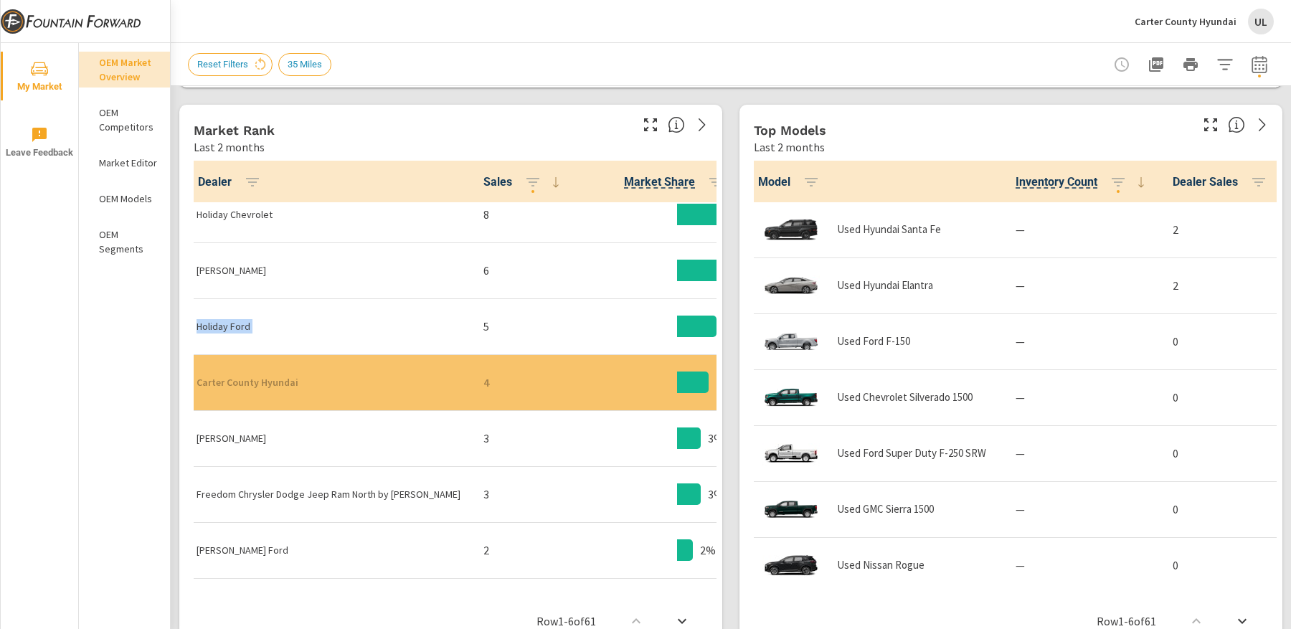
scroll to position [11, 0]
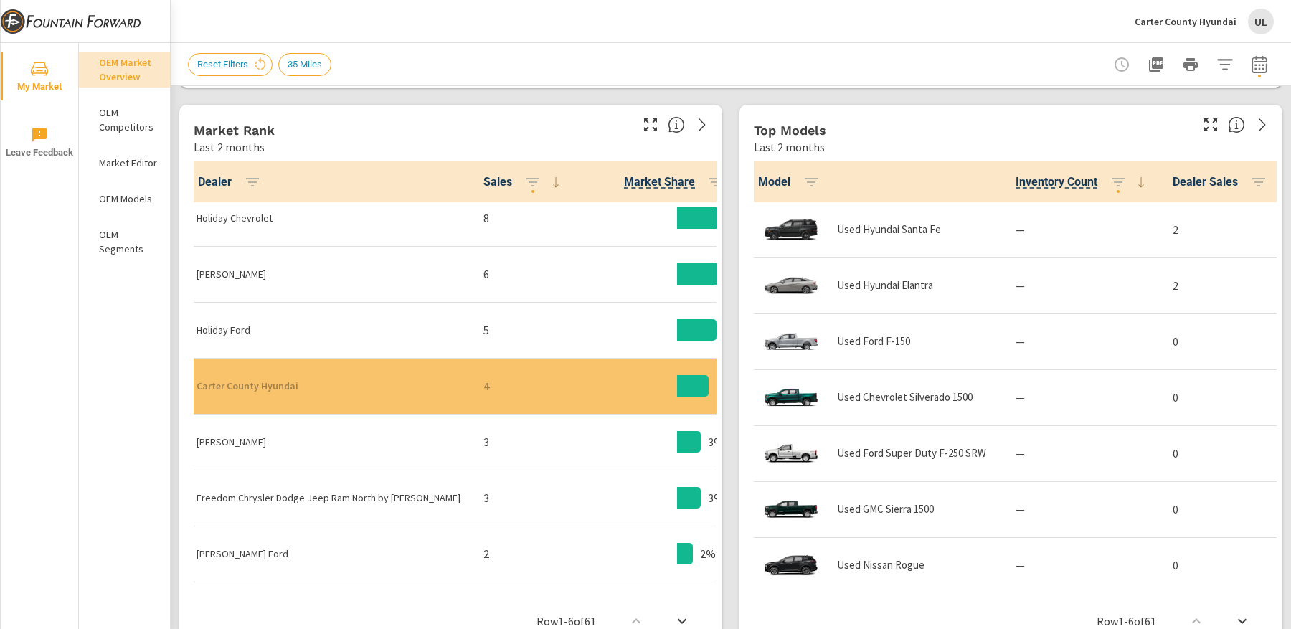
click at [283, 388] on p "Carter County Hyundai" at bounding box center [329, 386] width 264 height 14
click at [302, 384] on p "Carter County Hyundai" at bounding box center [329, 386] width 264 height 14
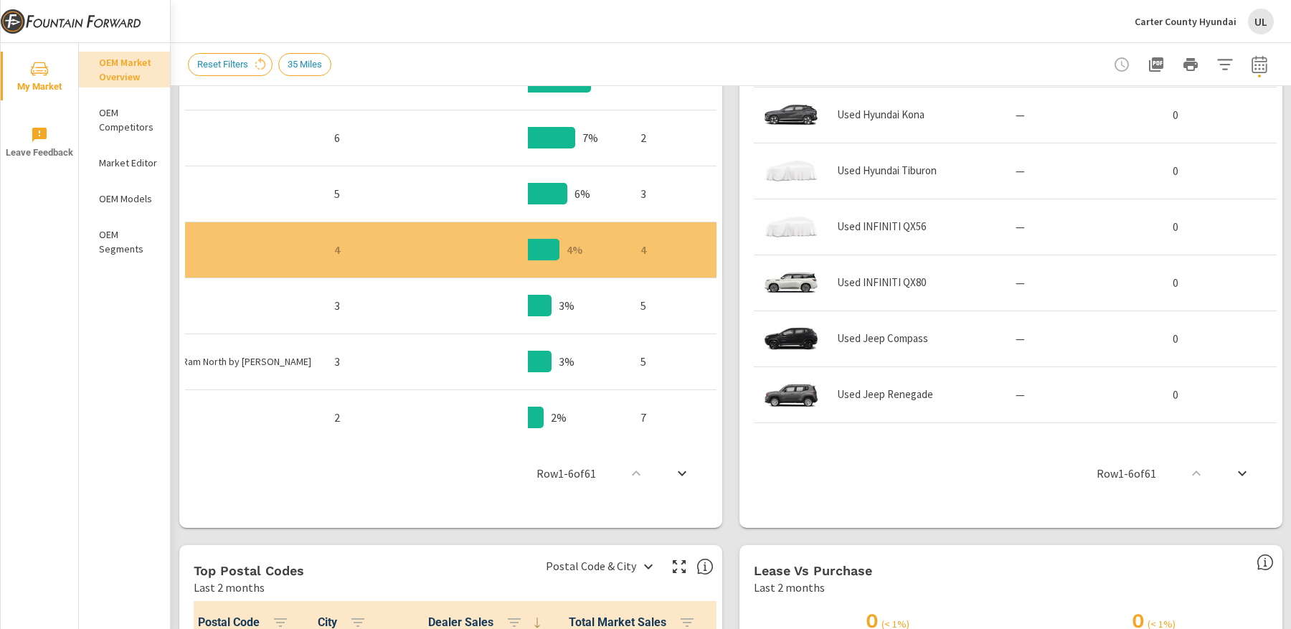
scroll to position [2052, 0]
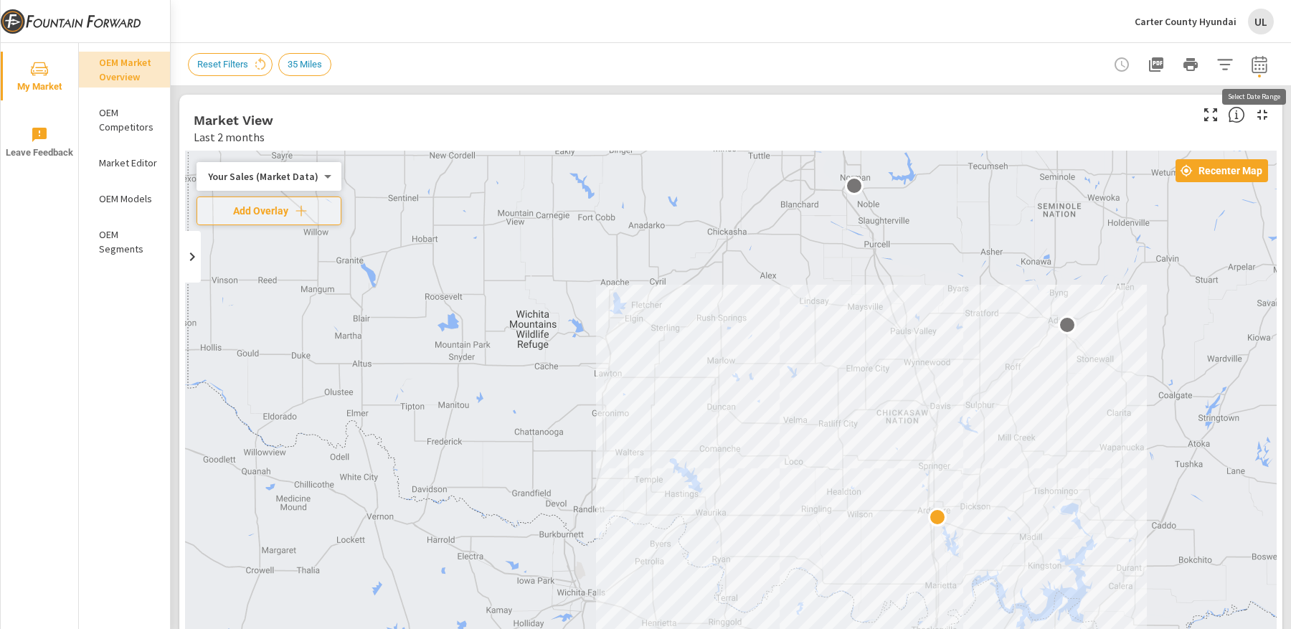
click at [1267, 65] on icon "button" at bounding box center [1259, 64] width 17 height 17
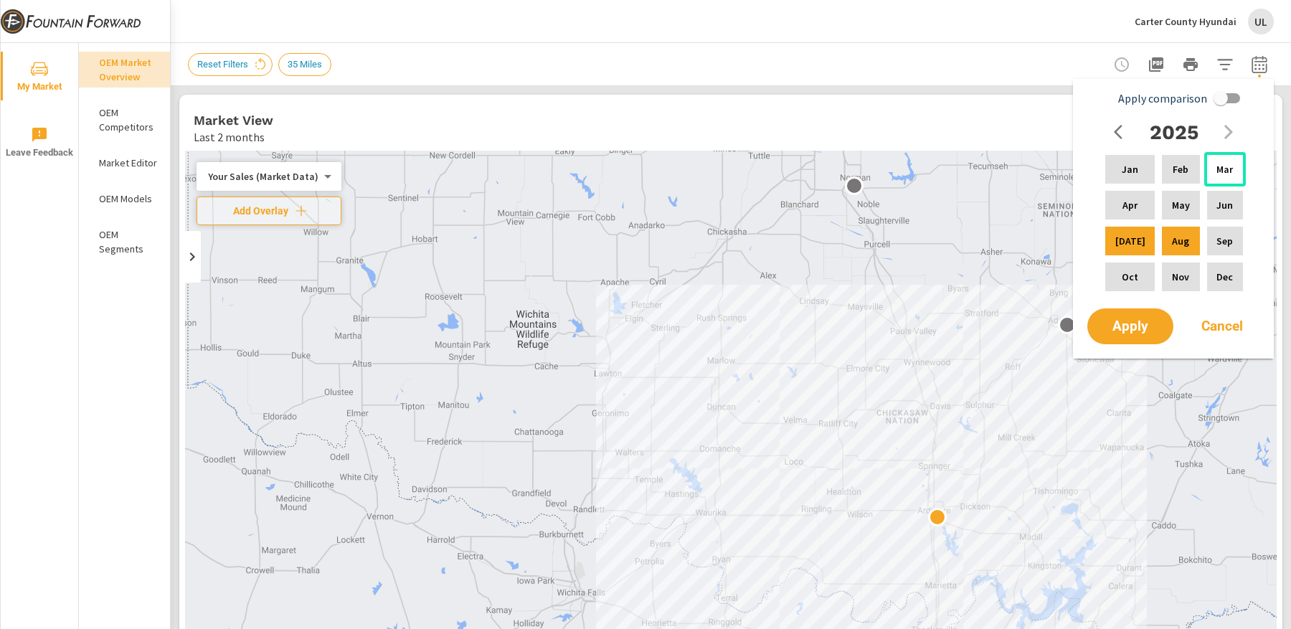
click at [1229, 172] on p "Mar" at bounding box center [1224, 169] width 16 height 14
click at [1181, 245] on p "Aug" at bounding box center [1180, 241] width 17 height 14
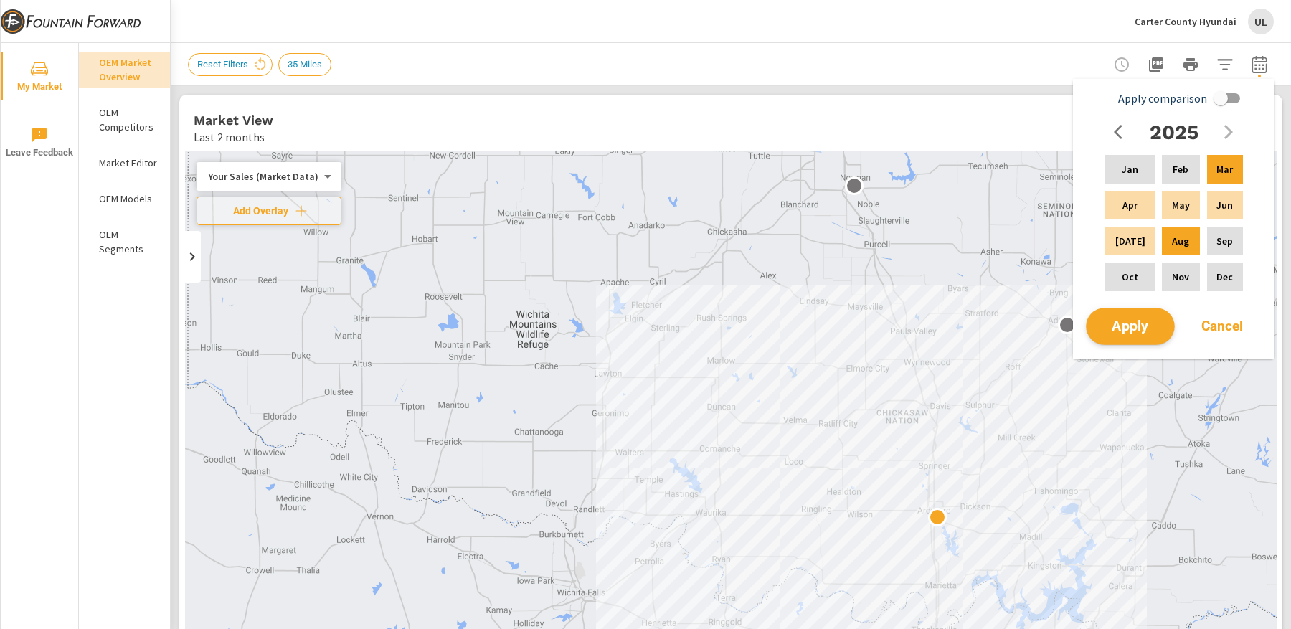
click at [1137, 331] on span "Apply" at bounding box center [1130, 327] width 59 height 14
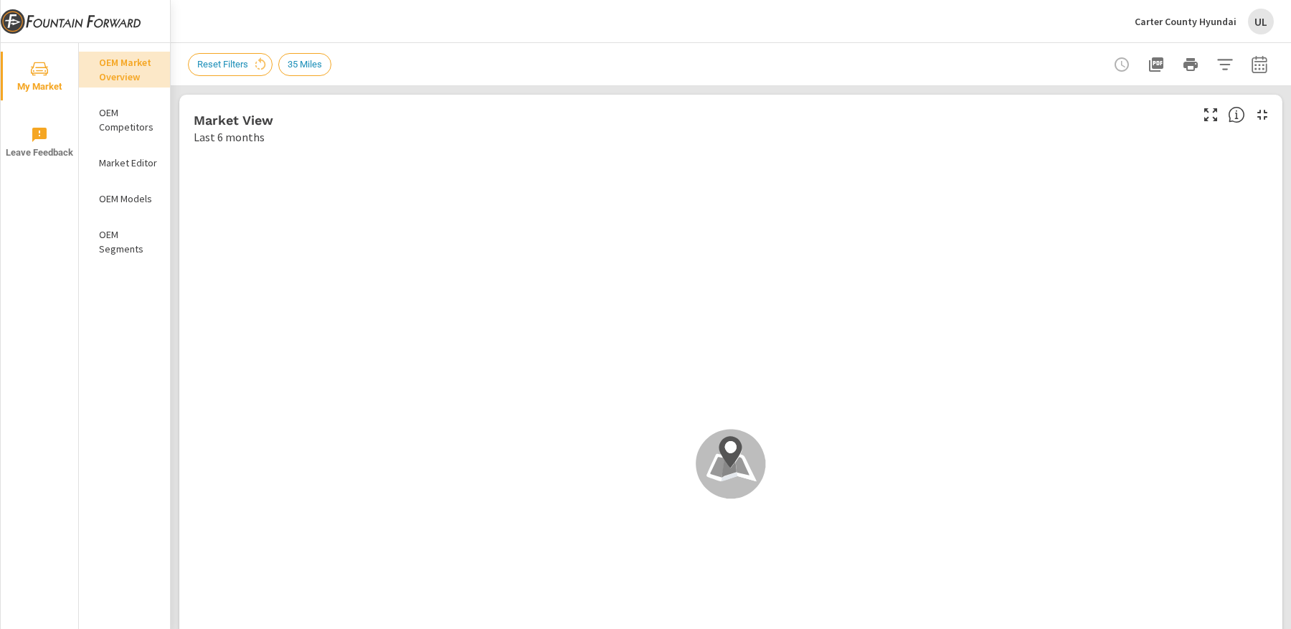
scroll to position [1, 0]
click at [1218, 63] on icon "button" at bounding box center [1224, 64] width 17 height 17
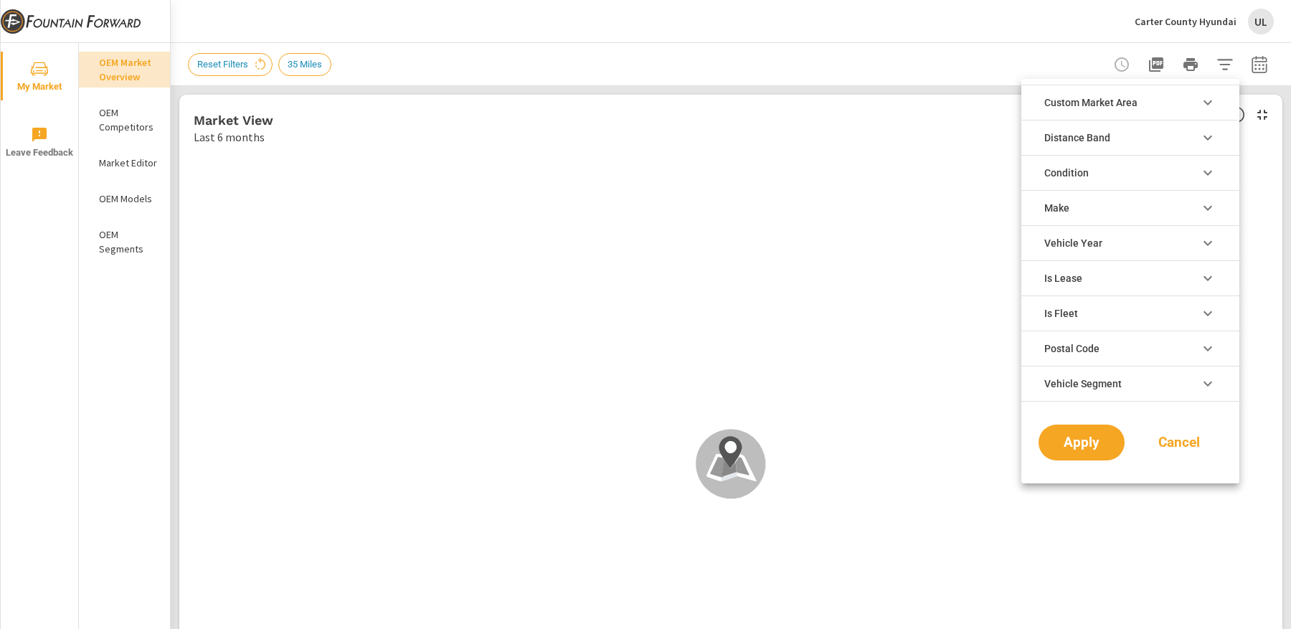
scroll to position [2044, 0]
click at [1126, 178] on li "Condition" at bounding box center [1130, 172] width 218 height 35
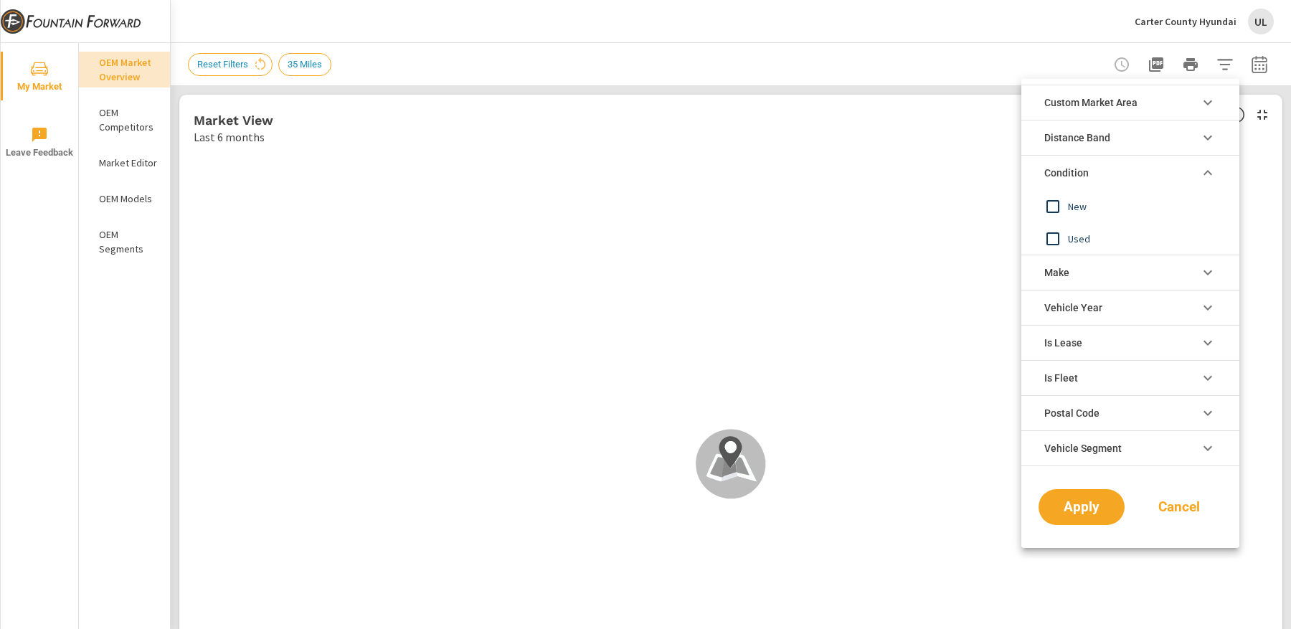
click at [1061, 203] on input "filter options" at bounding box center [1053, 206] width 30 height 30
click at [1084, 503] on span "Apply" at bounding box center [1081, 508] width 59 height 14
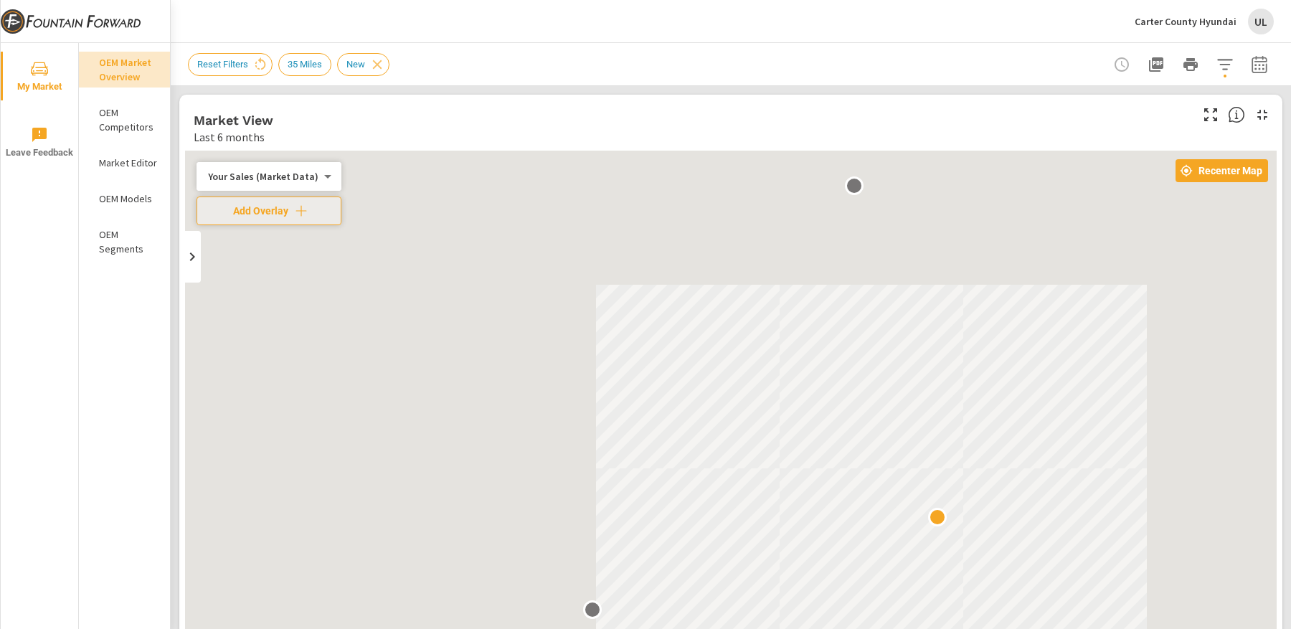
scroll to position [1, 0]
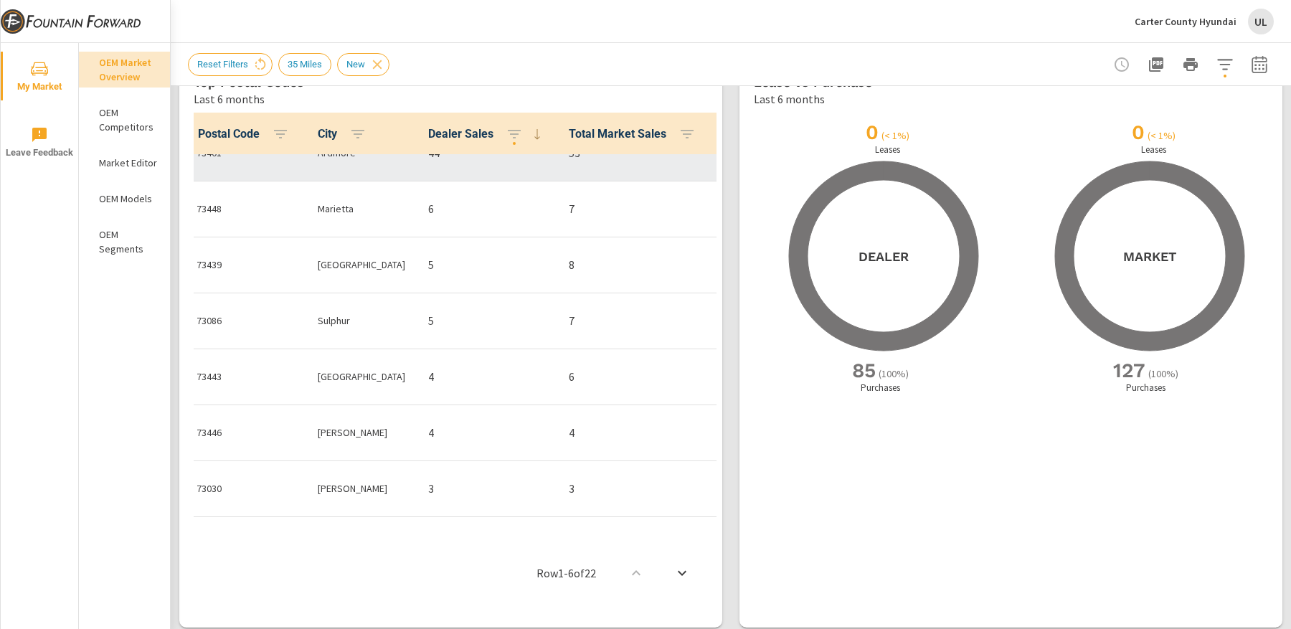
scroll to position [1338, 0]
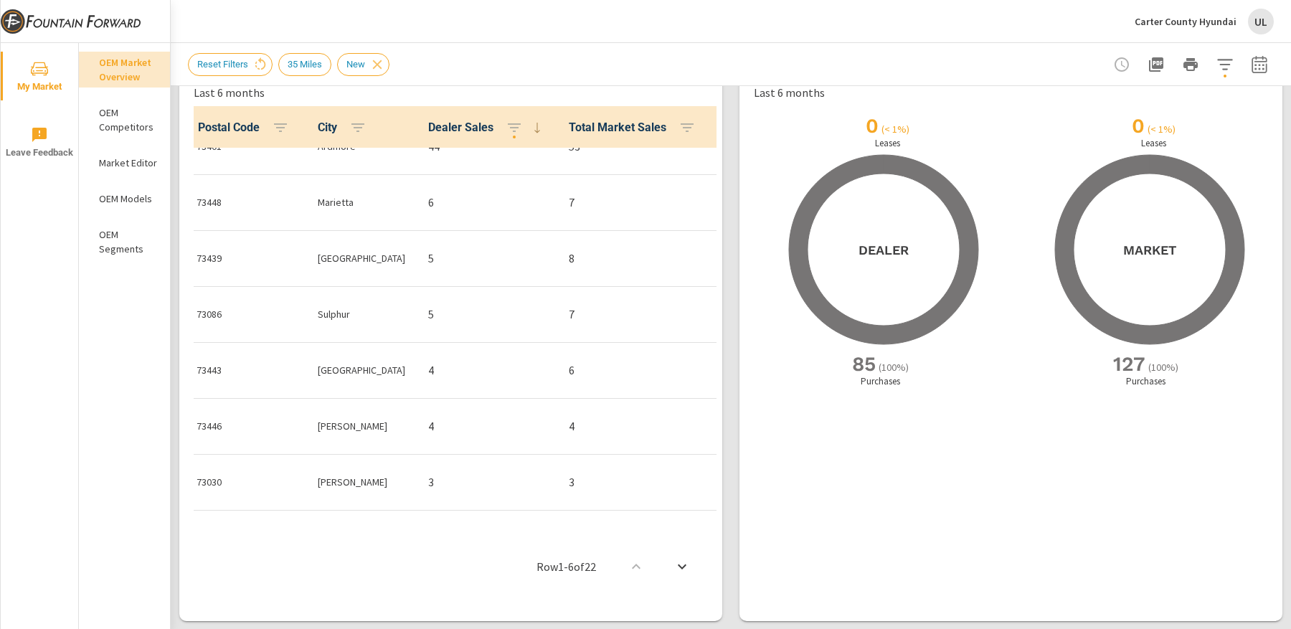
click at [122, 198] on p "OEM Models" at bounding box center [129, 198] width 60 height 14
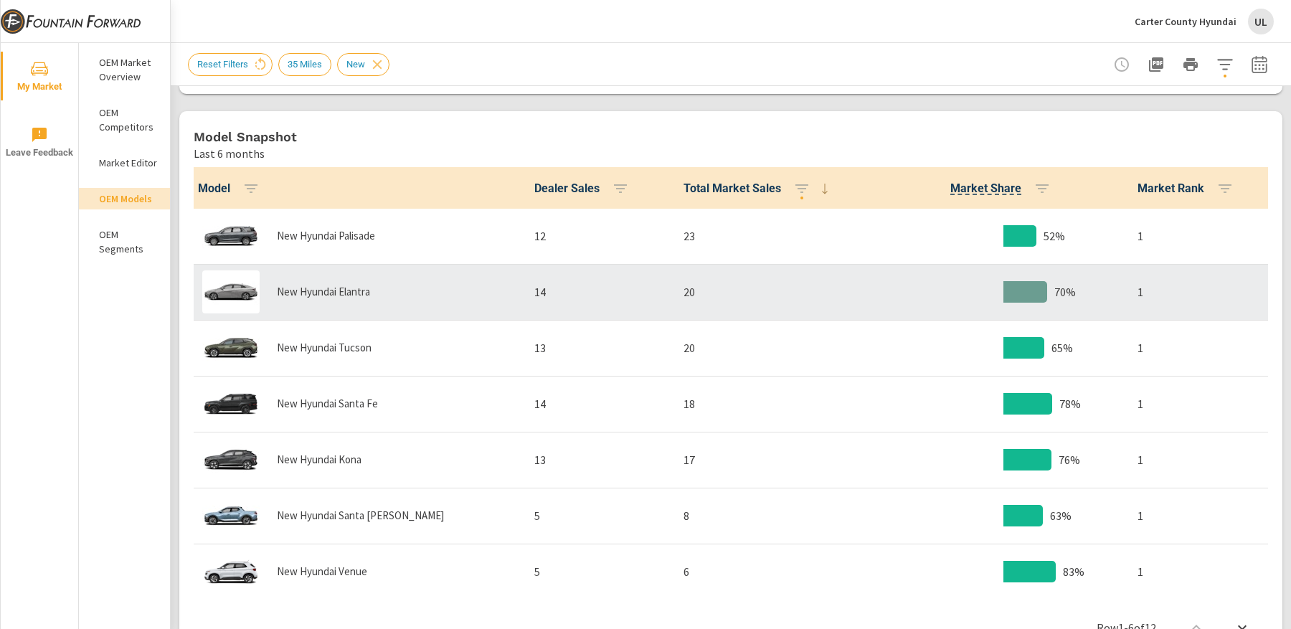
scroll to position [683, 0]
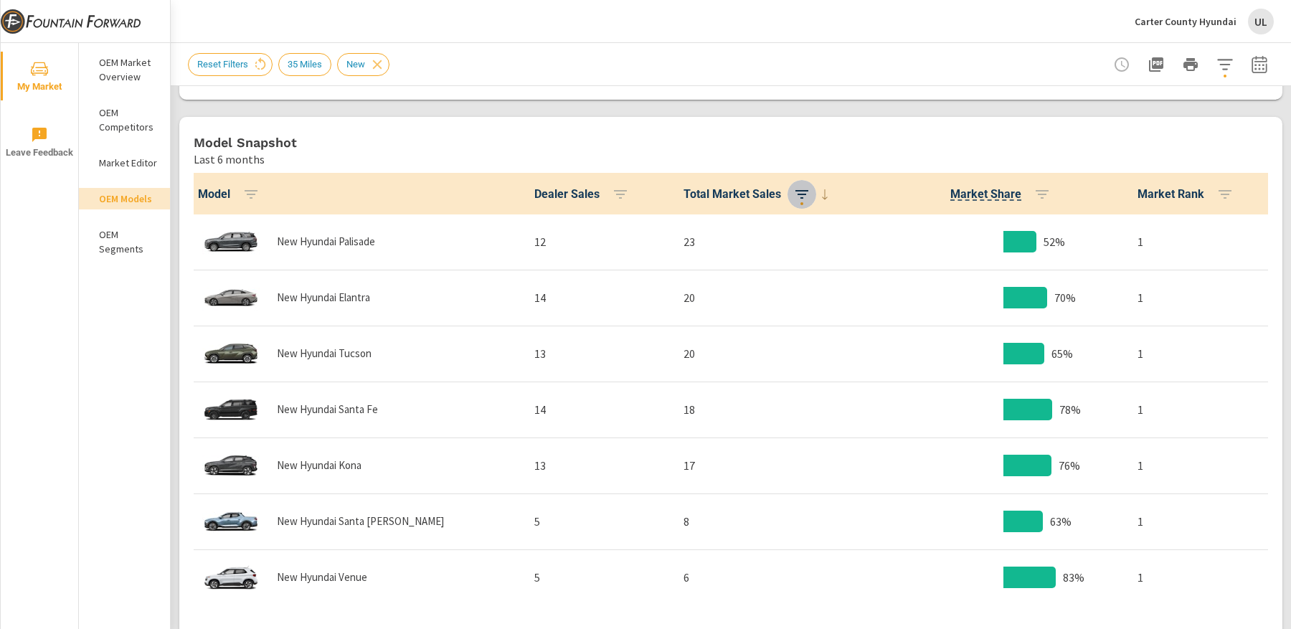
click at [790, 197] on button "button" at bounding box center [801, 194] width 29 height 29
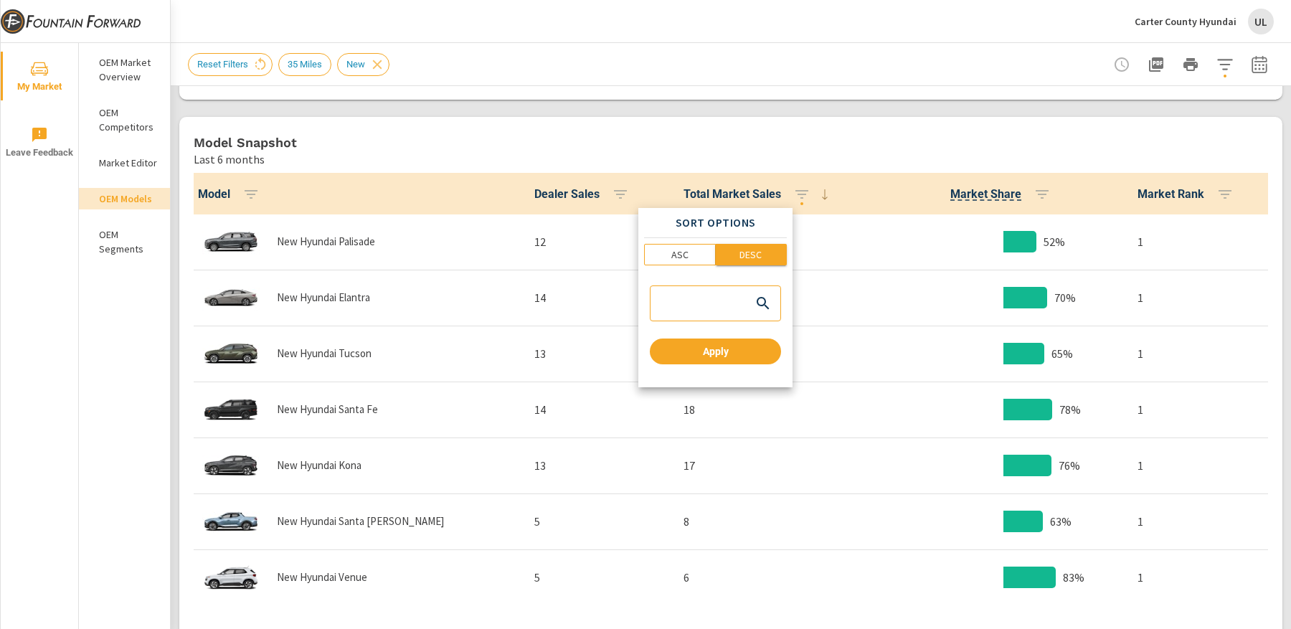
click at [749, 257] on p "DESC" at bounding box center [750, 254] width 22 height 14
click at [737, 349] on span "Apply" at bounding box center [716, 351] width 120 height 13
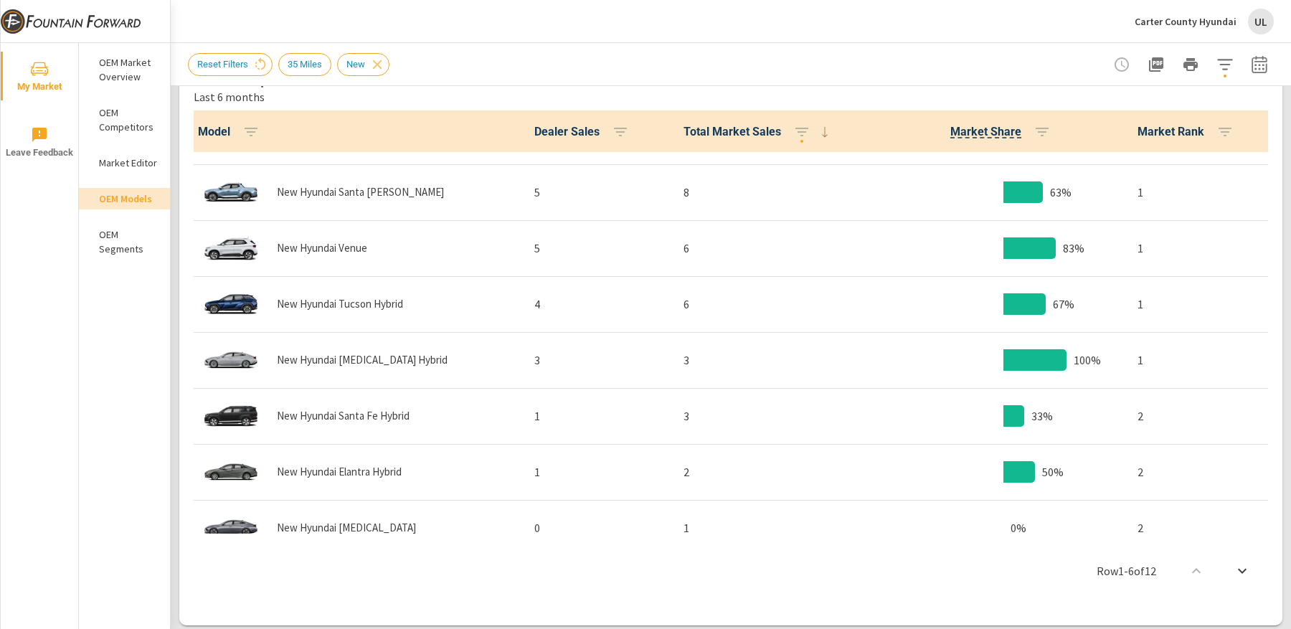
scroll to position [285, 0]
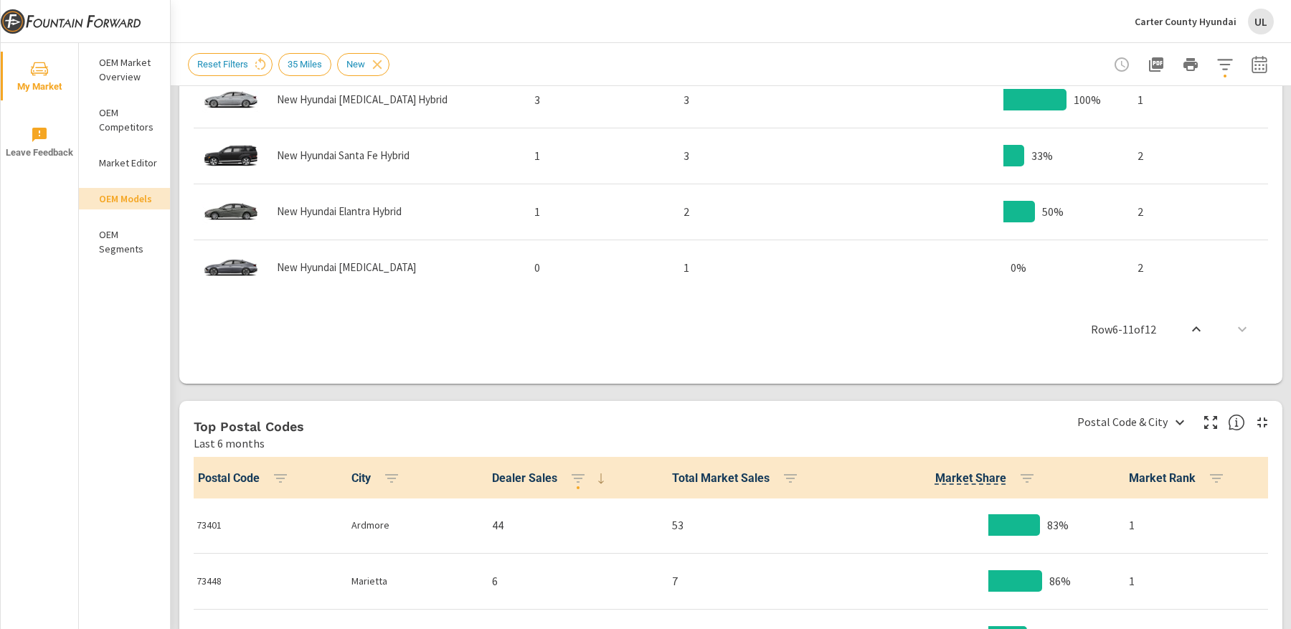
scroll to position [912, 0]
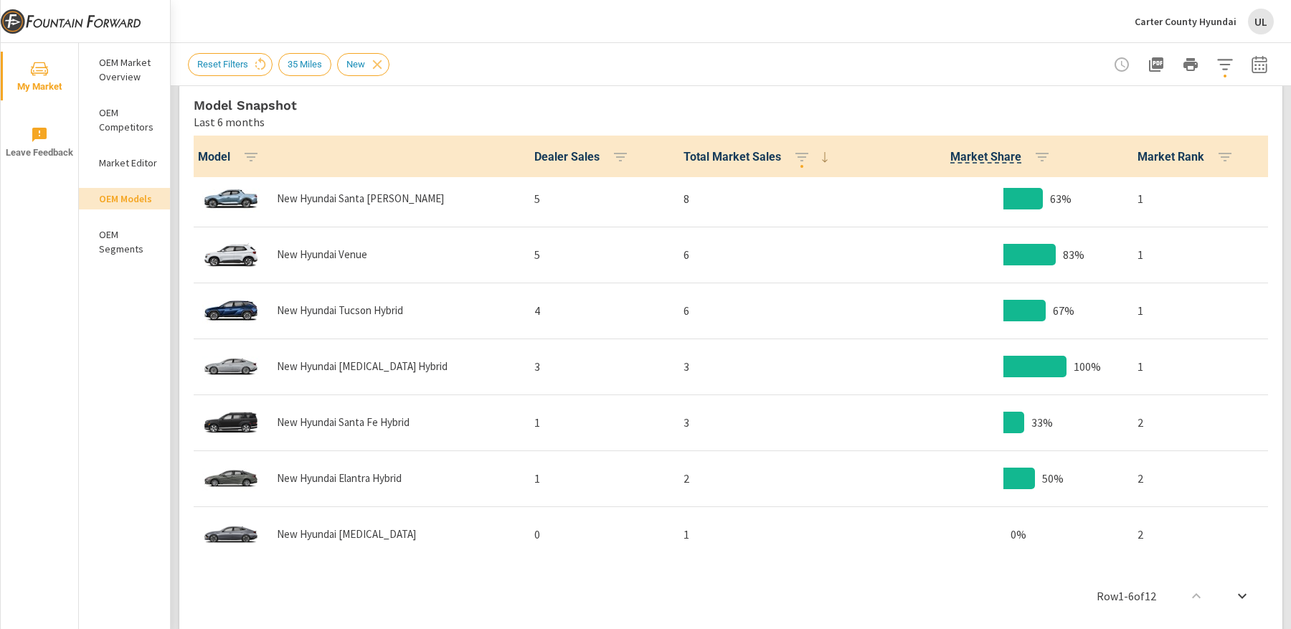
scroll to position [734, 0]
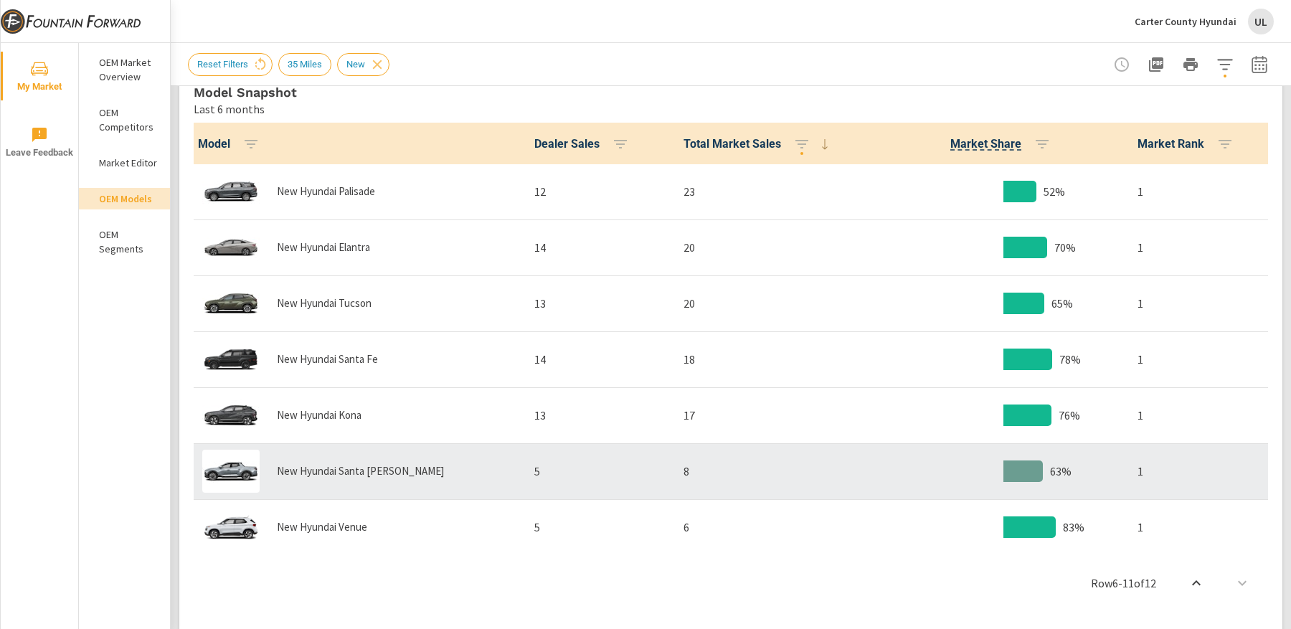
scroll to position [293, 0]
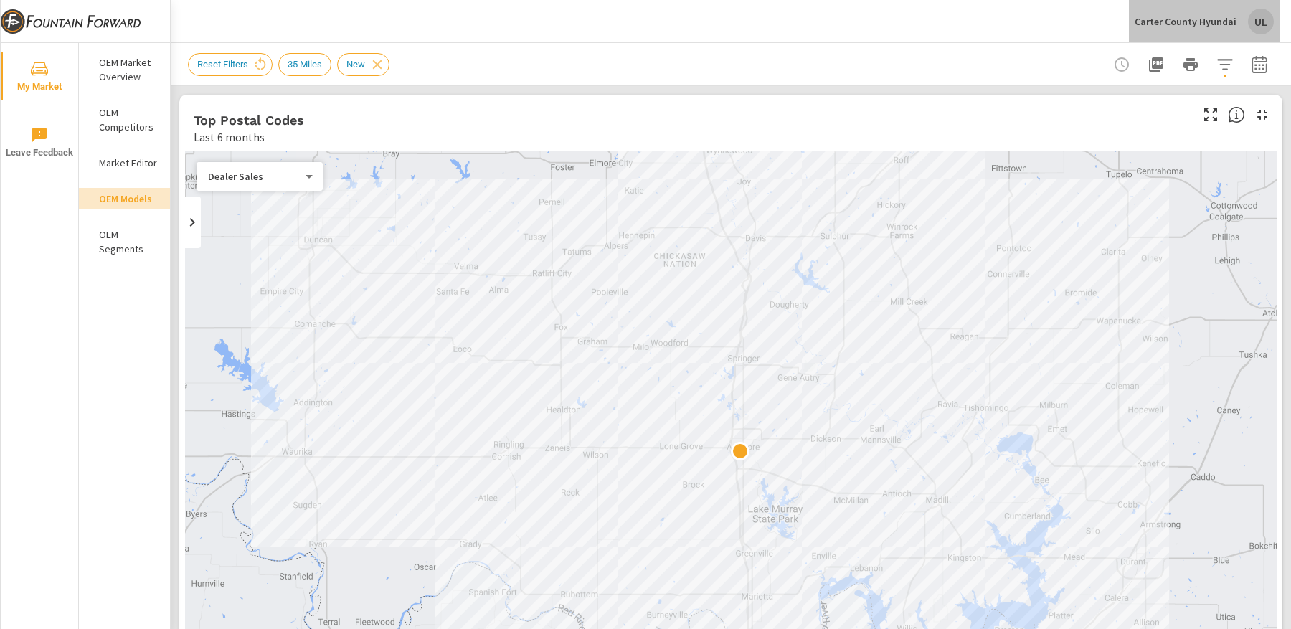
click at [1258, 23] on div "UL" at bounding box center [1261, 22] width 26 height 26
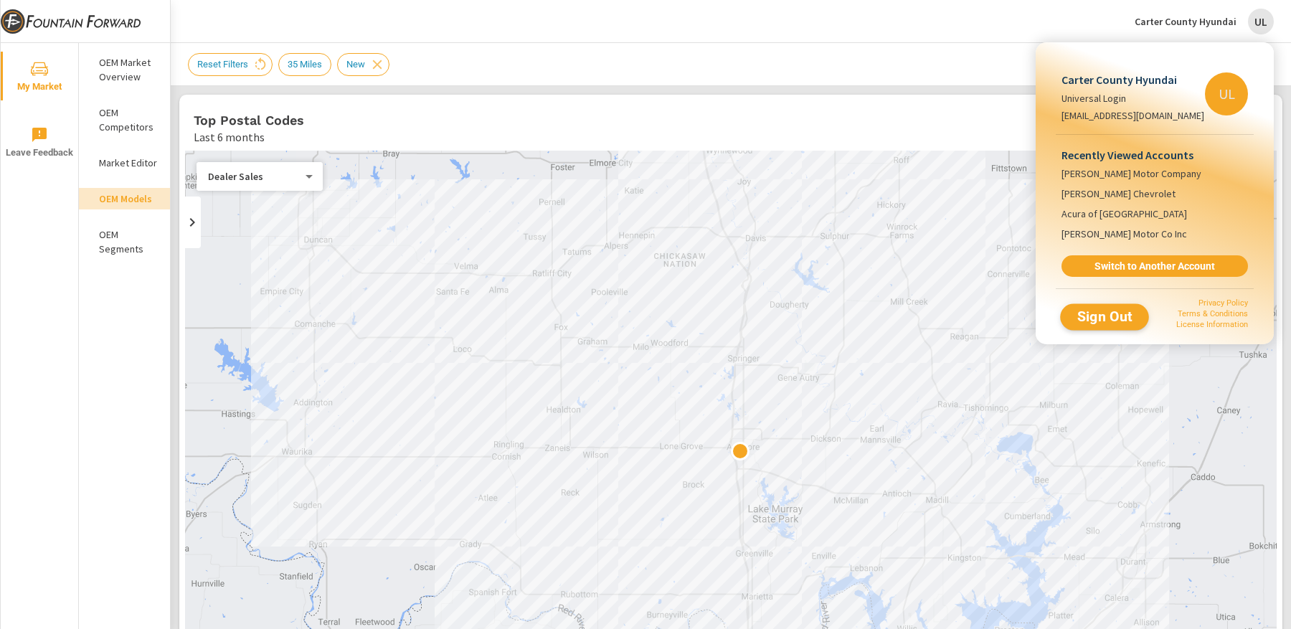
click at [1117, 312] on span "Sign Out" at bounding box center [1104, 317] width 65 height 14
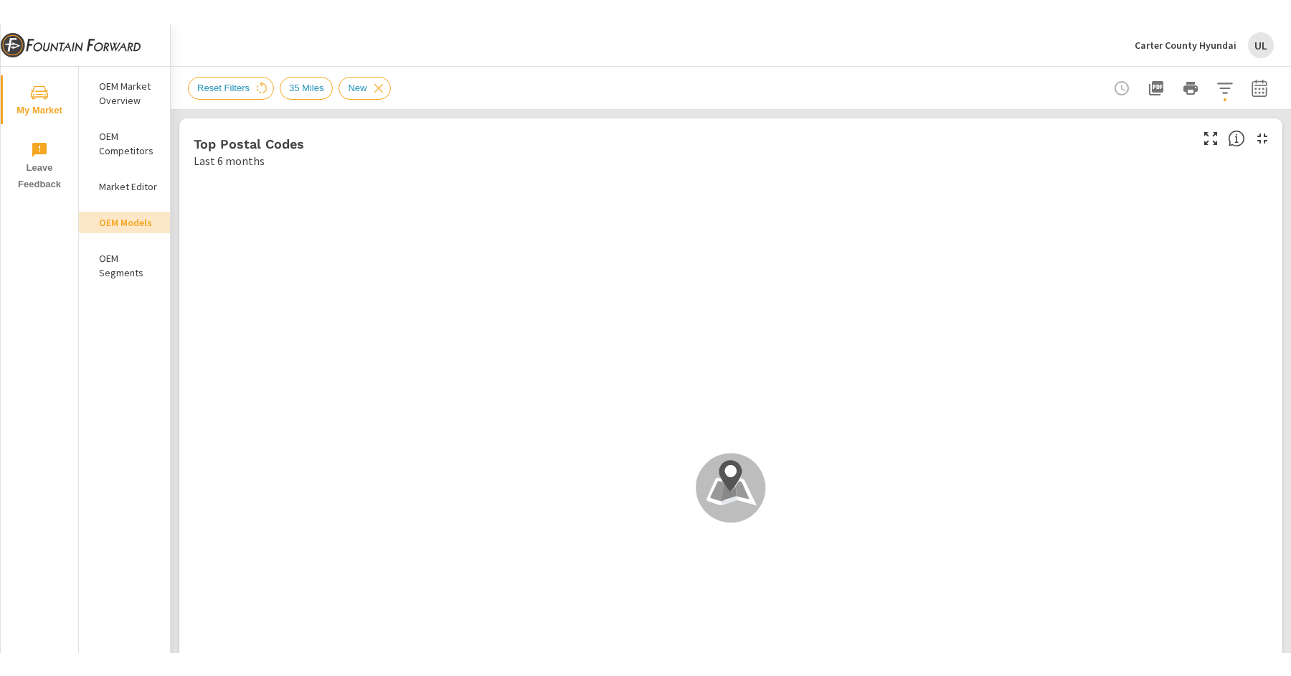
scroll to position [1, 0]
